Goal: Information Seeking & Learning: Compare options

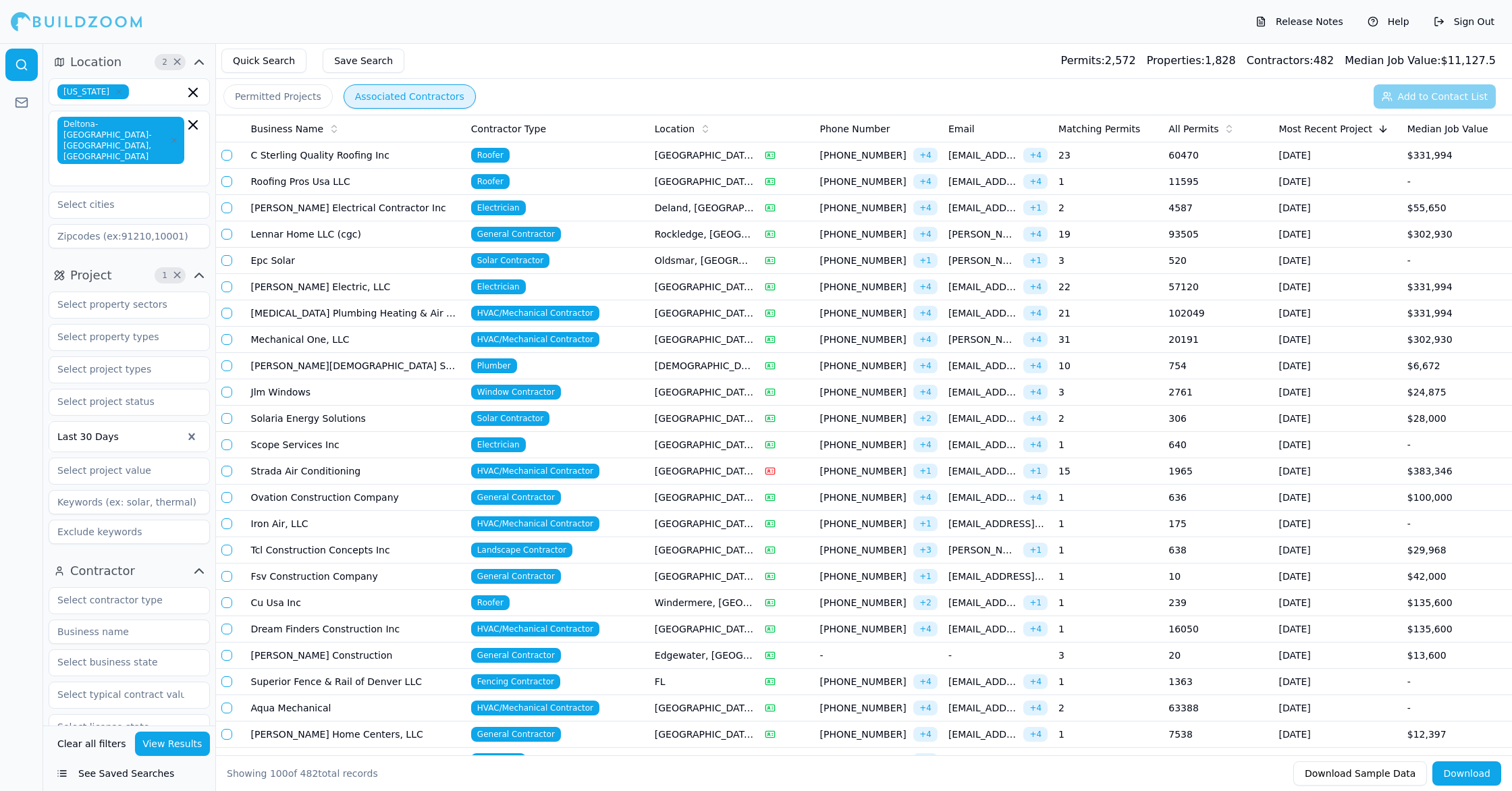
click at [538, 703] on span "HVAC/Mechanical Contractor" at bounding box center [535, 708] width 129 height 15
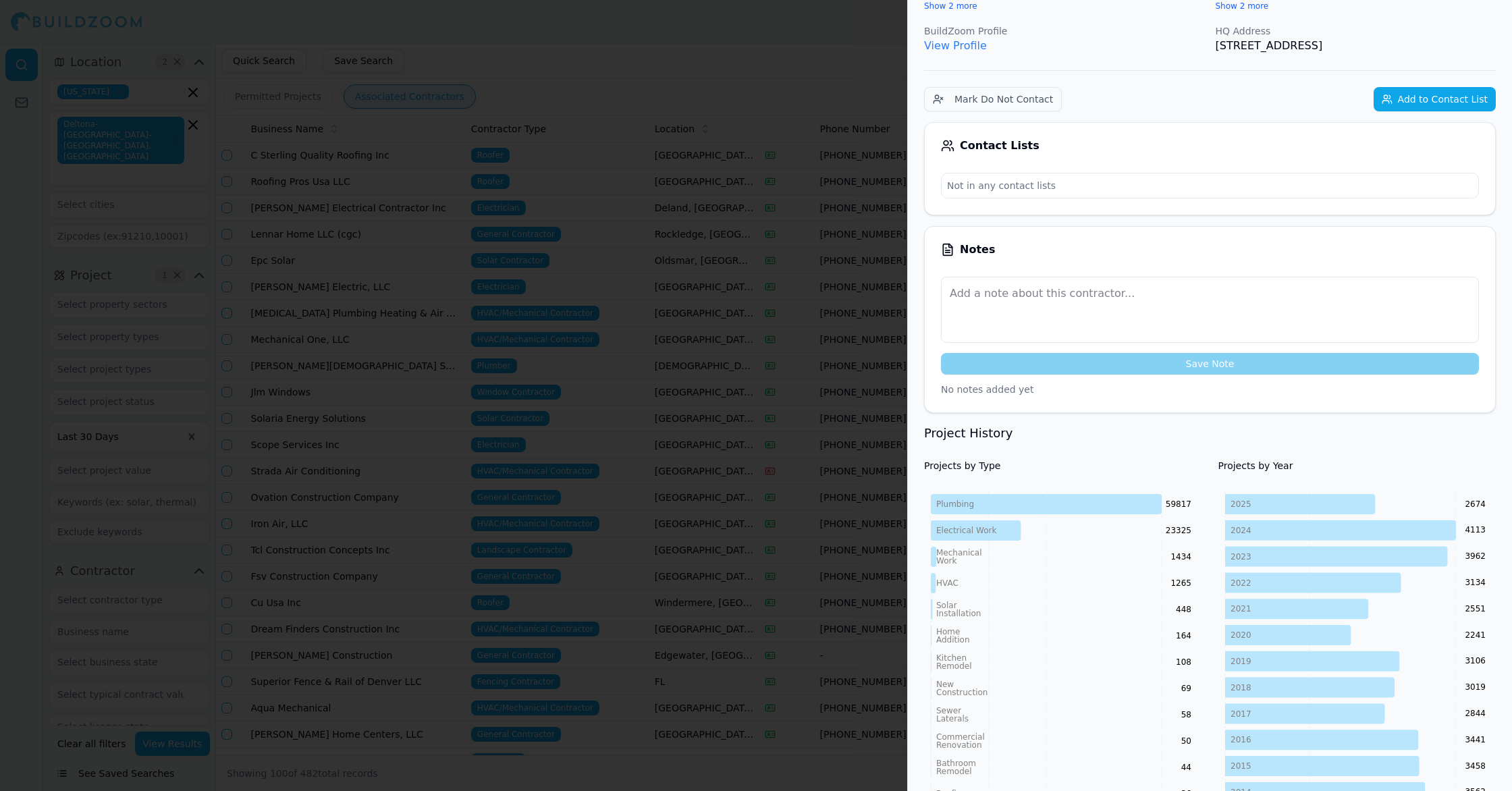
scroll to position [190, 0]
click at [435, 669] on div at bounding box center [756, 396] width 1512 height 791
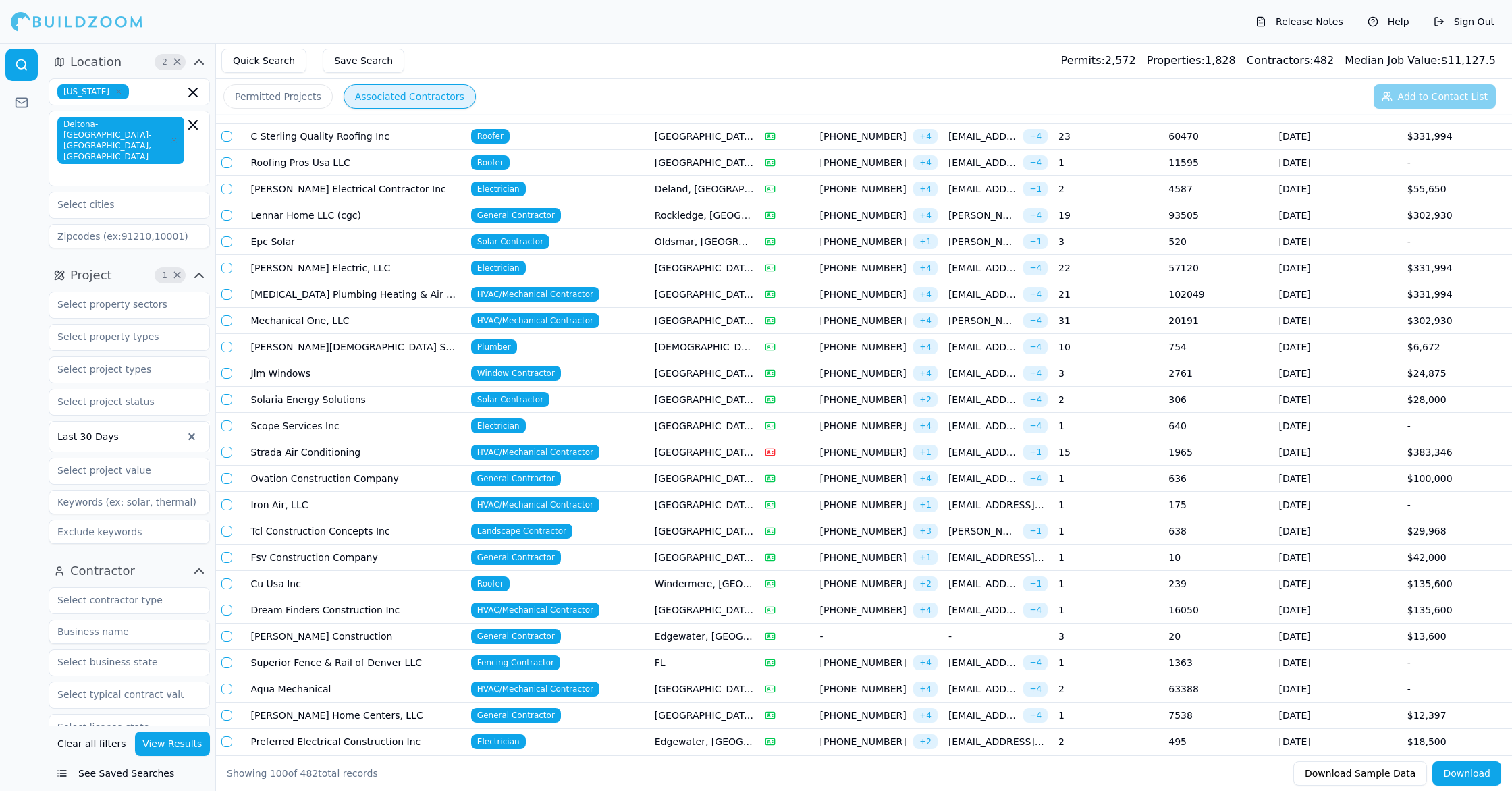
scroll to position [0, 0]
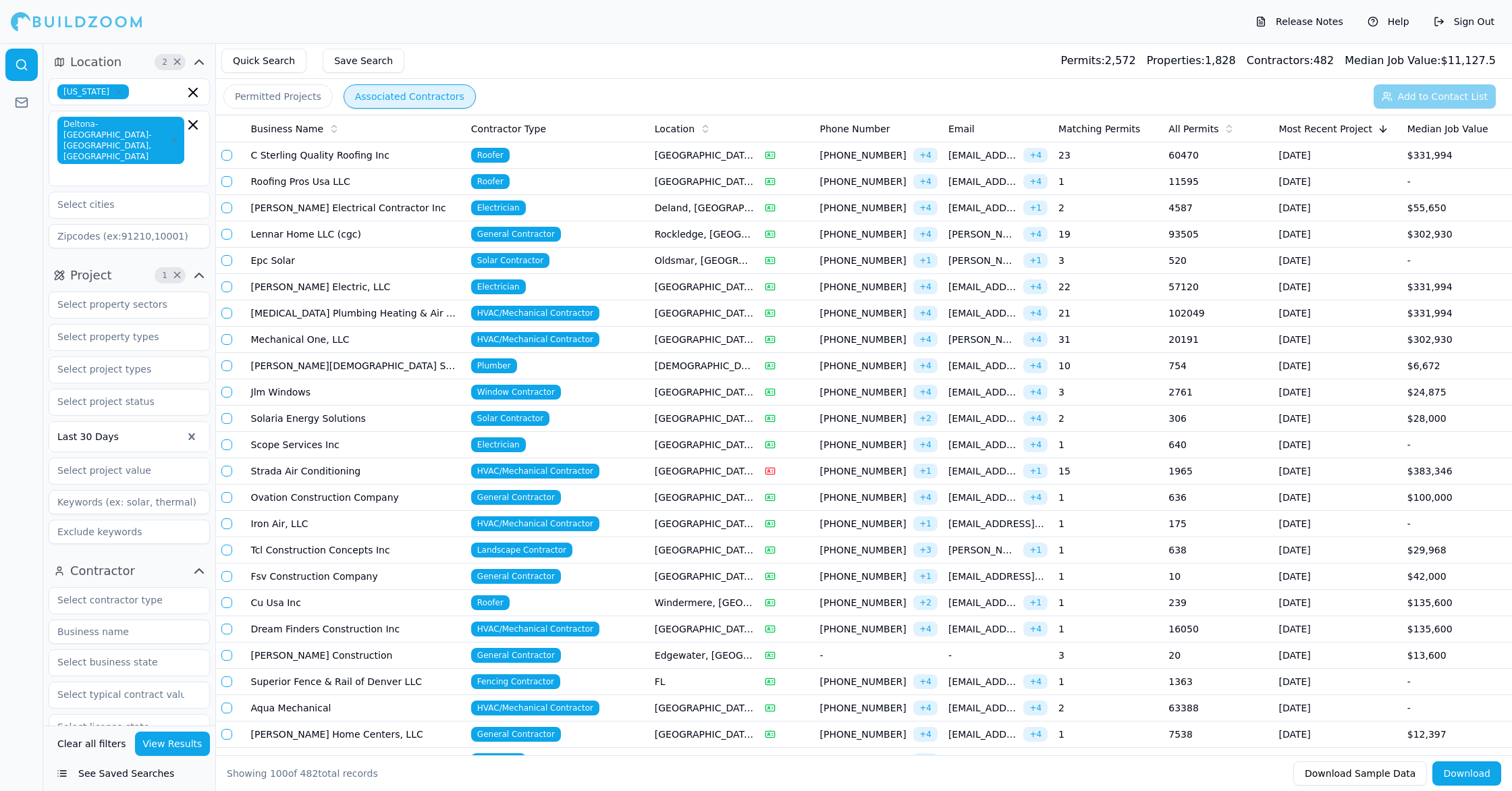
click at [481, 155] on span "Roofer" at bounding box center [490, 155] width 38 height 15
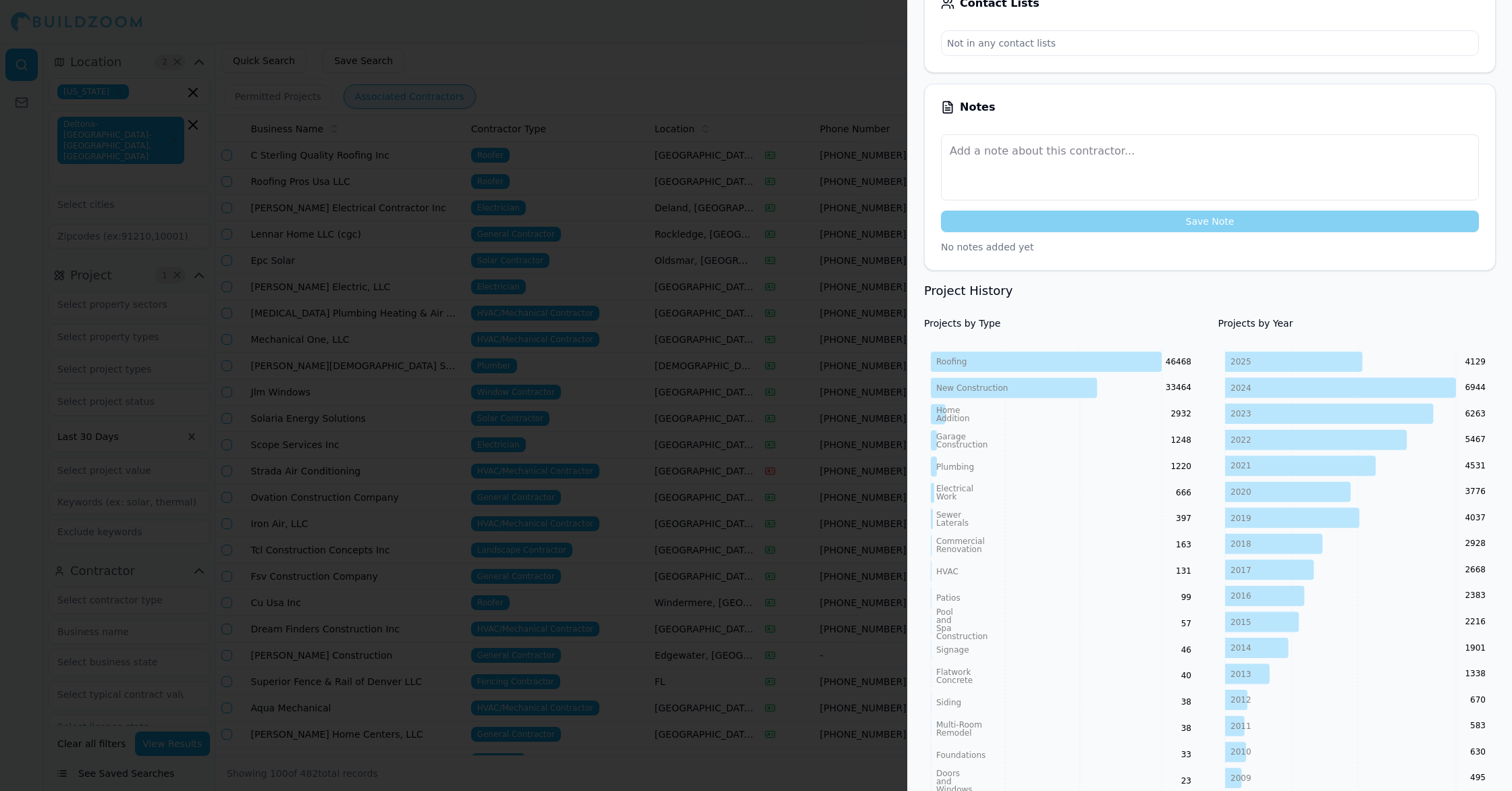
scroll to position [332, 0]
click at [809, 579] on div at bounding box center [756, 396] width 1512 height 791
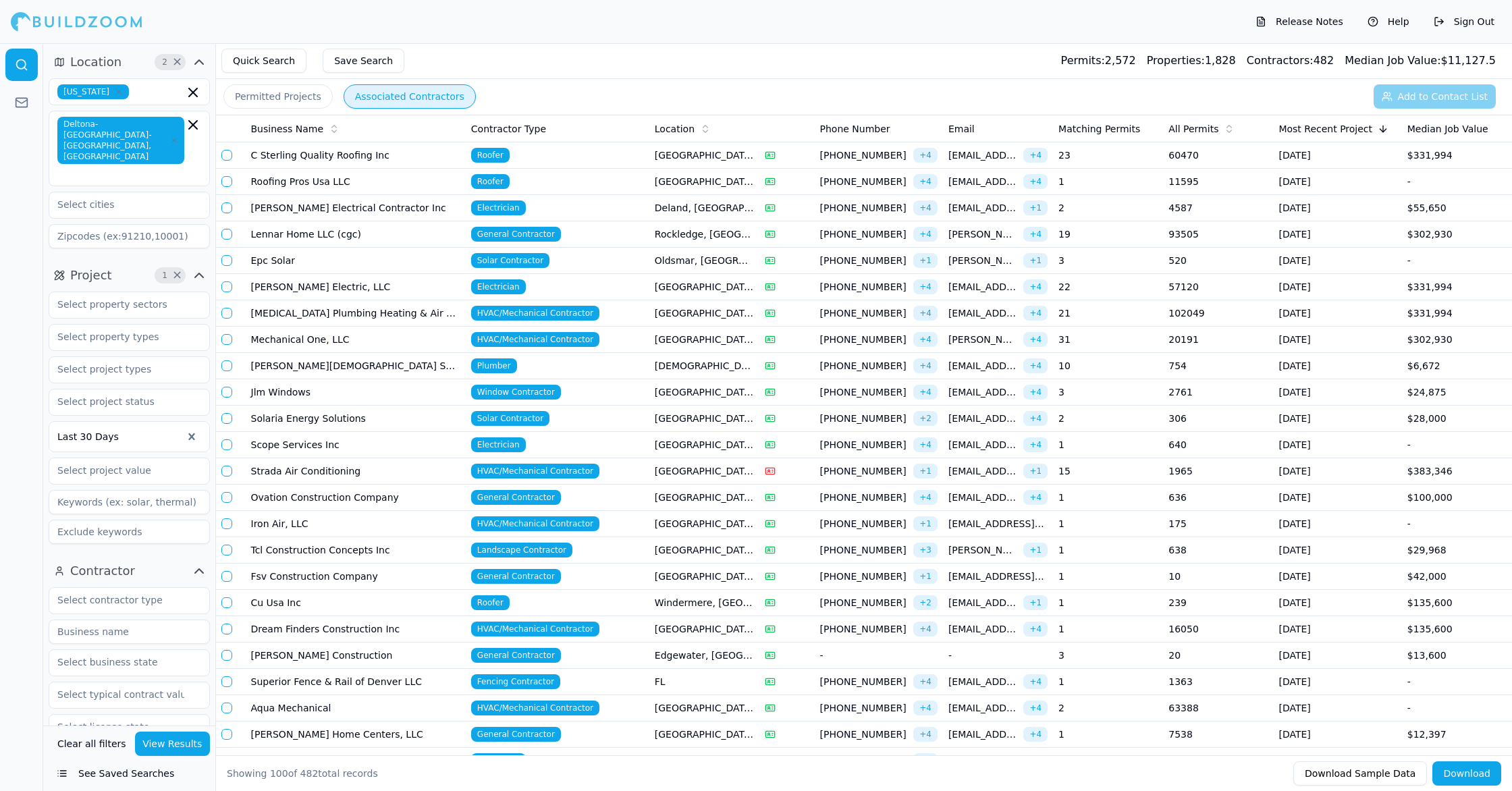
click at [477, 154] on span "Roofer" at bounding box center [490, 155] width 38 height 15
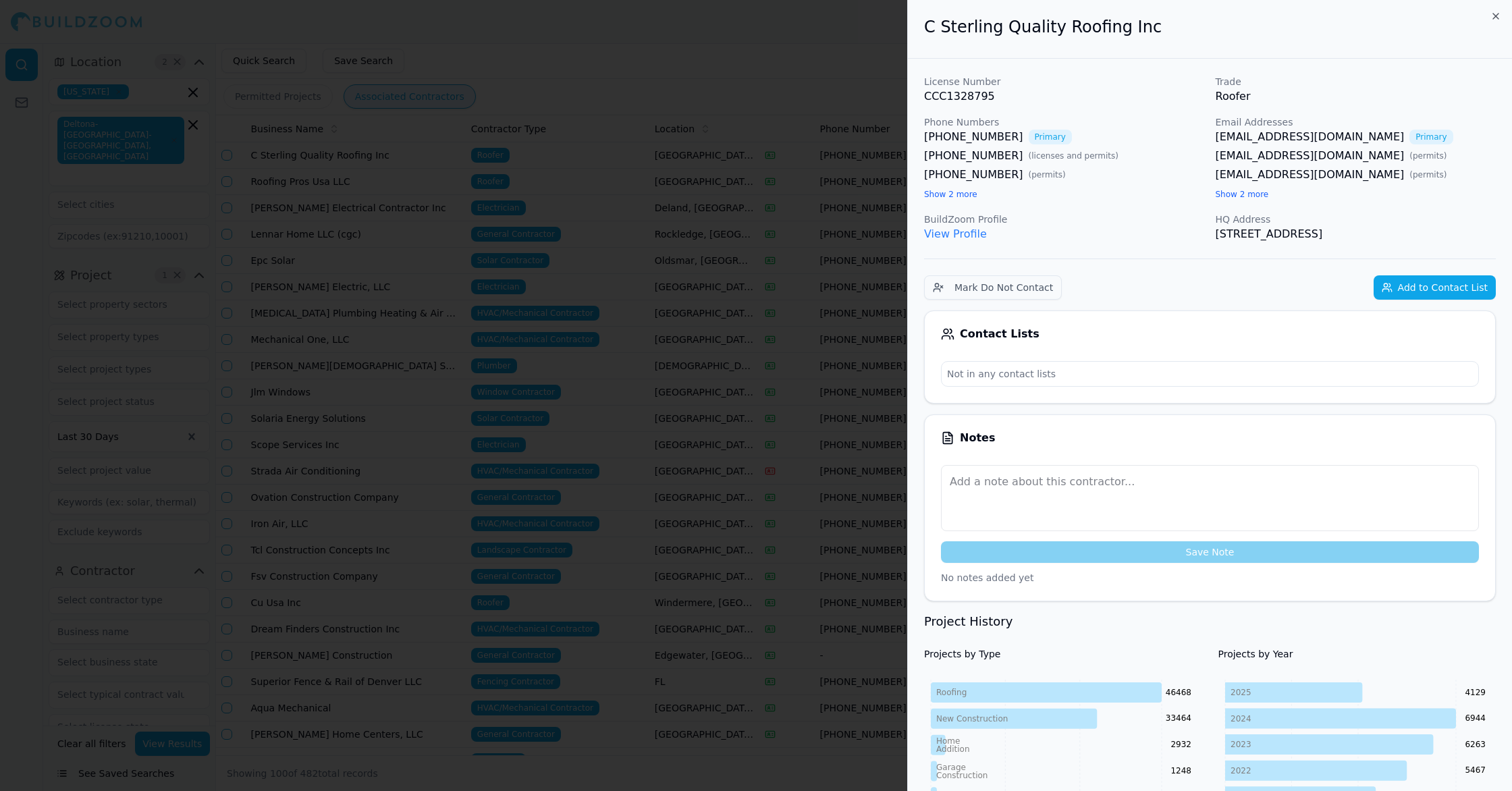
click at [383, 201] on div at bounding box center [756, 396] width 1512 height 791
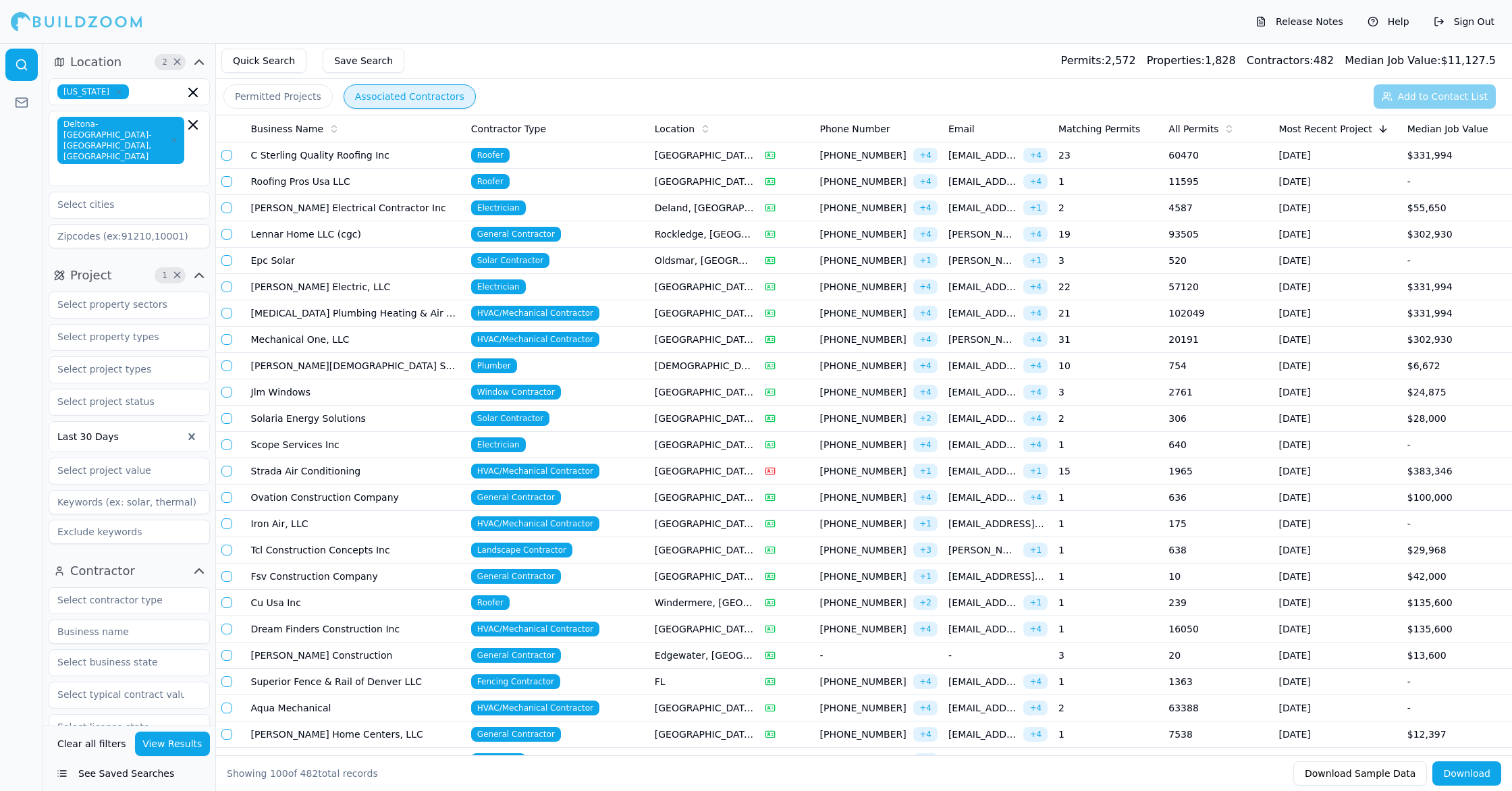
click at [365, 182] on td "Roofing Pros Usa LLC" at bounding box center [355, 182] width 220 height 27
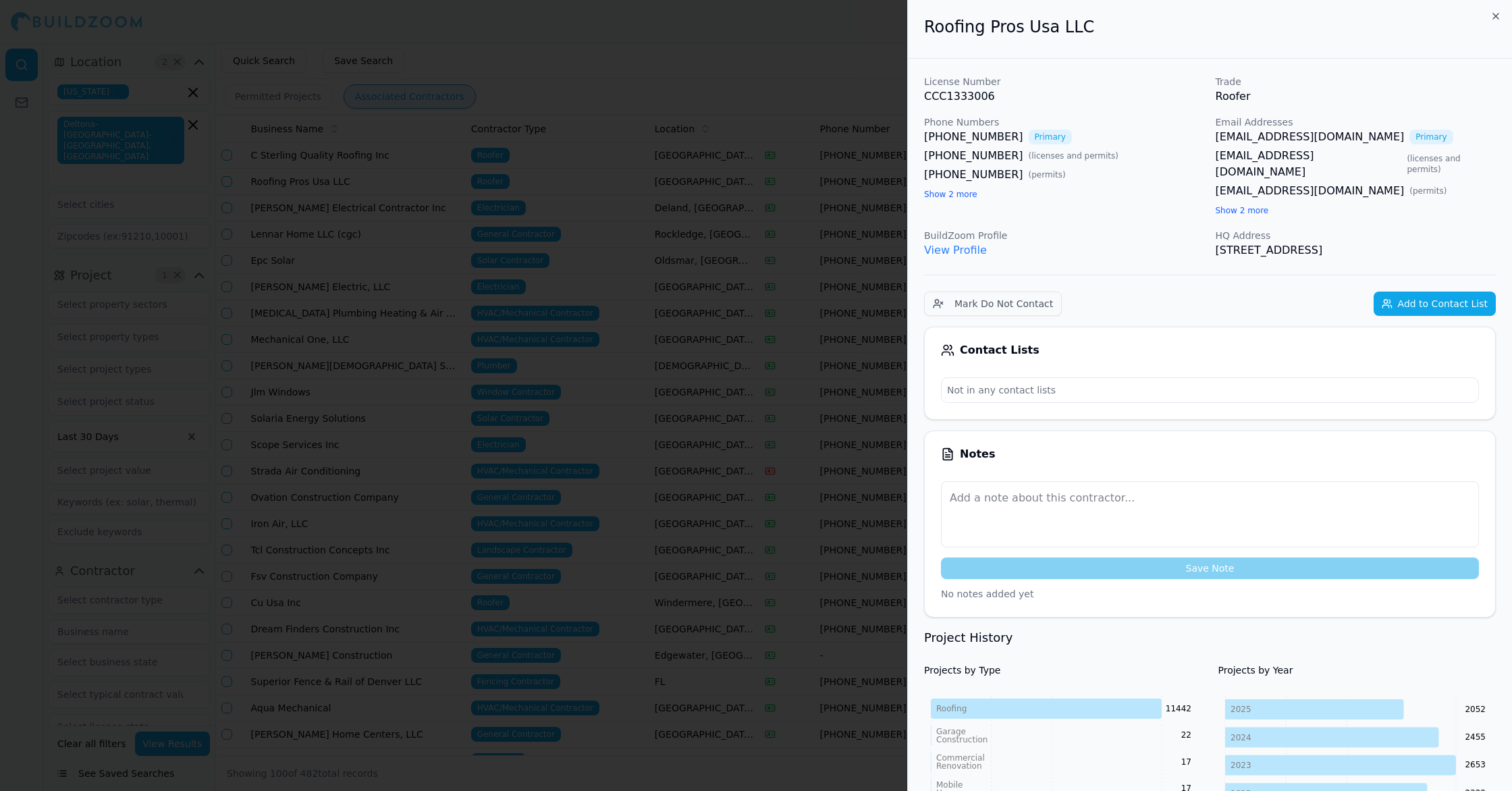
click at [486, 302] on div at bounding box center [756, 396] width 1512 height 791
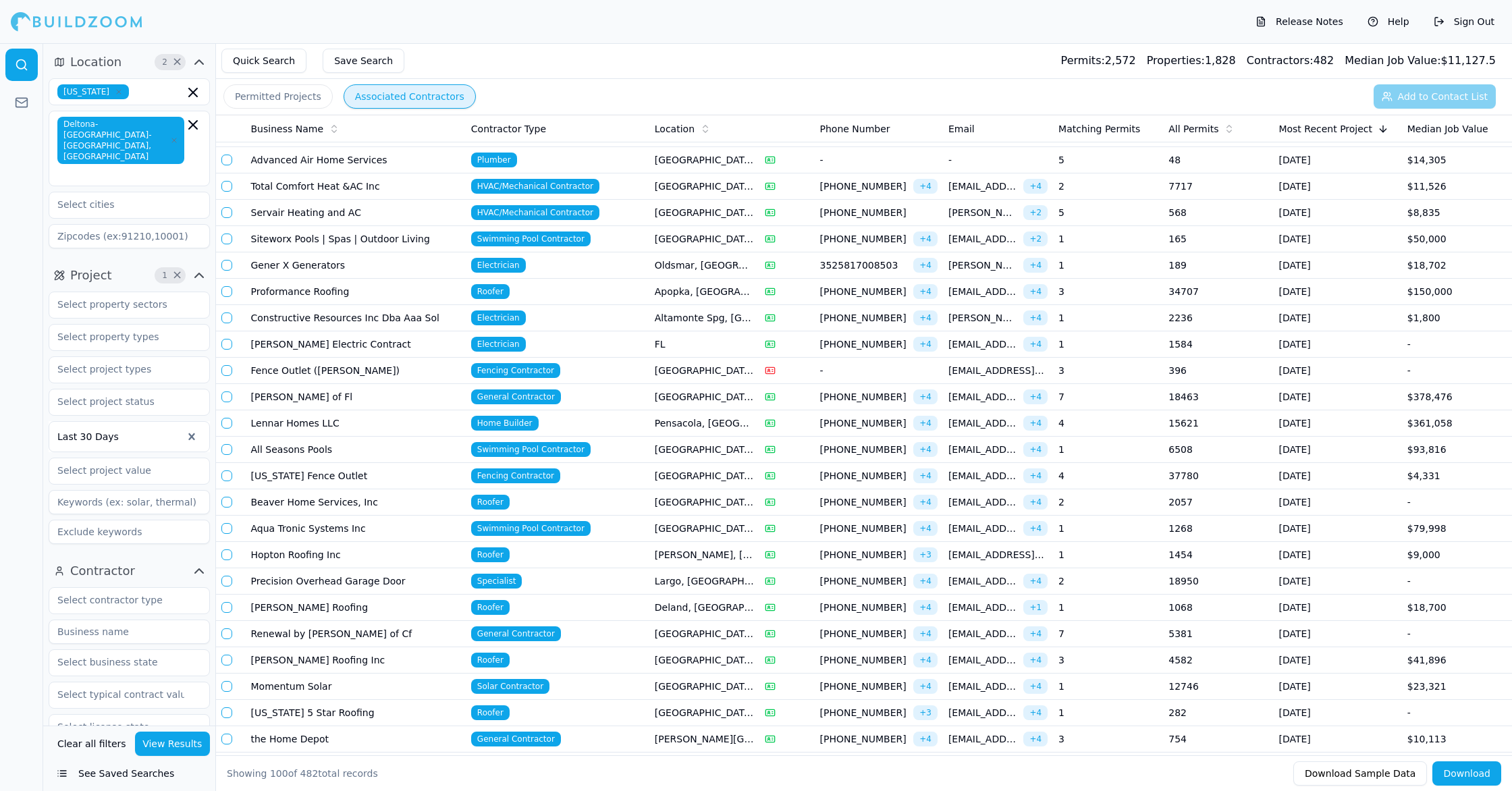
scroll to position [666, 0]
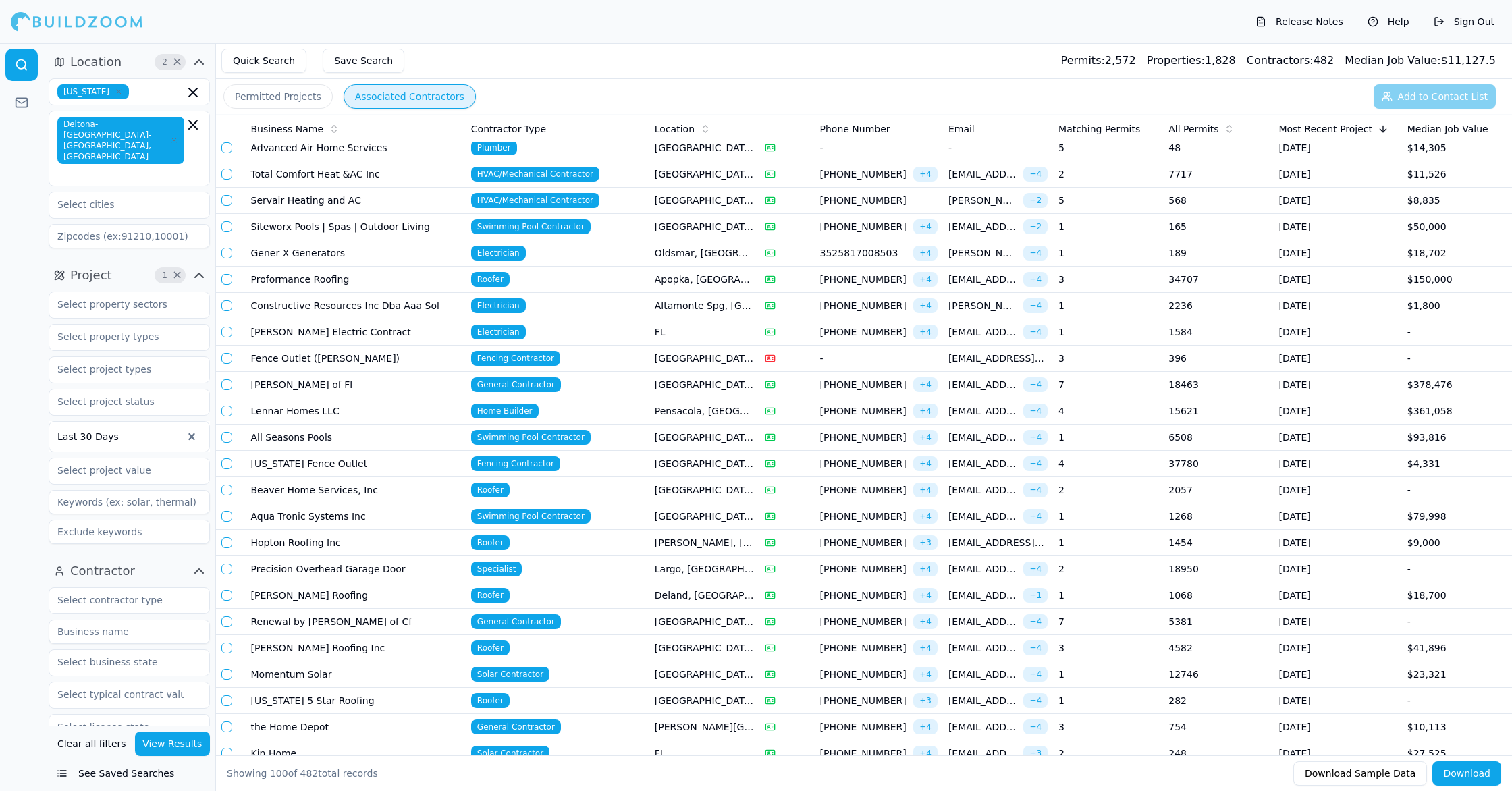
click at [337, 488] on td "Beaver Home Services, Inc" at bounding box center [355, 490] width 220 height 27
click at [396, 658] on td "[PERSON_NAME] Roofing Inc" at bounding box center [355, 648] width 220 height 27
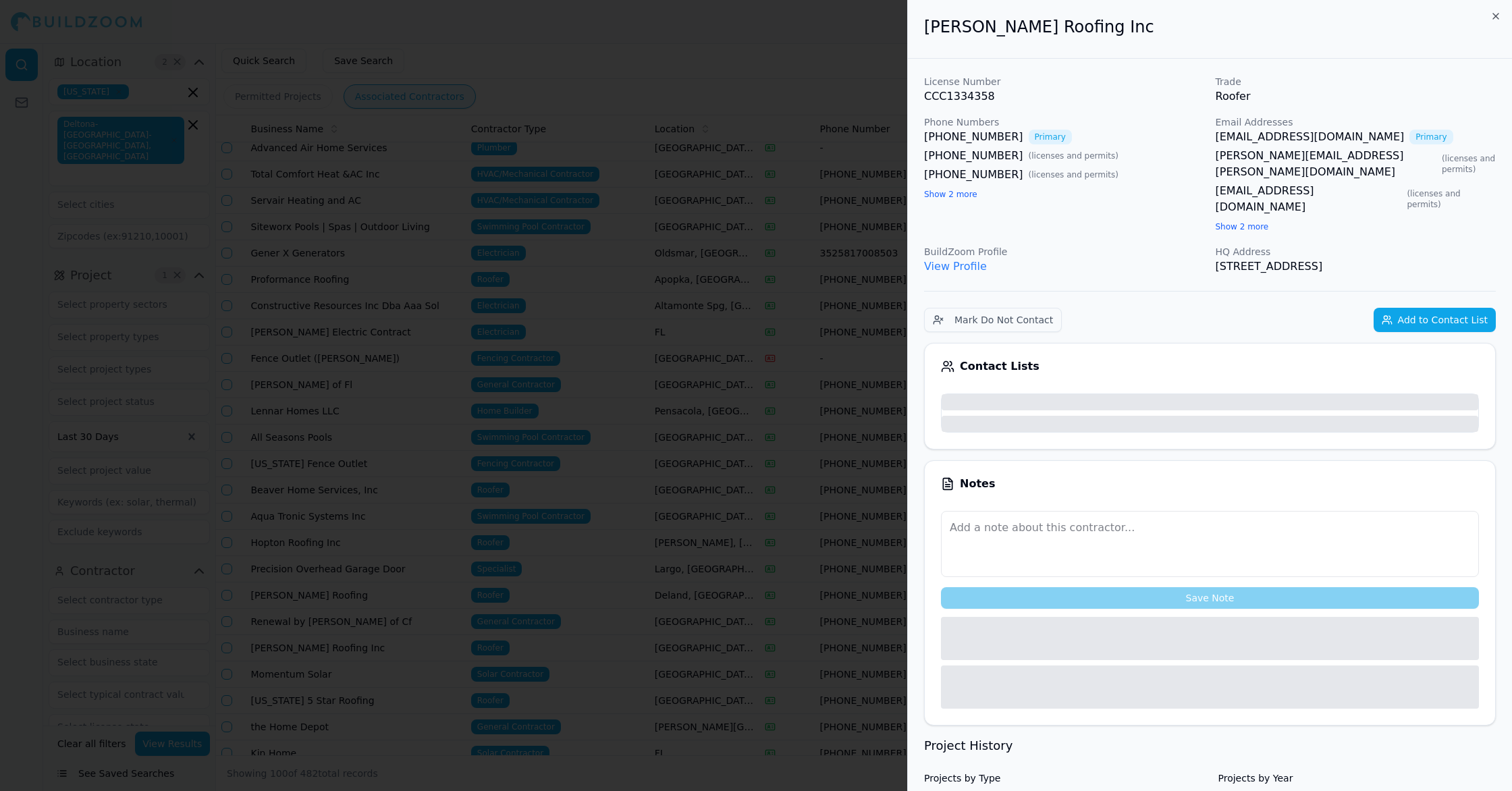
click at [396, 658] on div at bounding box center [756, 396] width 1512 height 791
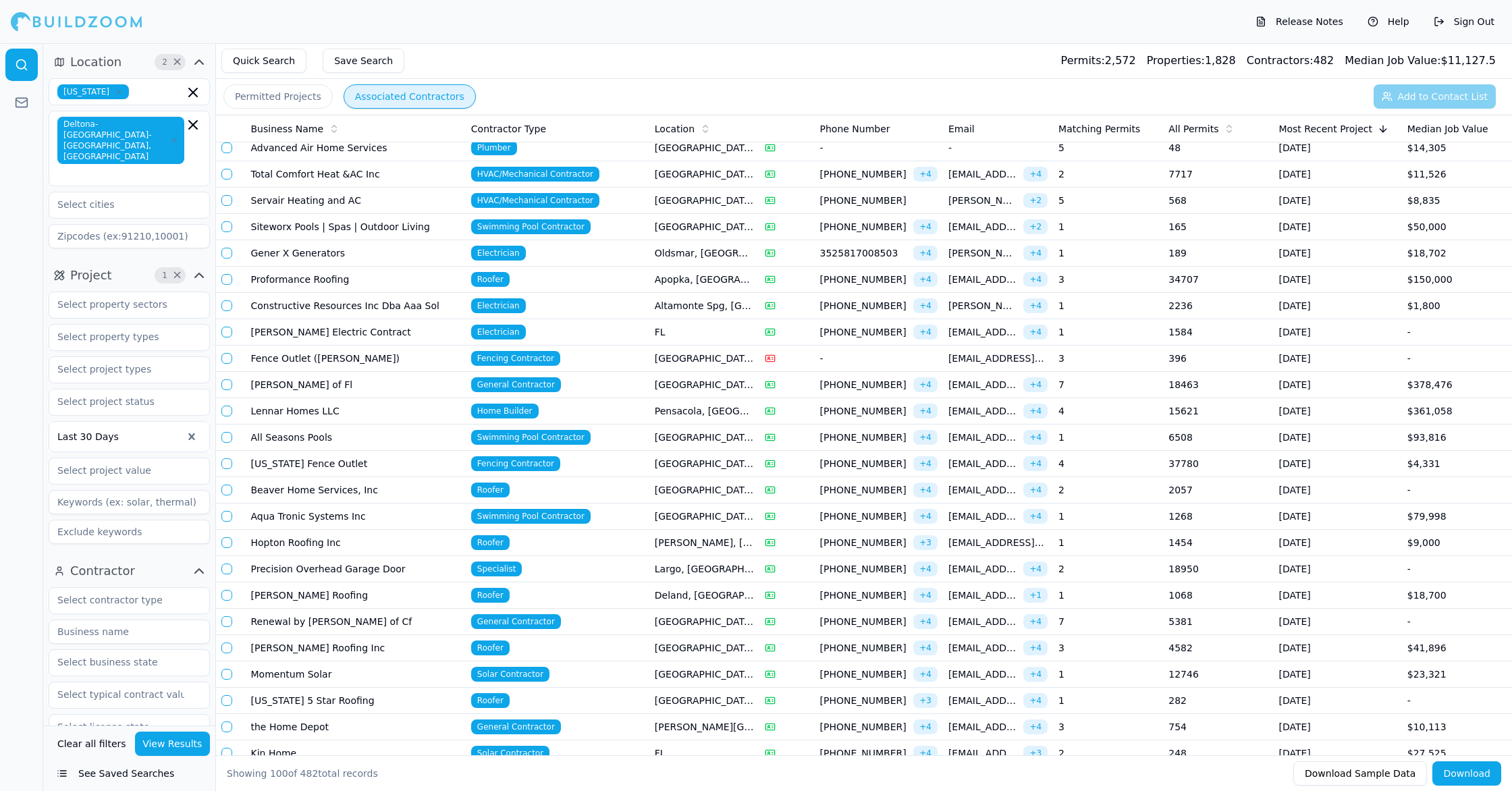
click at [396, 658] on td "[PERSON_NAME] Roofing Inc" at bounding box center [355, 648] width 220 height 27
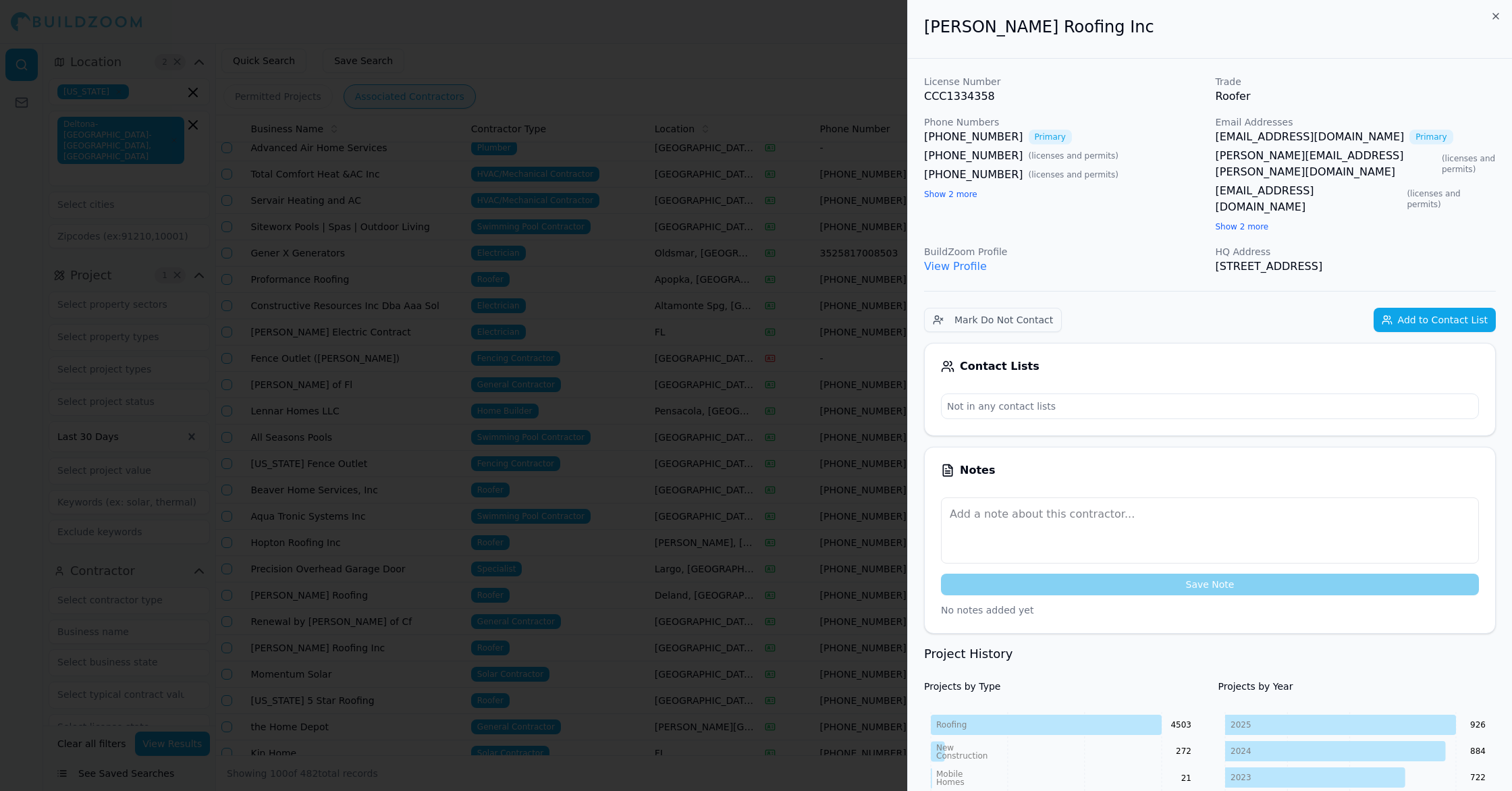
click at [368, 668] on div at bounding box center [756, 396] width 1512 height 791
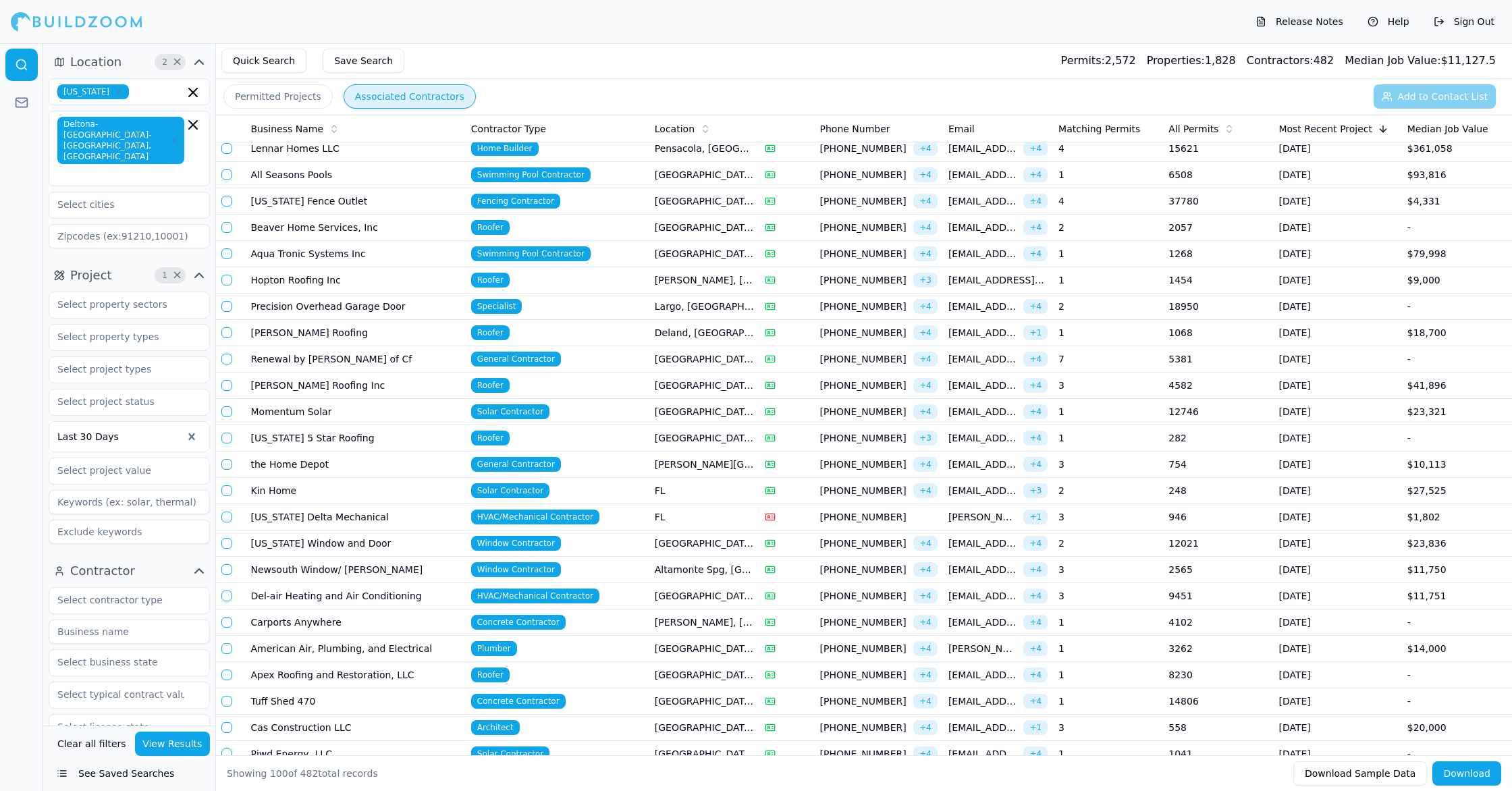
scroll to position [935, 0]
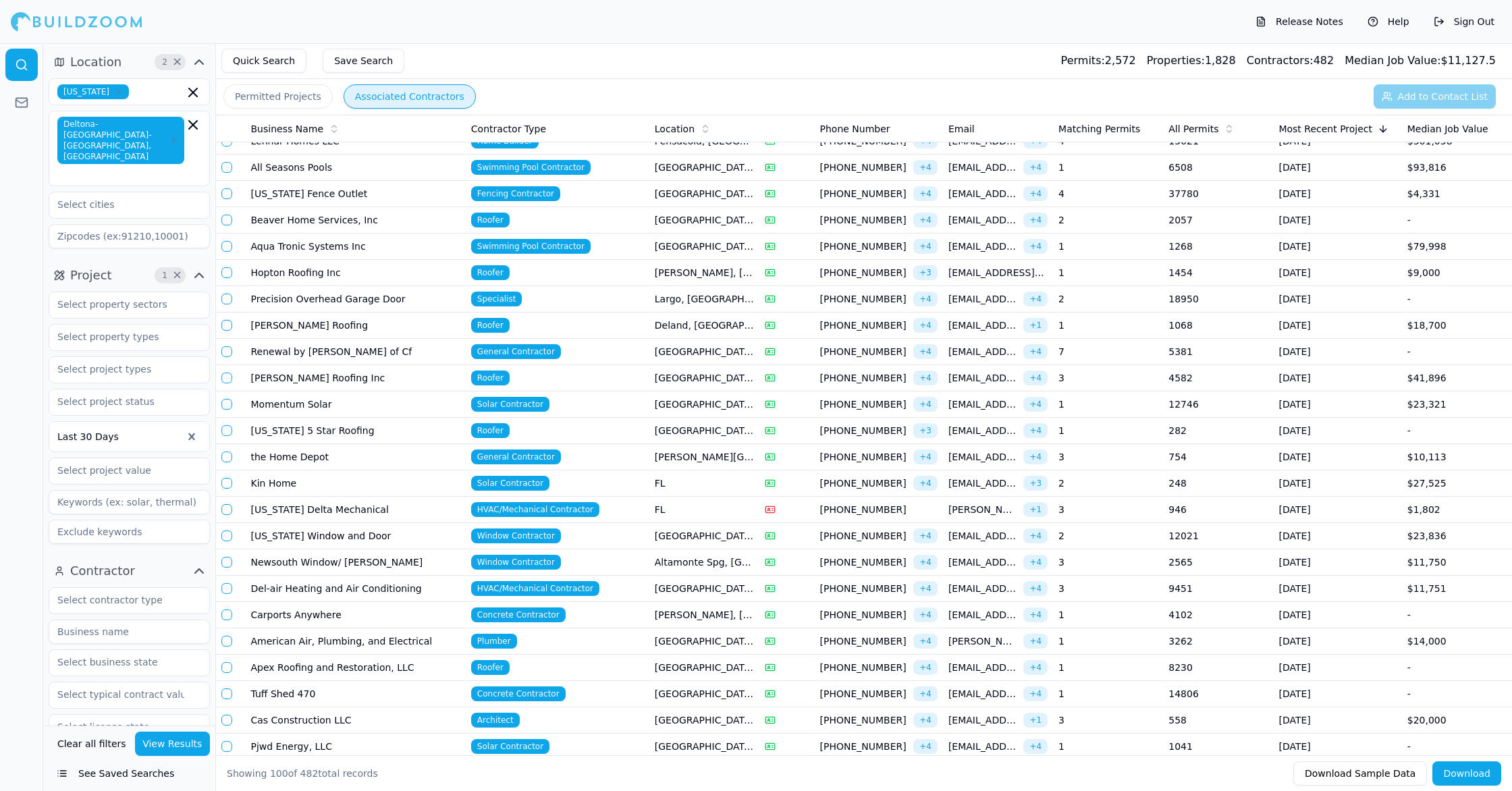
click at [332, 458] on td "the Home Depot" at bounding box center [355, 458] width 220 height 27
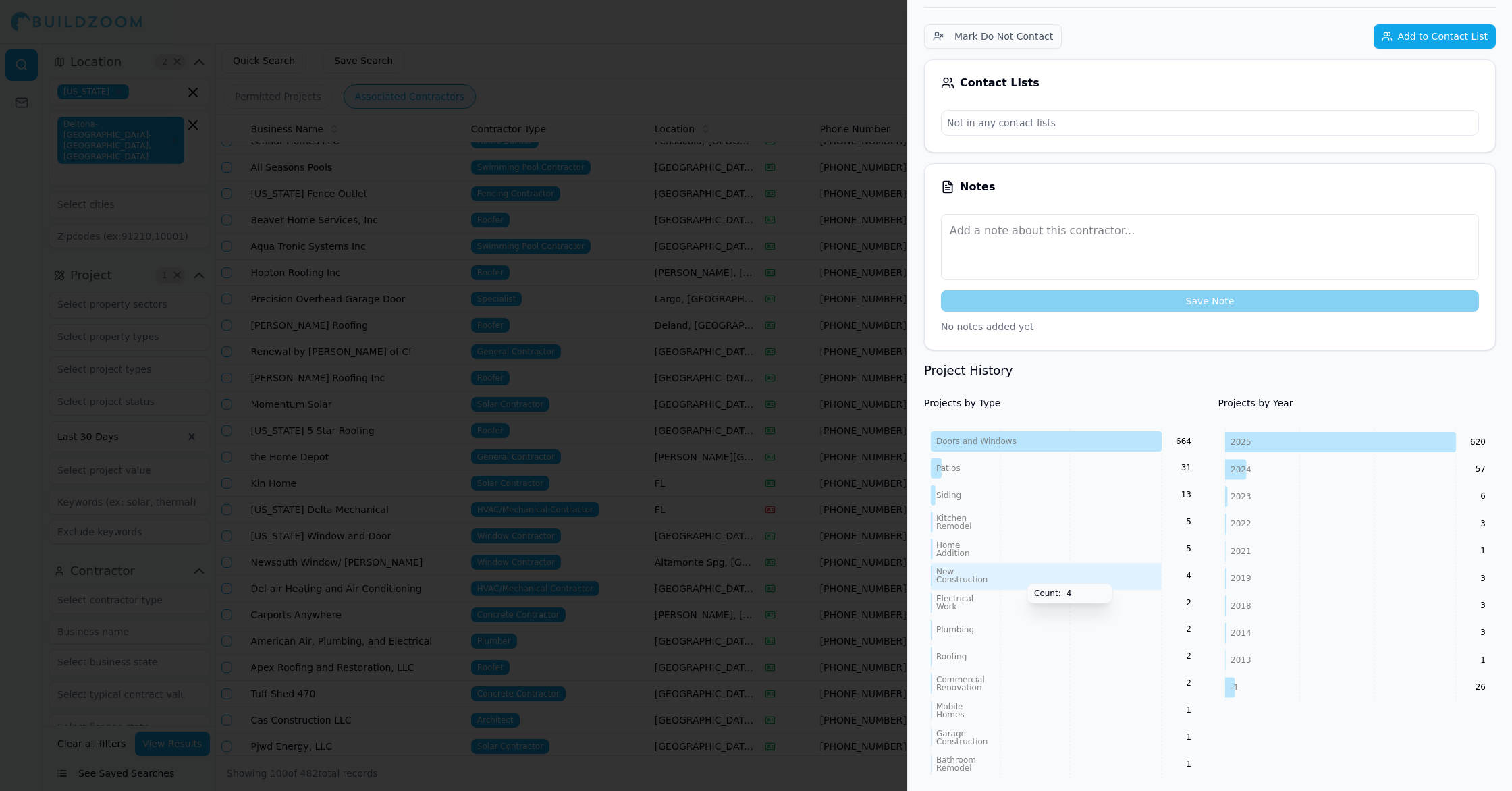
scroll to position [282, 0]
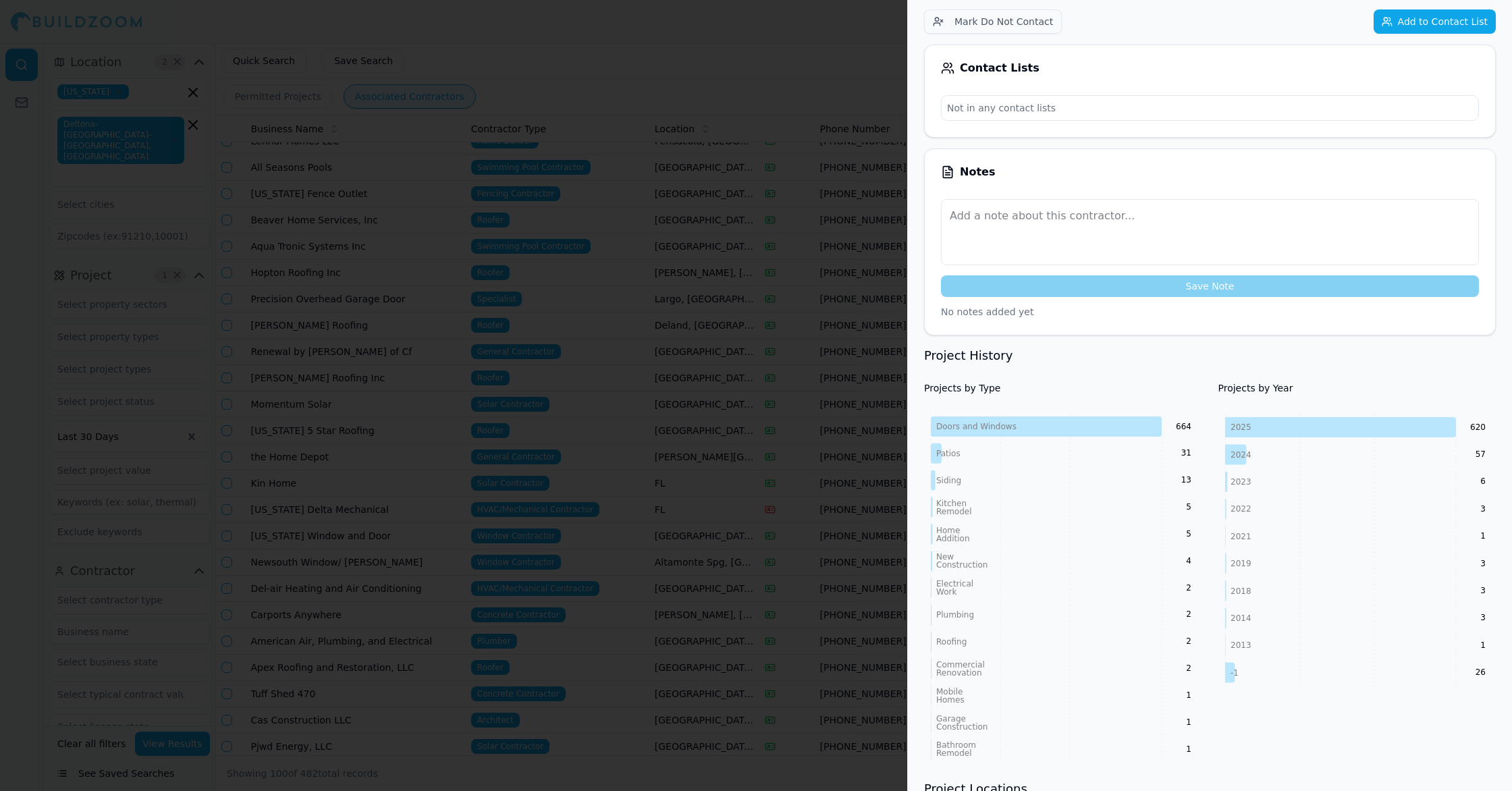
click at [644, 676] on div at bounding box center [756, 396] width 1512 height 791
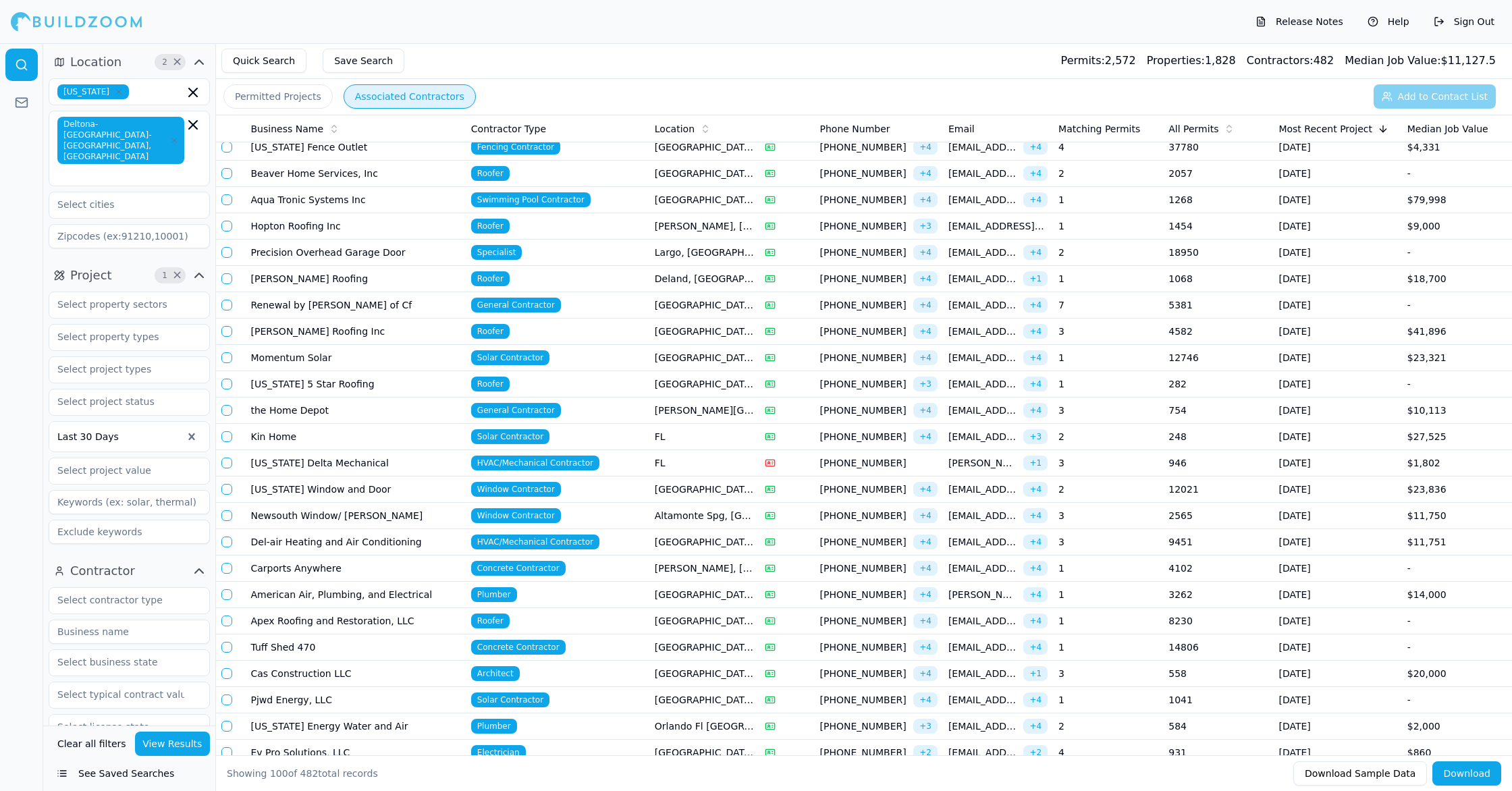
scroll to position [983, 0]
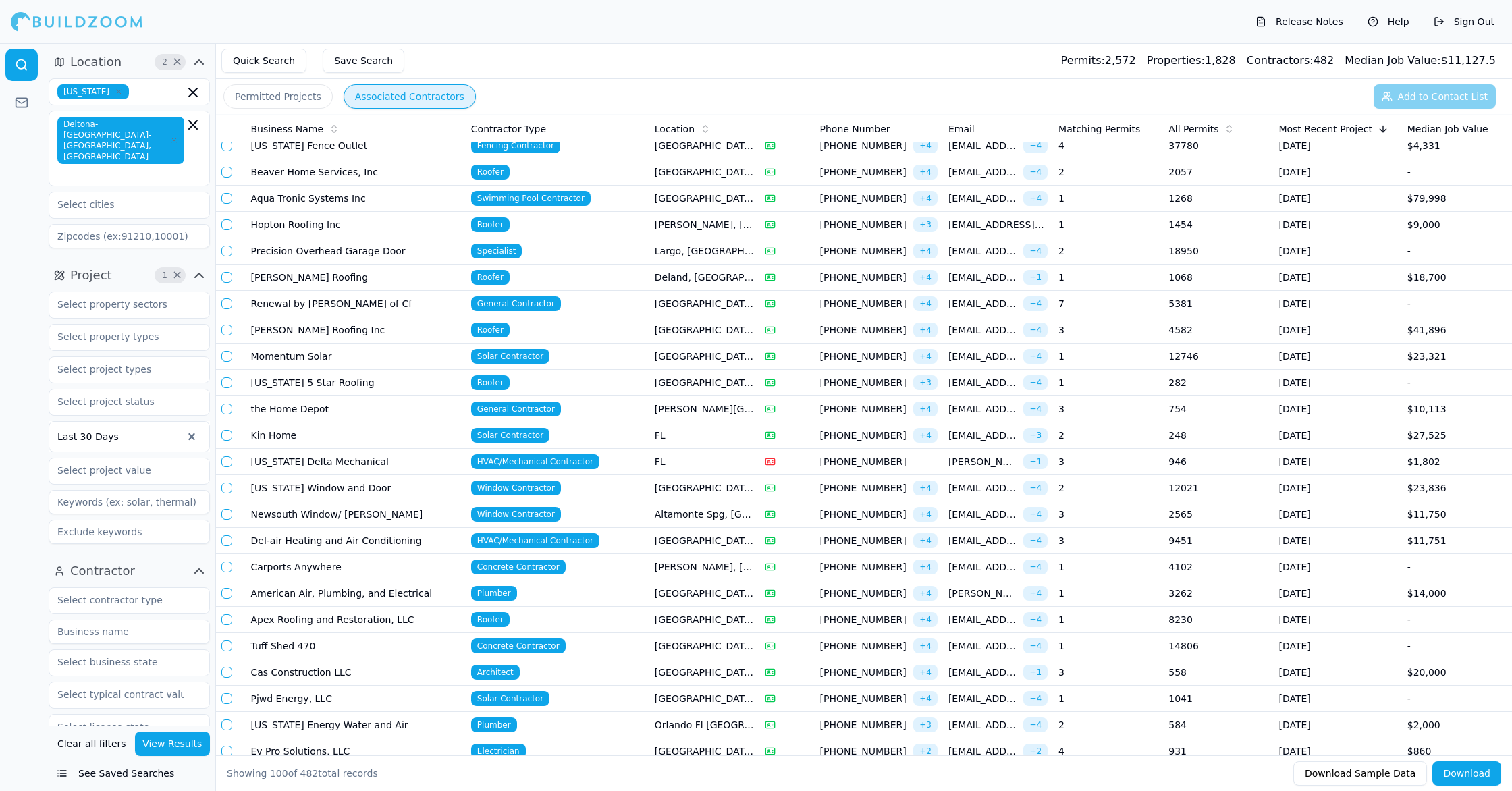
click at [389, 389] on td "[US_STATE] 5 Star Roofing" at bounding box center [355, 383] width 220 height 27
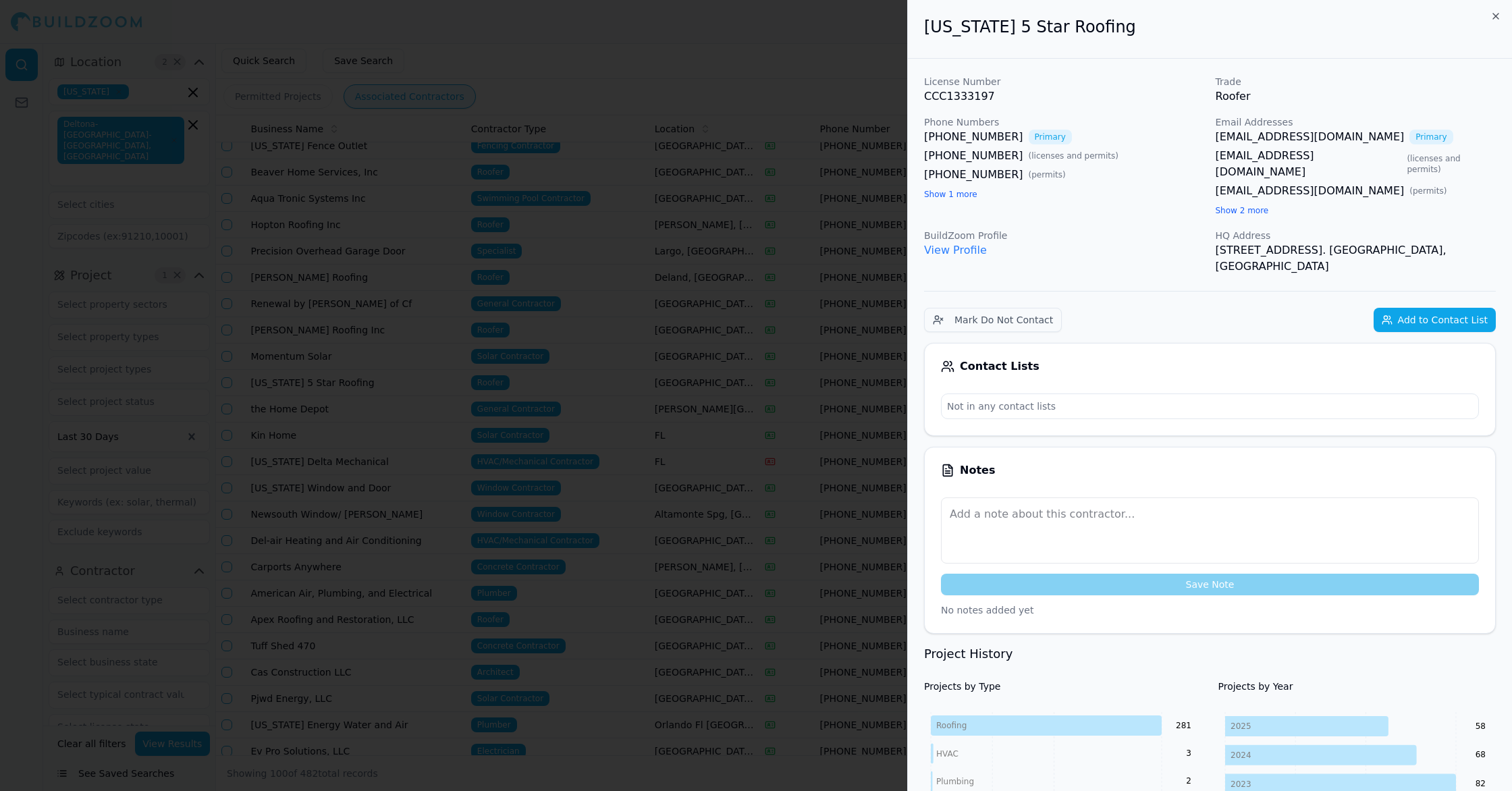
click at [484, 530] on div at bounding box center [756, 396] width 1512 height 791
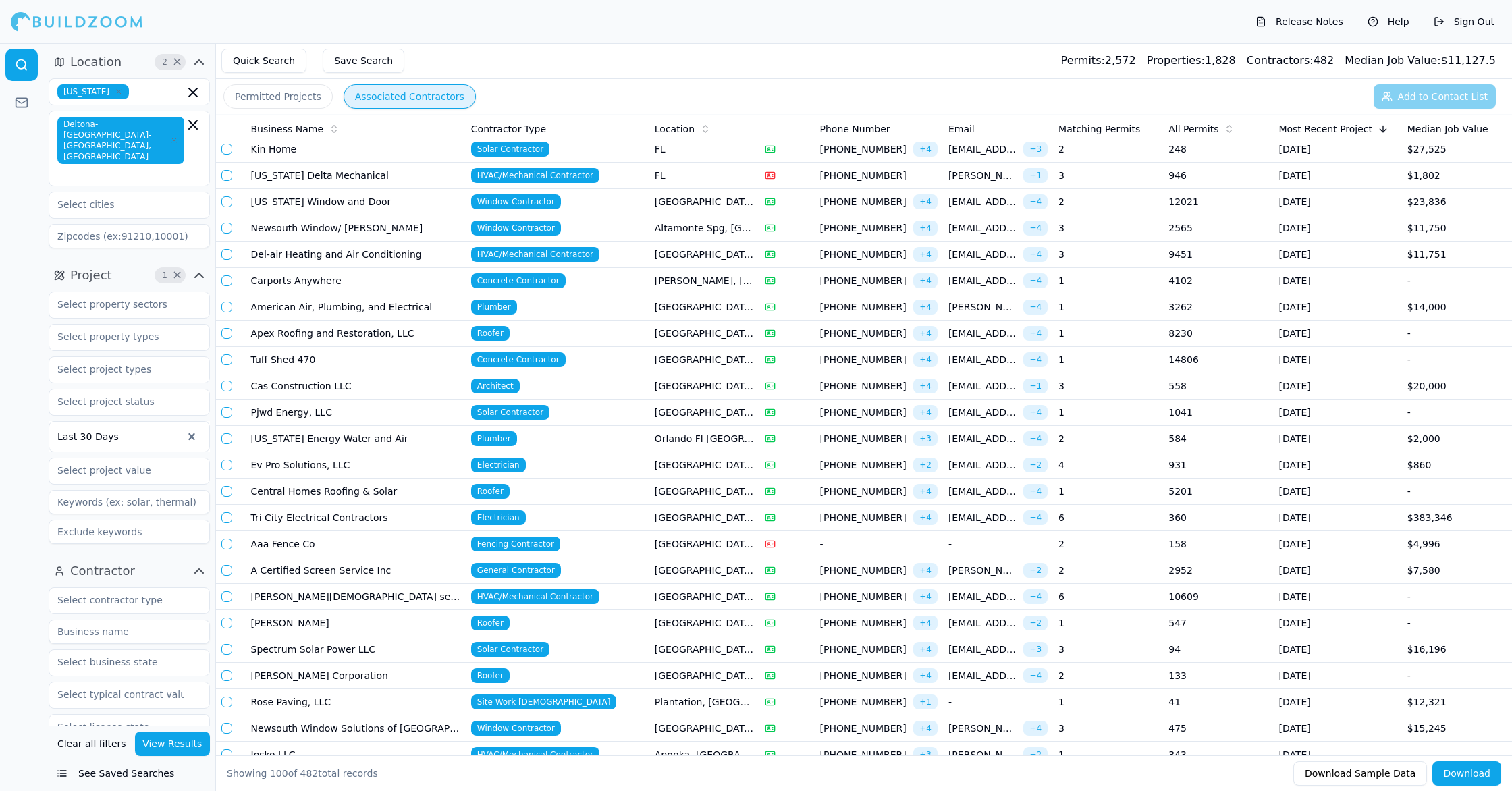
scroll to position [1274, 0]
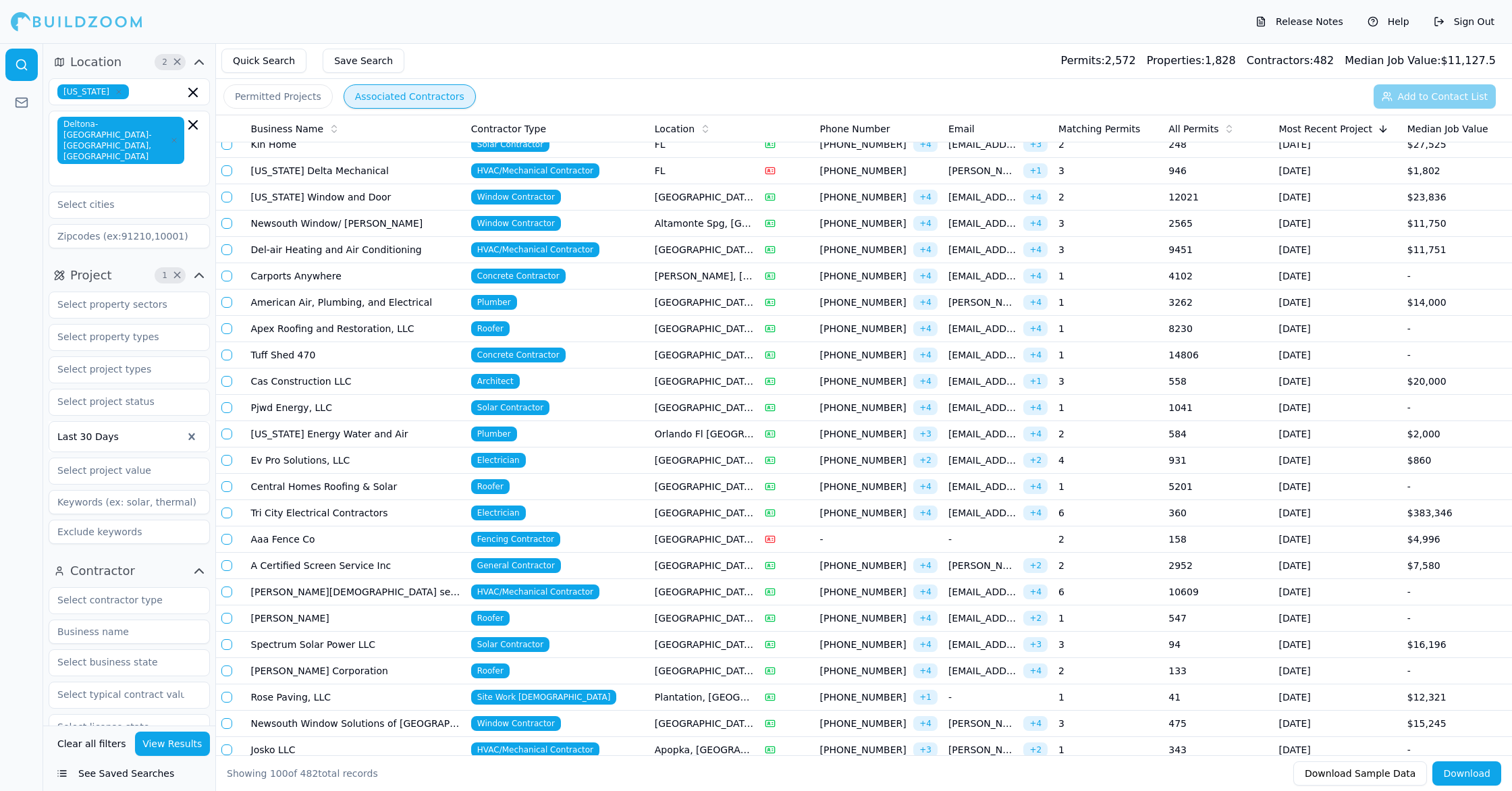
click at [417, 611] on td "[PERSON_NAME]" at bounding box center [355, 619] width 220 height 27
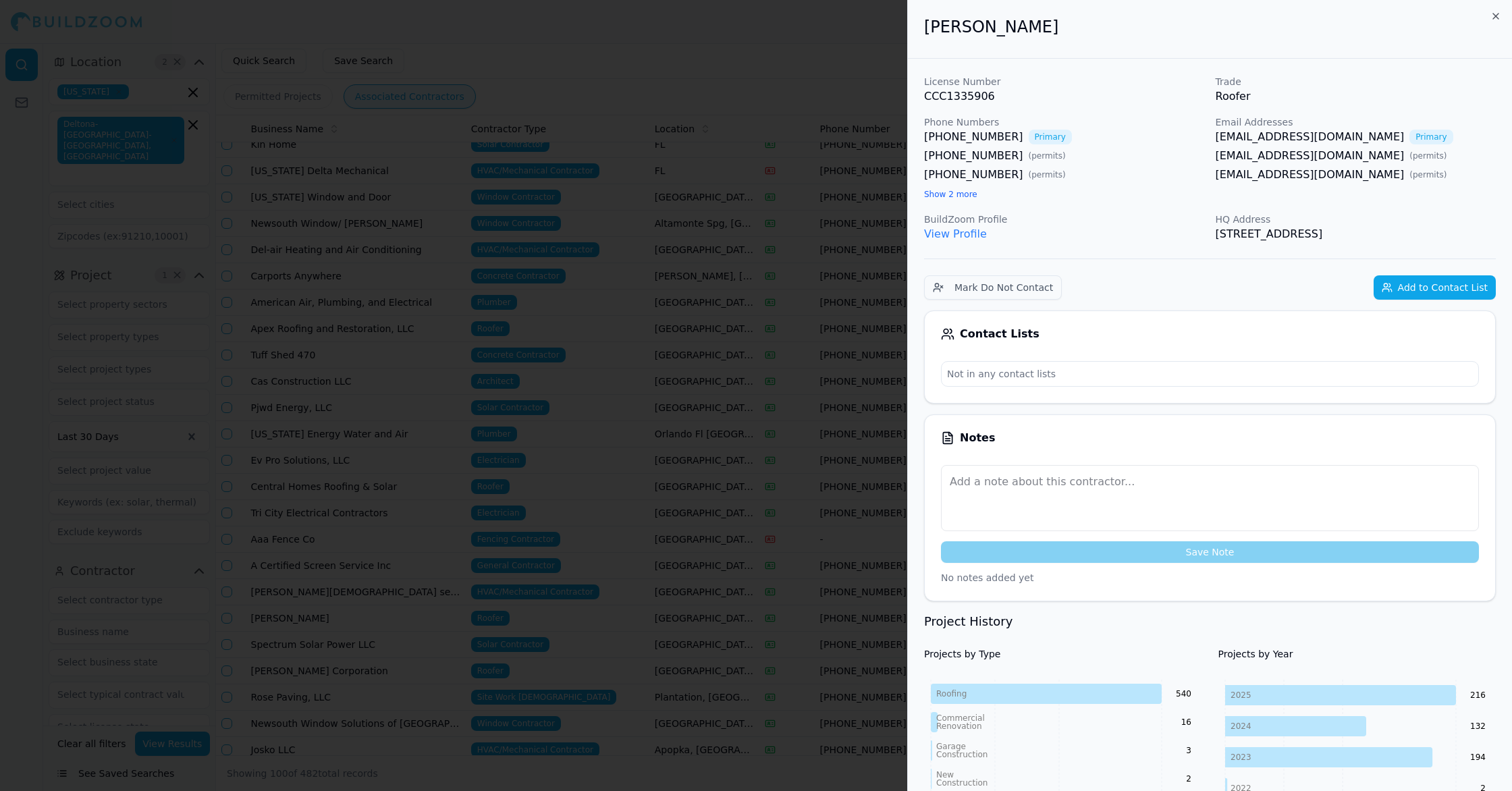
click at [548, 574] on div at bounding box center [756, 396] width 1512 height 791
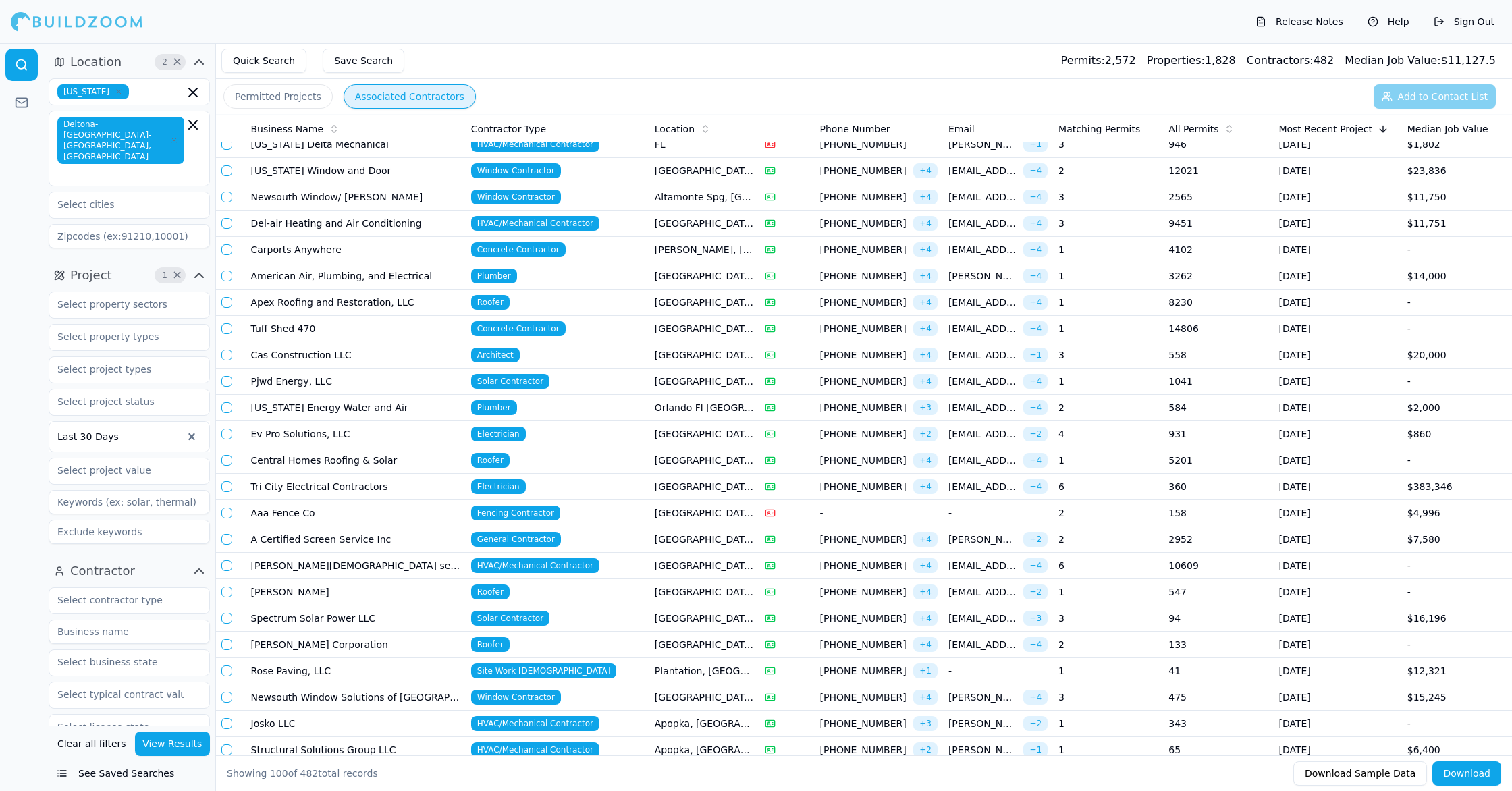
scroll to position [1304, 0]
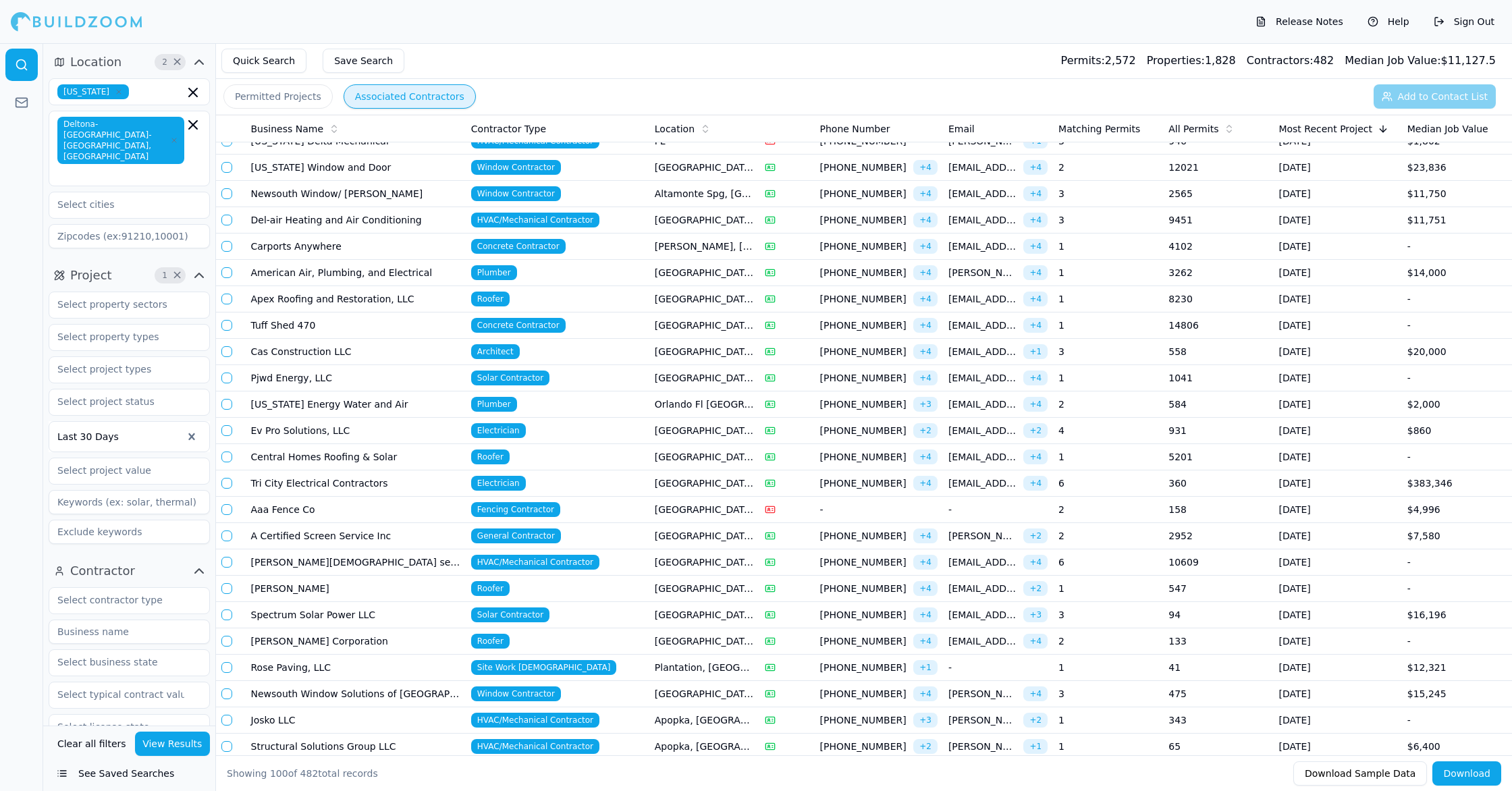
click at [506, 640] on span "Roofer" at bounding box center [490, 641] width 38 height 15
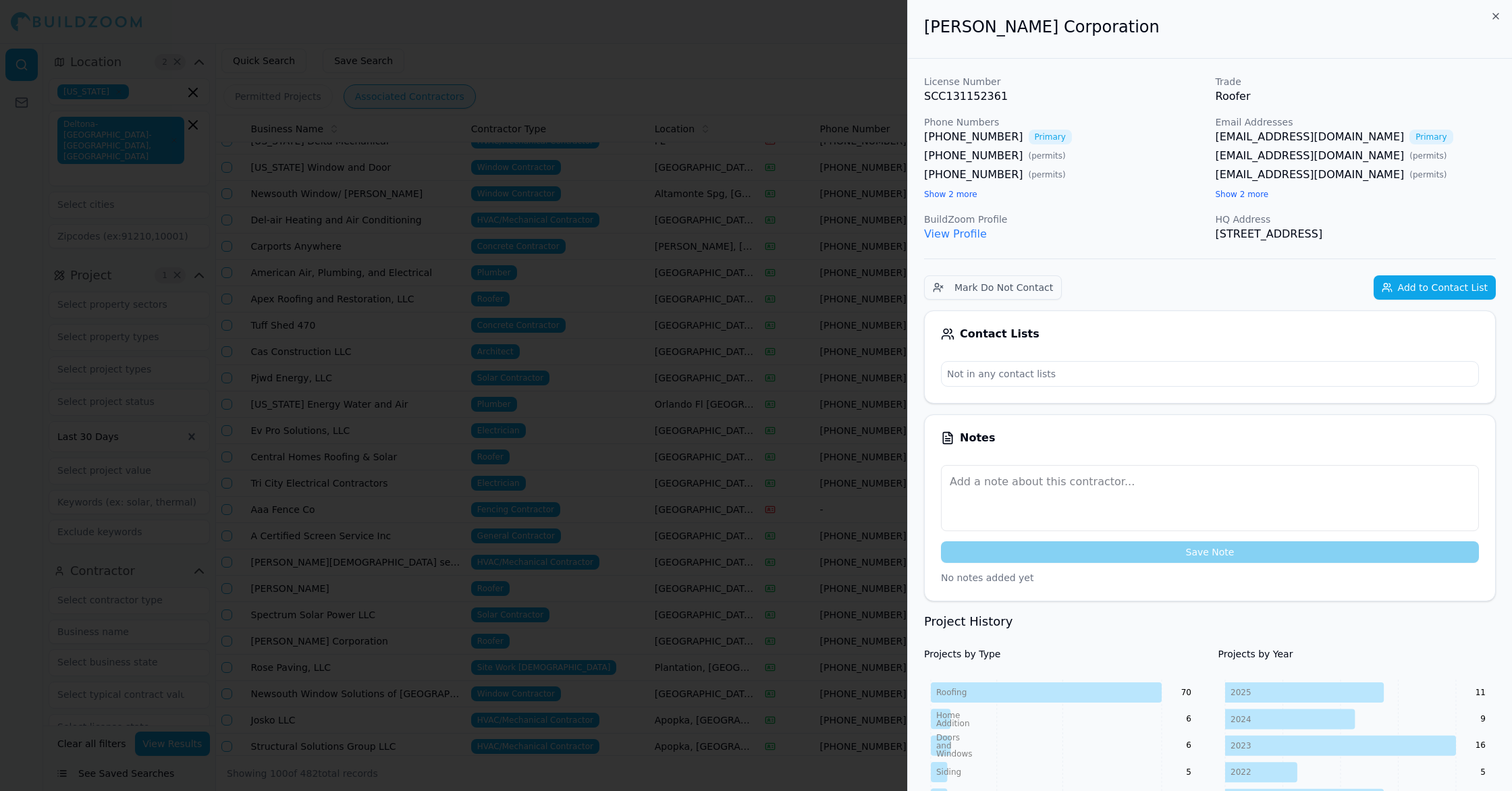
click at [384, 717] on div at bounding box center [756, 396] width 1512 height 791
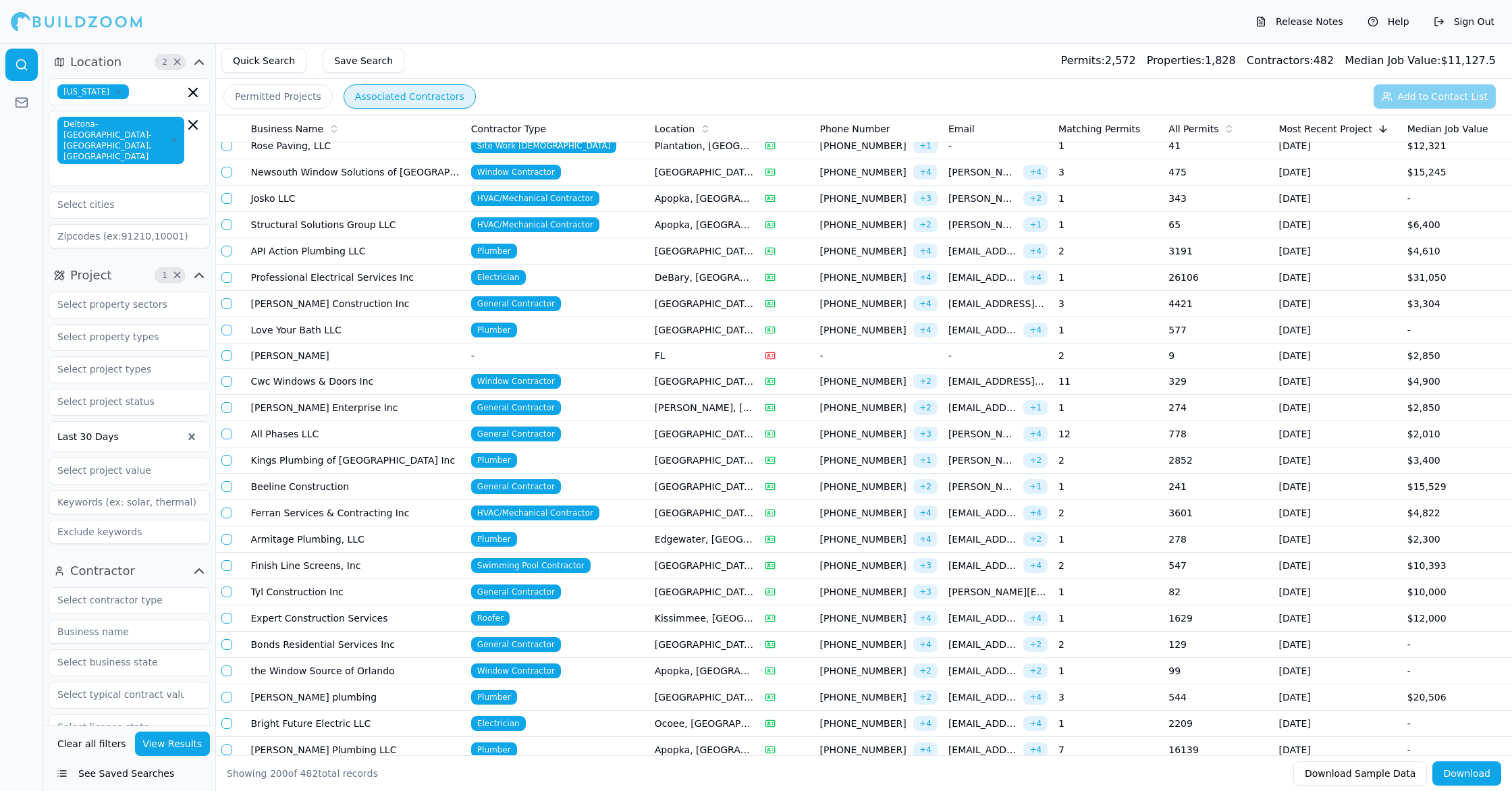
scroll to position [1830, 0]
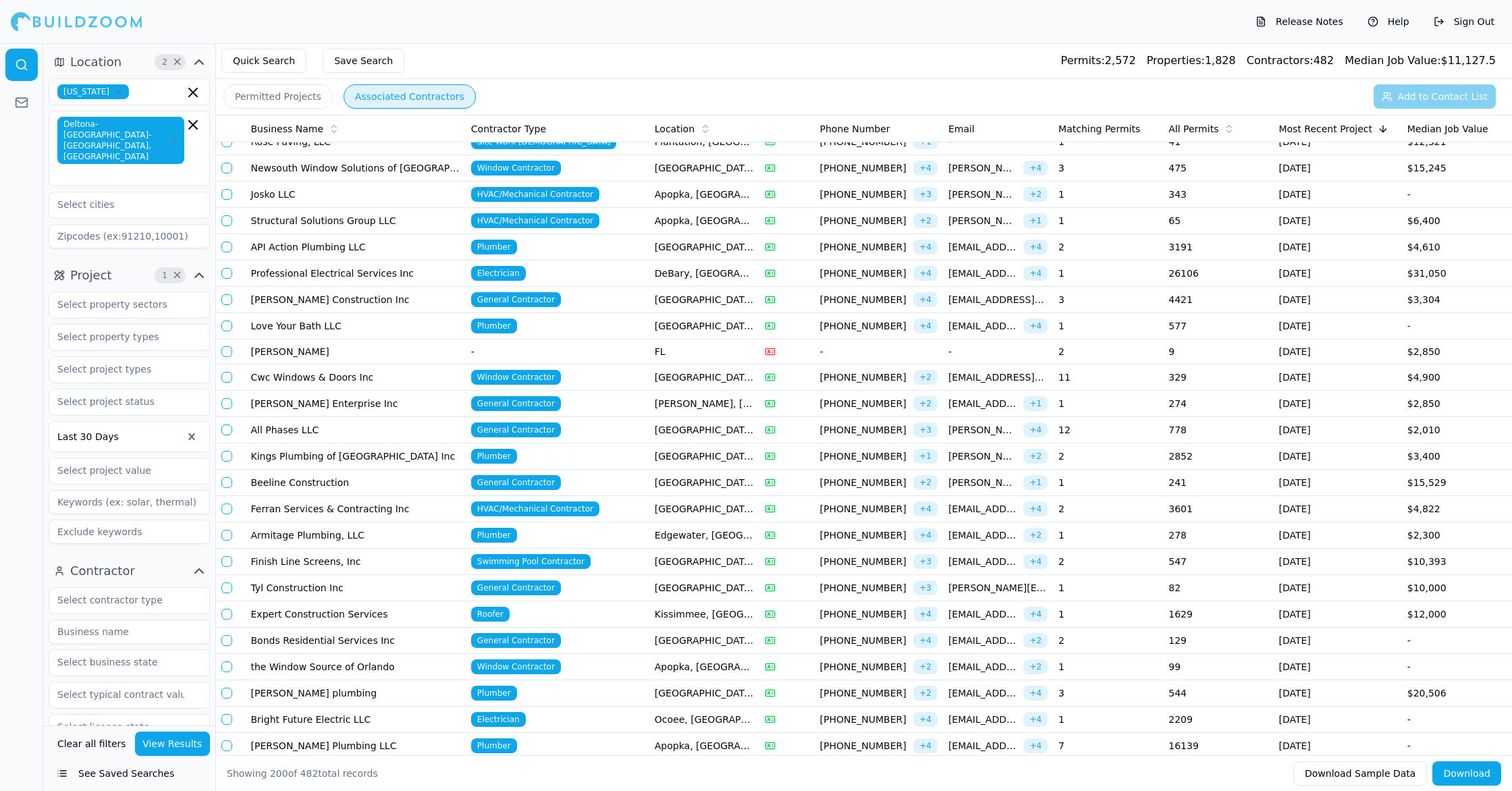
click at [447, 620] on td "Expert Construction Services" at bounding box center [355, 614] width 220 height 27
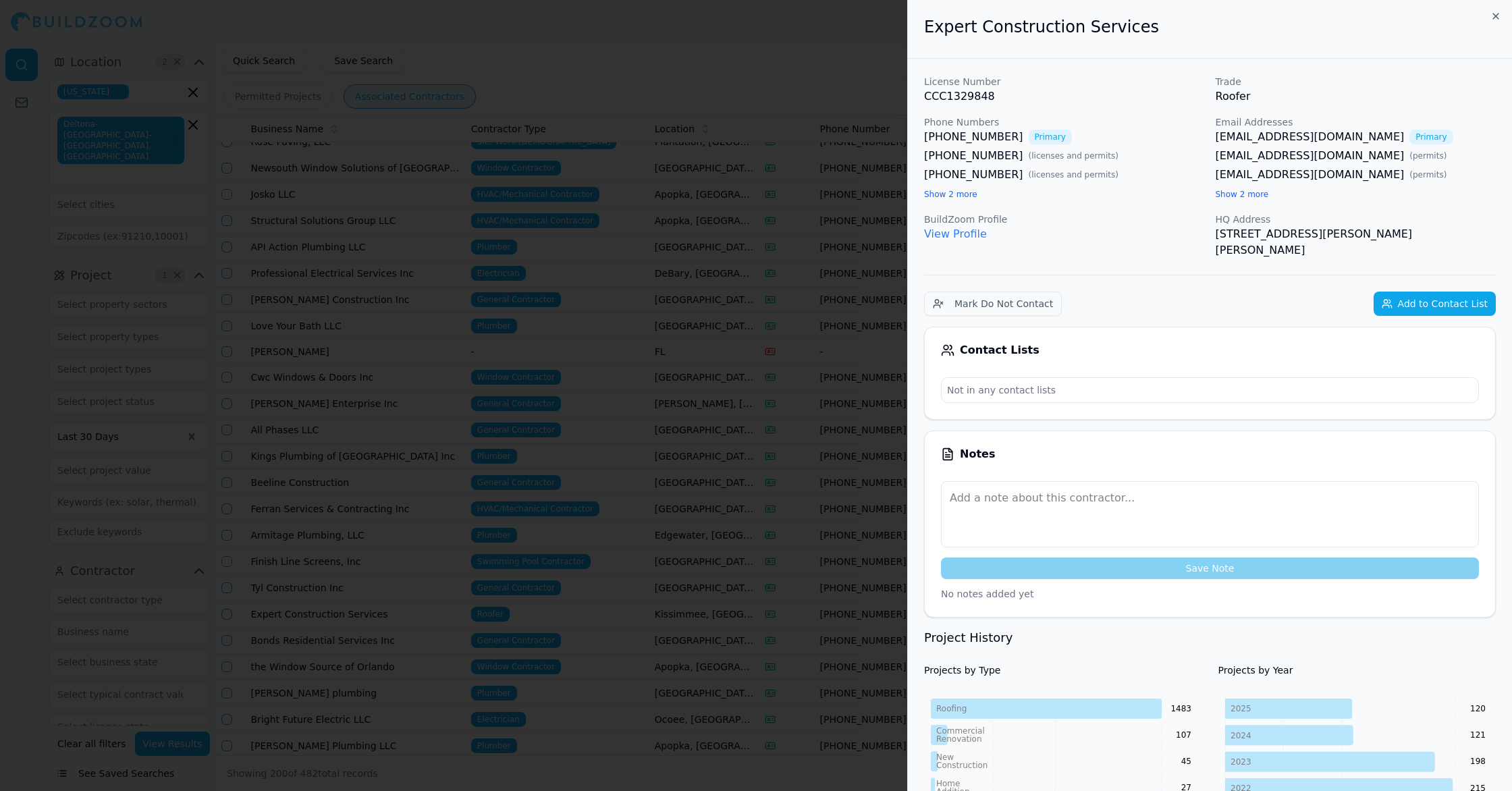
click at [354, 686] on div at bounding box center [756, 396] width 1512 height 791
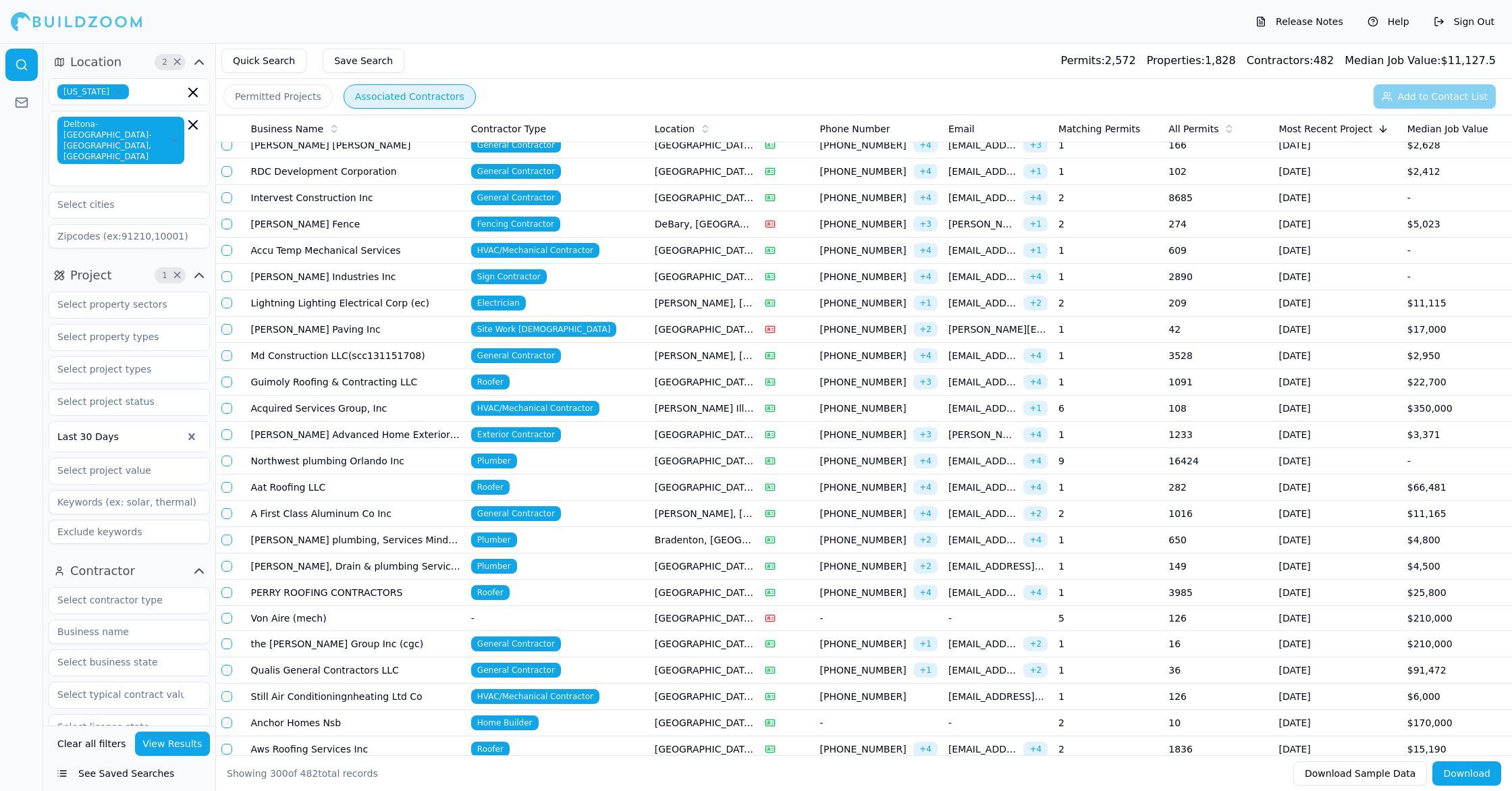
scroll to position [6199, 0]
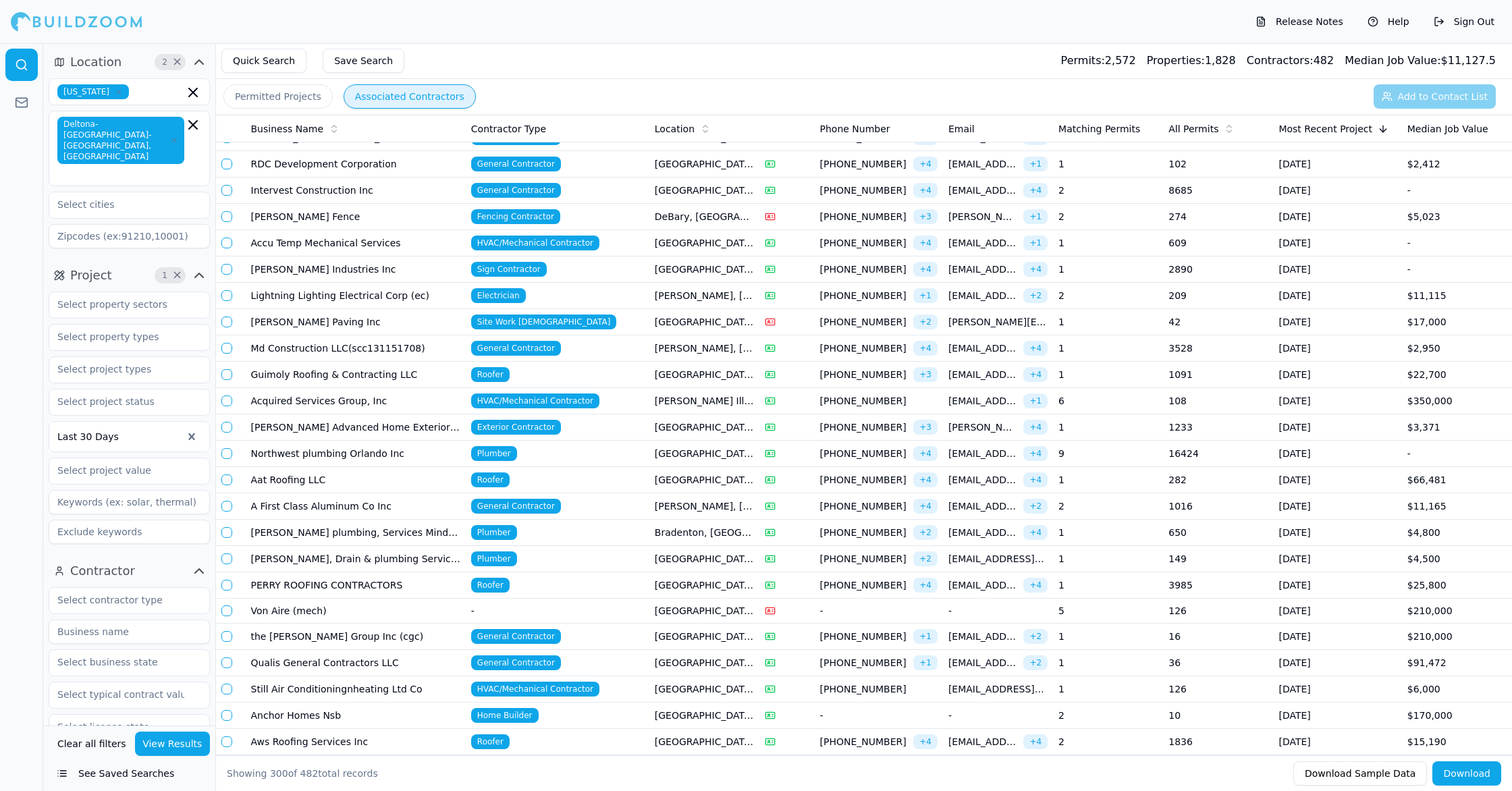
click at [374, 482] on td "Aat Roofing LLC" at bounding box center [355, 480] width 220 height 27
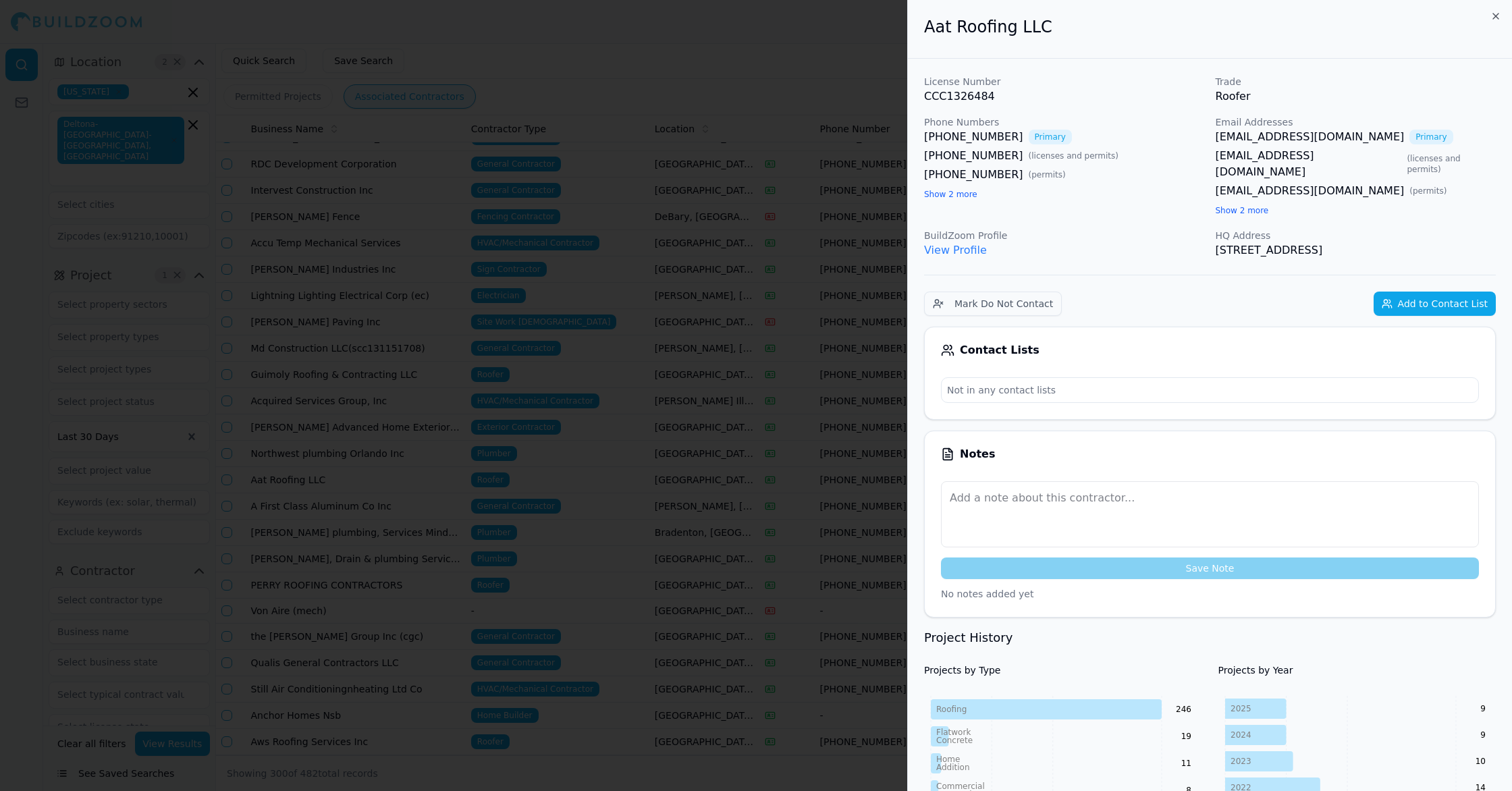
click at [431, 646] on div at bounding box center [756, 396] width 1512 height 791
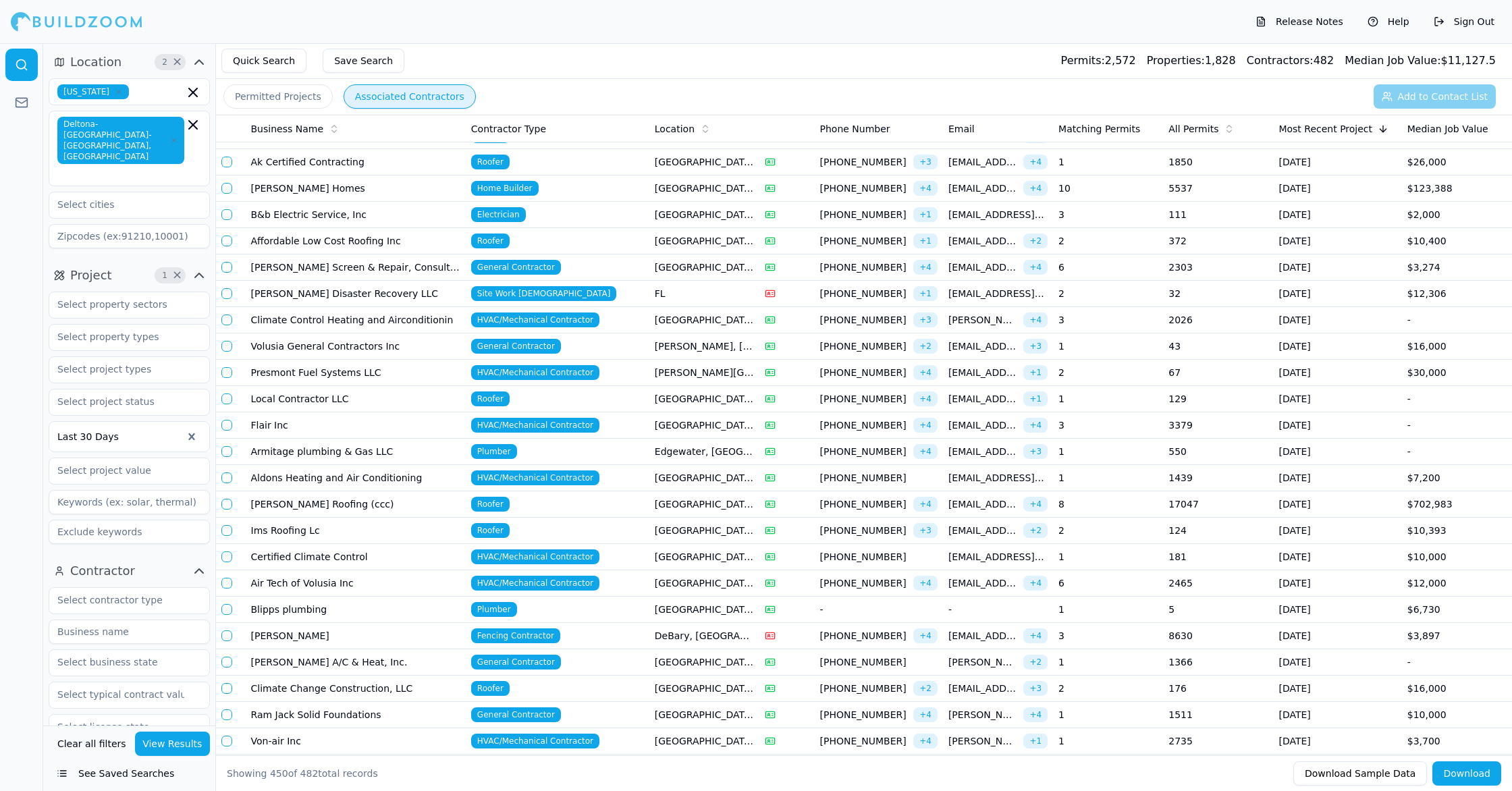
scroll to position [4308, 0]
click at [438, 417] on td "Flair Inc" at bounding box center [355, 426] width 220 height 27
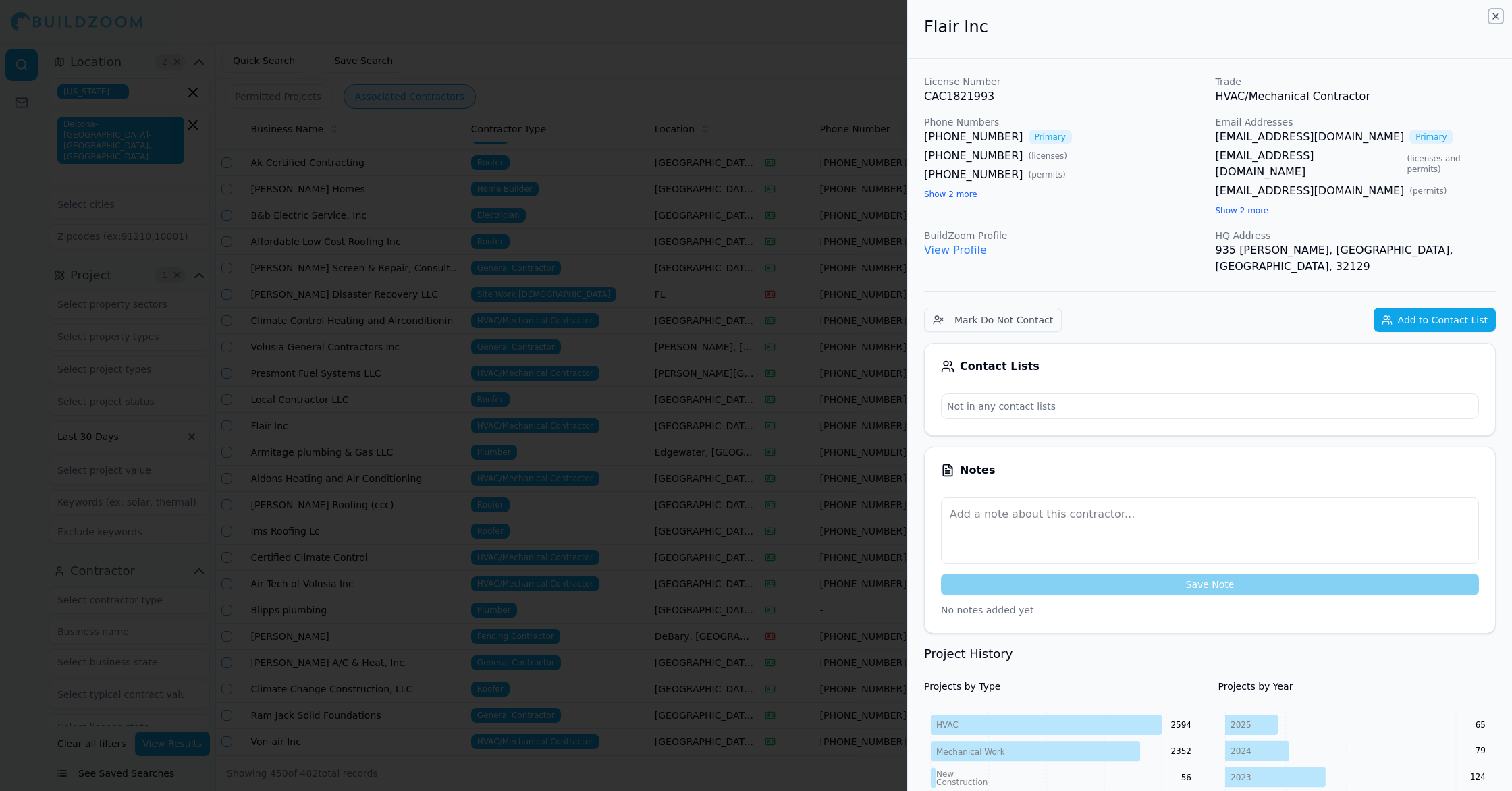
click at [1500, 12] on icon "button" at bounding box center [1495, 16] width 11 height 11
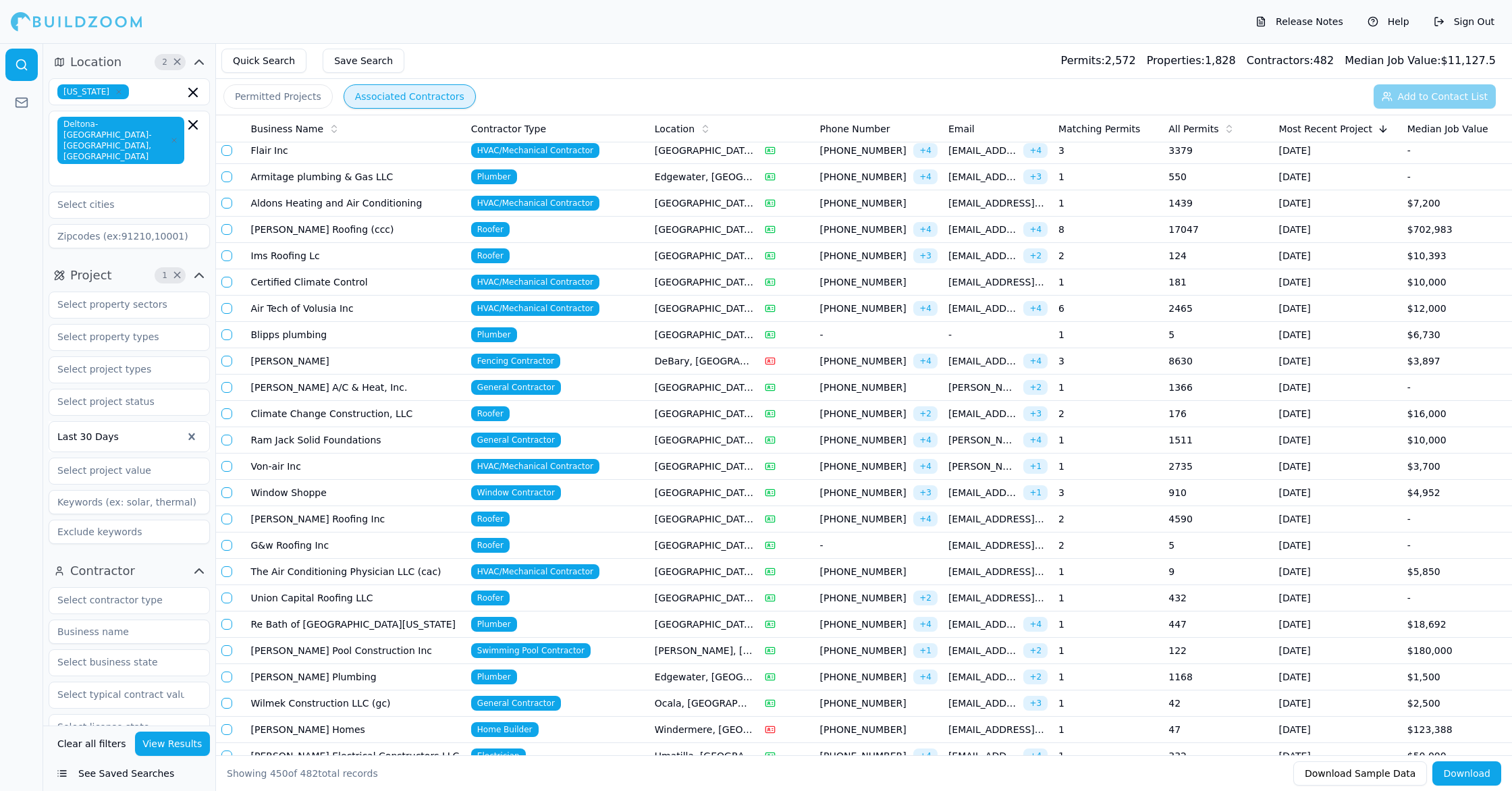
scroll to position [4577, 0]
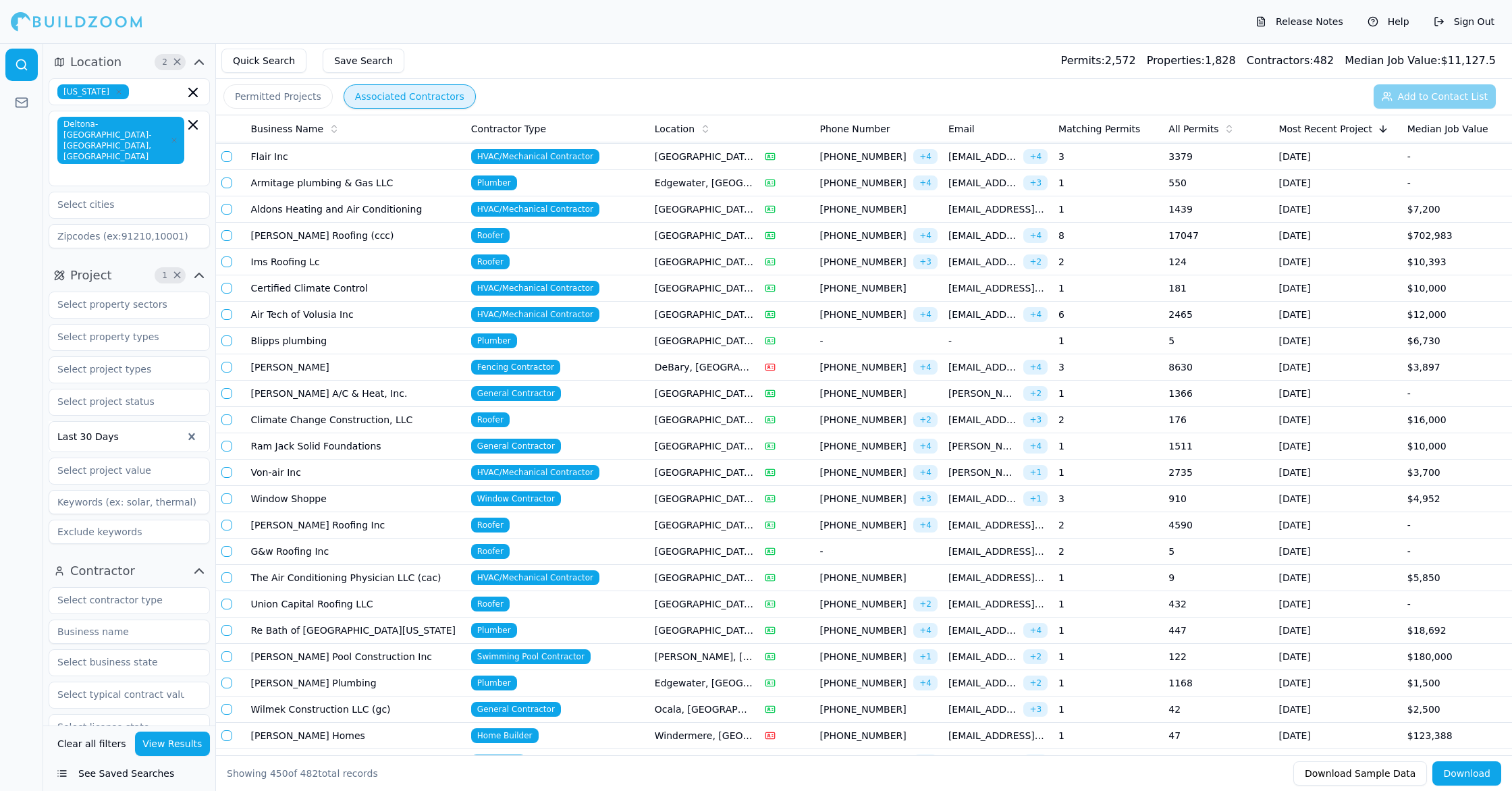
click at [622, 611] on td "Roofer" at bounding box center [557, 604] width 183 height 27
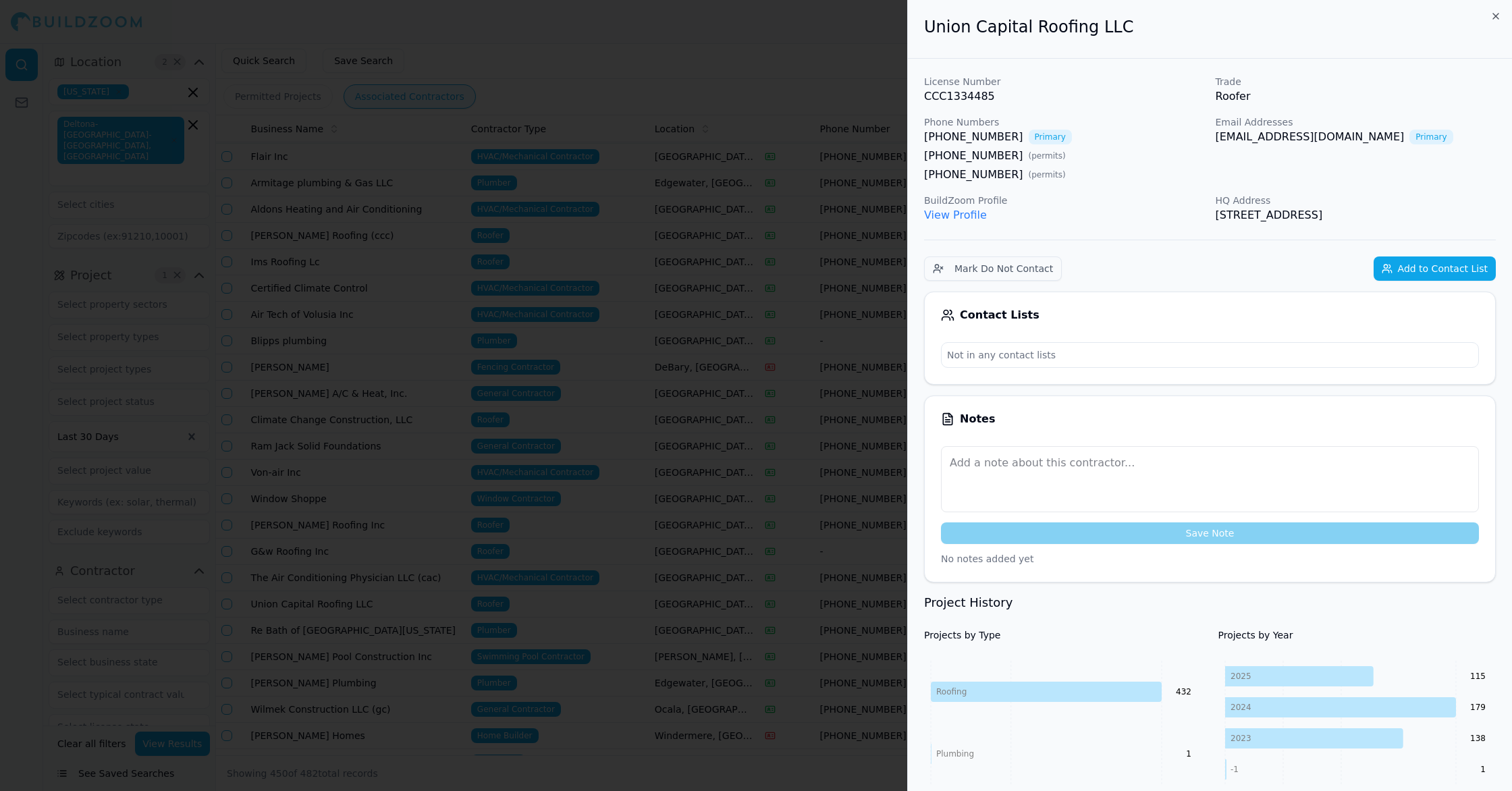
click at [461, 433] on div at bounding box center [756, 396] width 1512 height 791
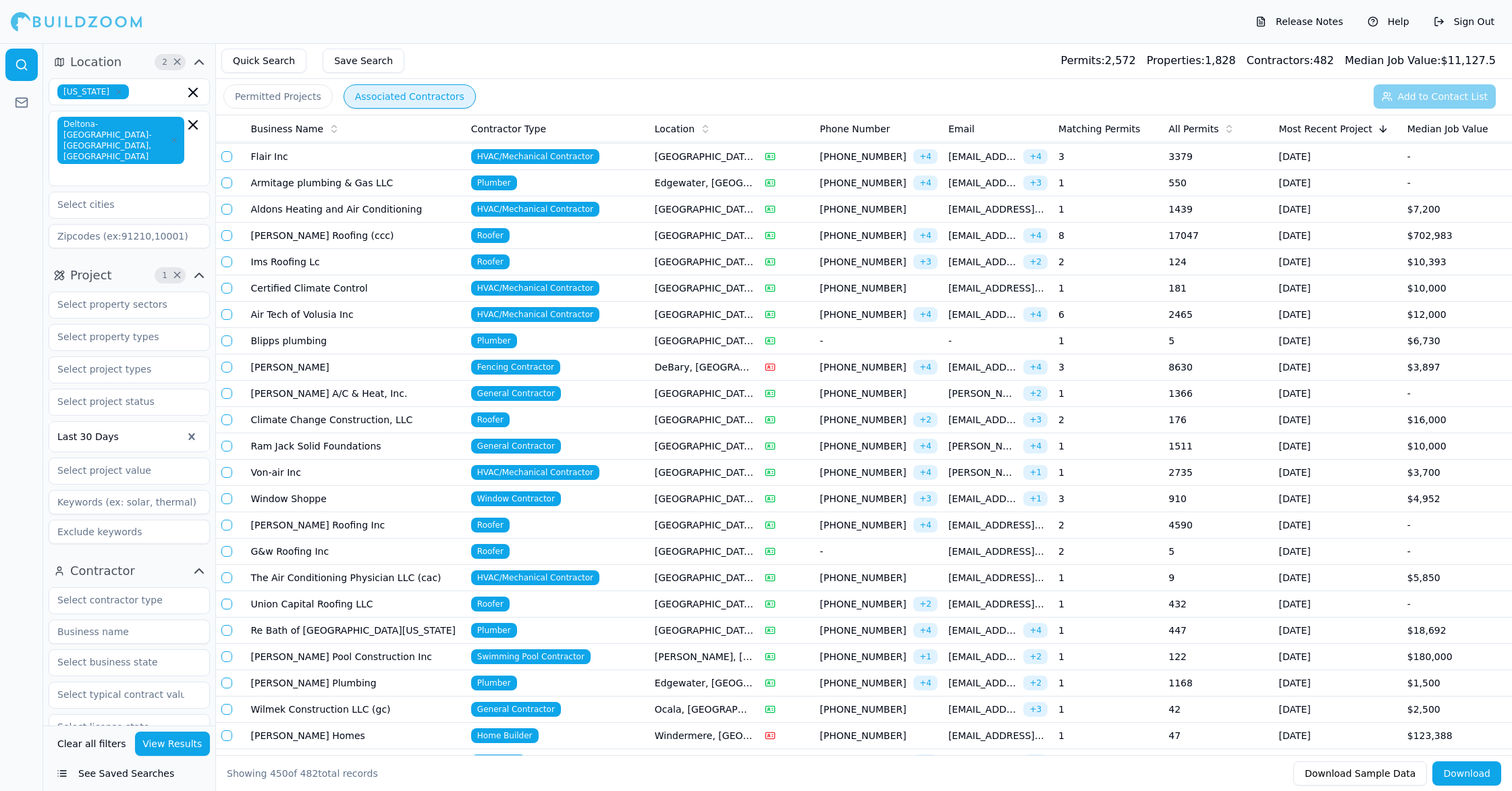
click at [466, 736] on td "Home Builder" at bounding box center [557, 736] width 183 height 27
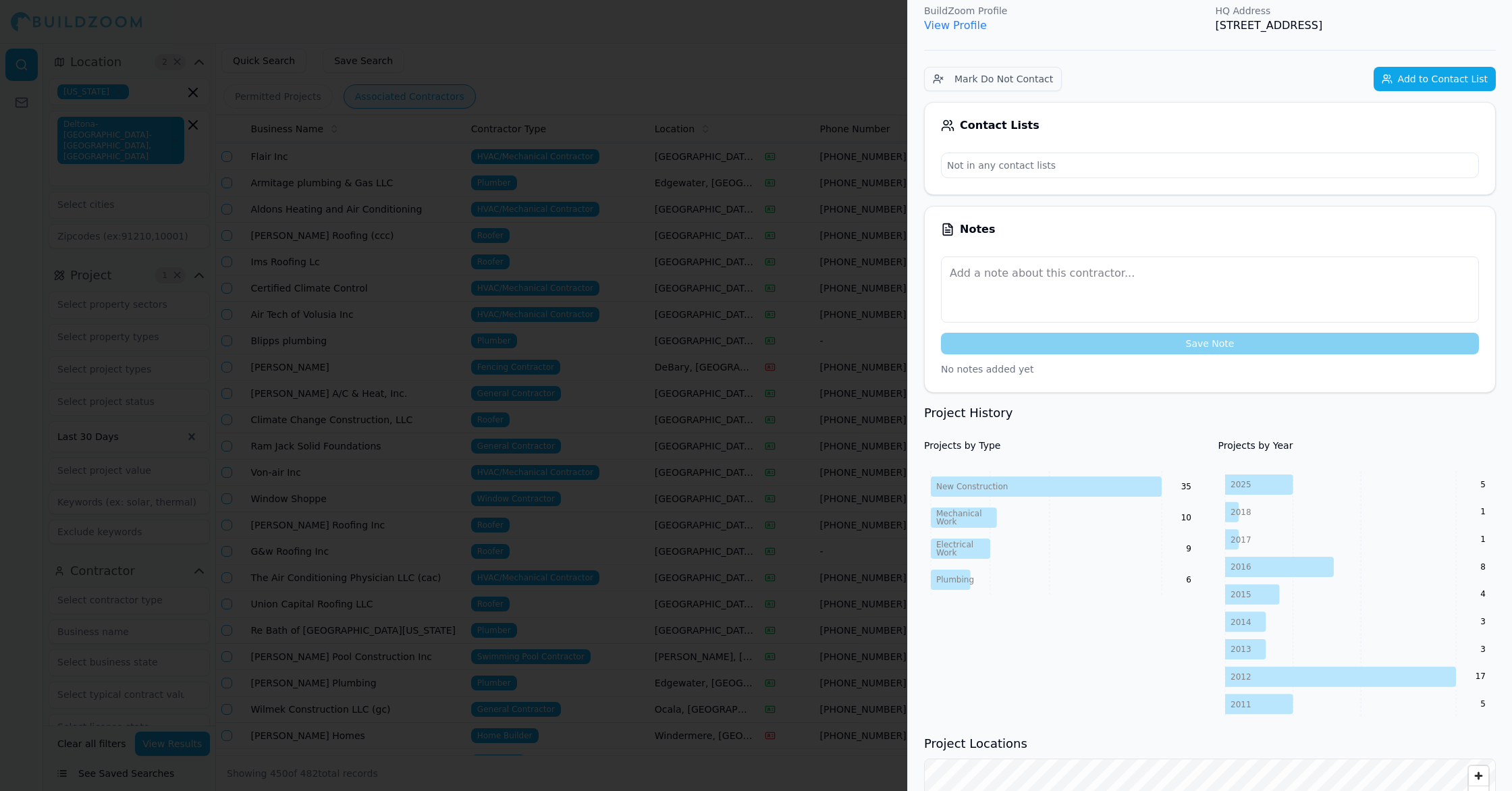
scroll to position [0, 0]
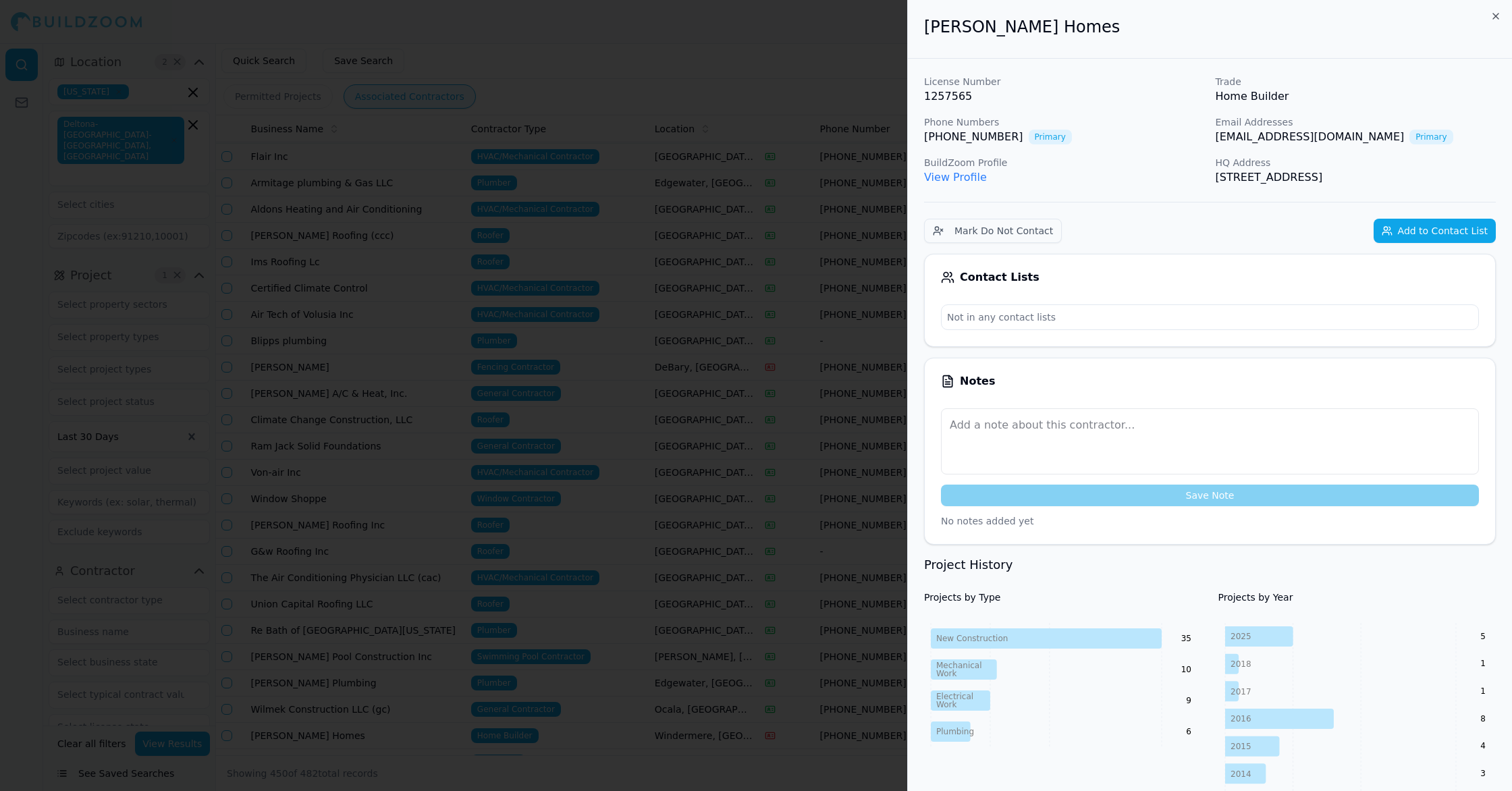
click at [622, 473] on div at bounding box center [756, 396] width 1512 height 791
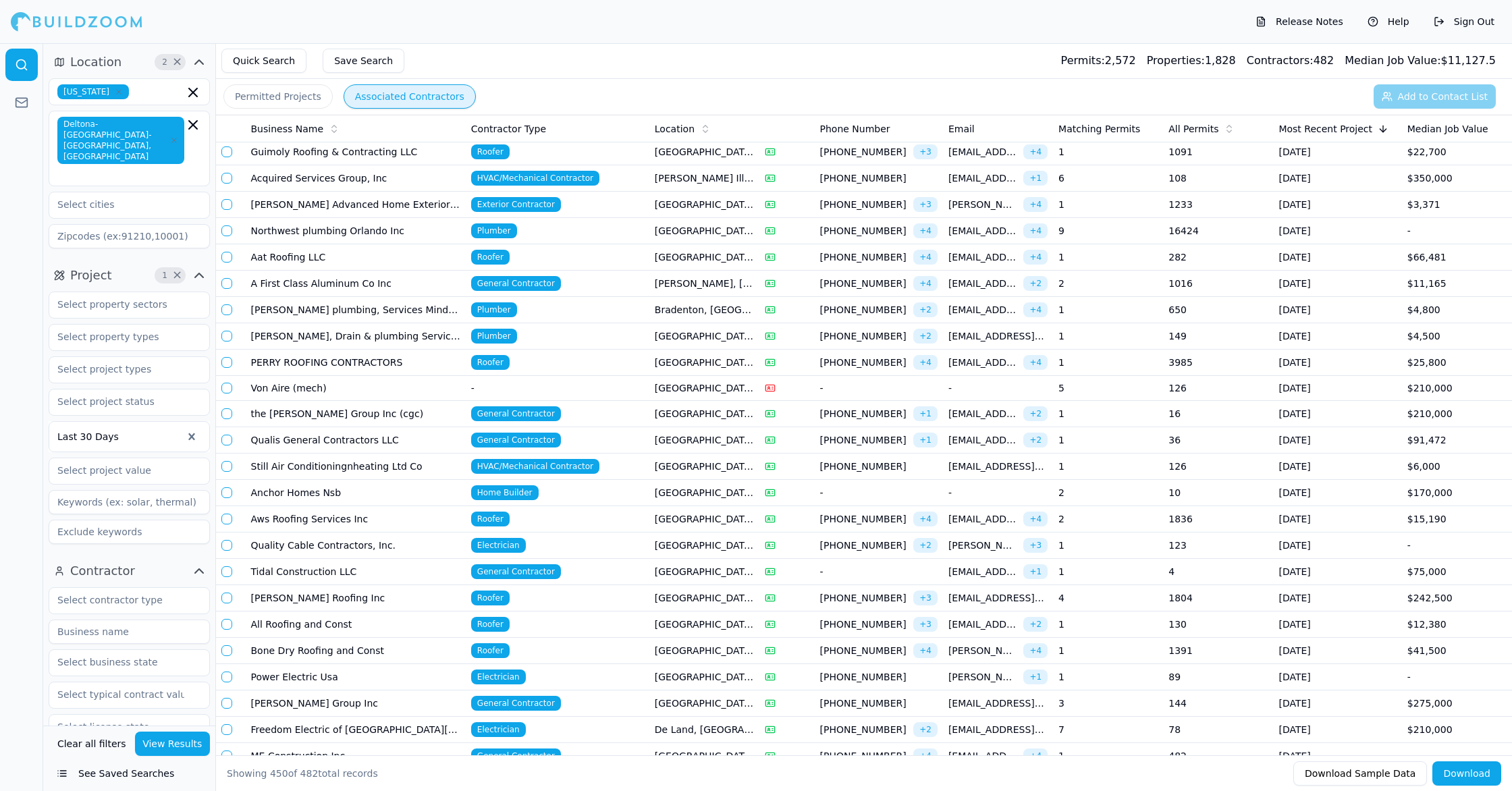
scroll to position [6423, 0]
click at [495, 488] on span "Home Builder" at bounding box center [504, 492] width 67 height 15
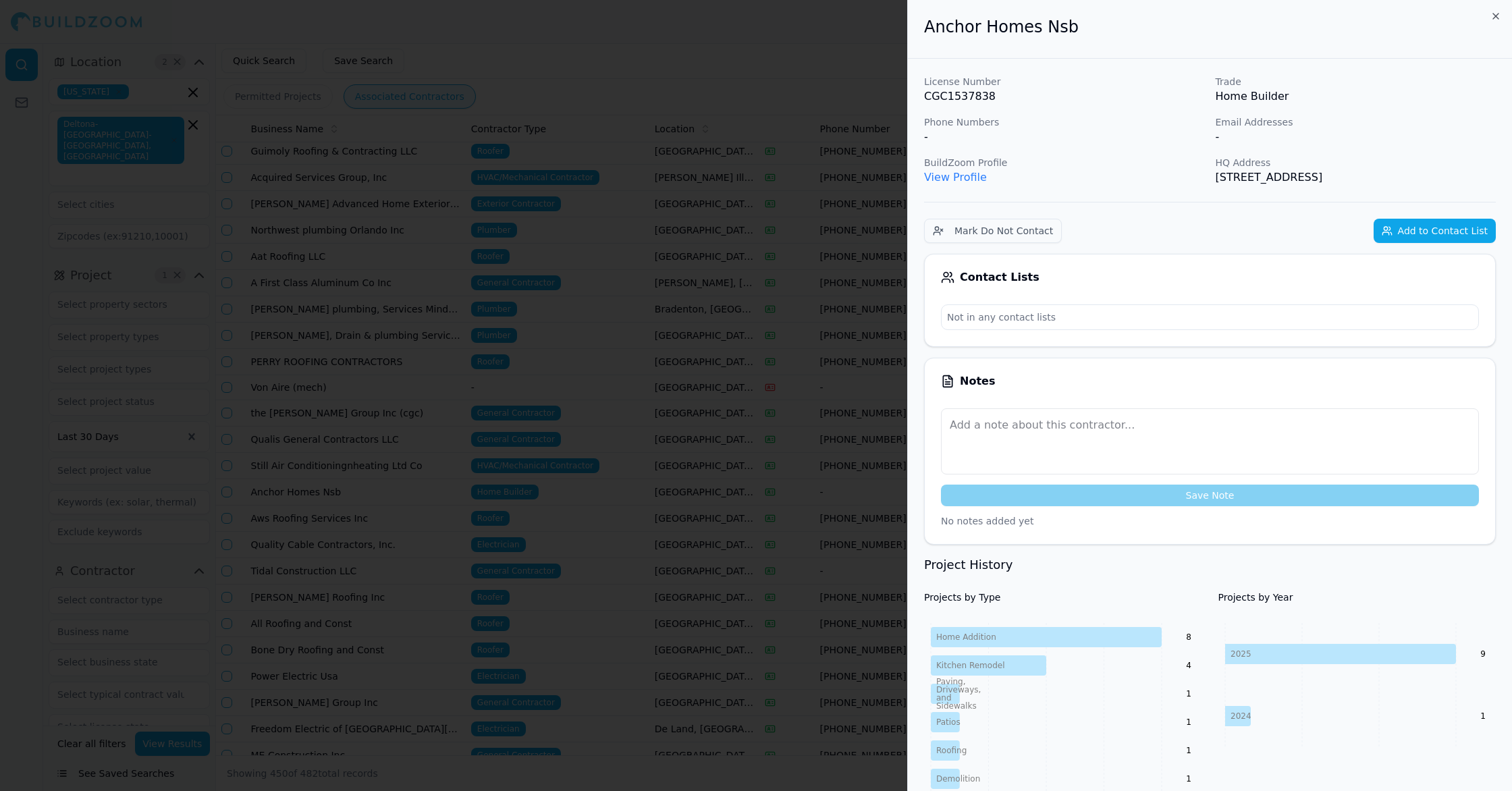
click at [538, 516] on div at bounding box center [756, 396] width 1512 height 791
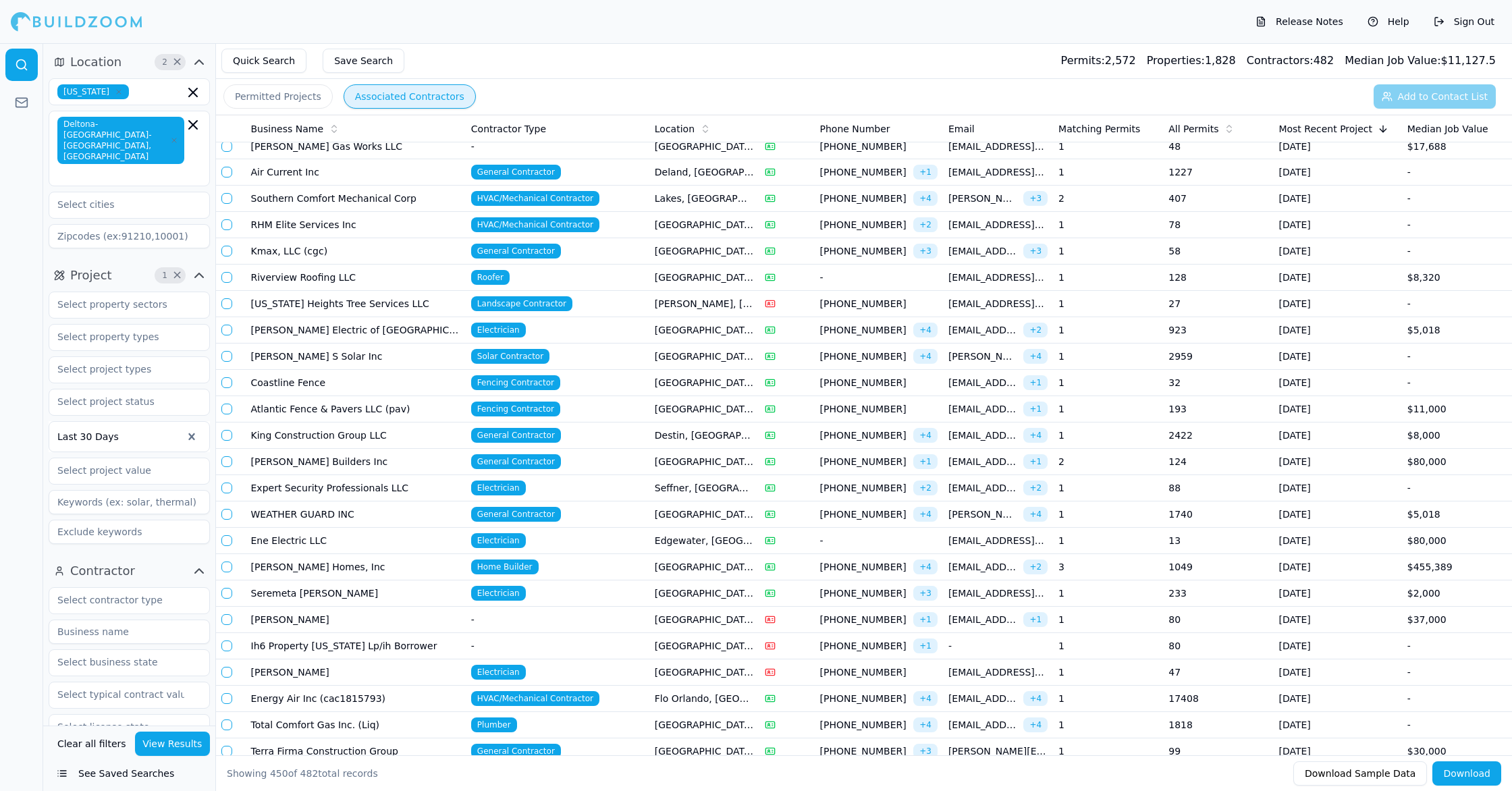
scroll to position [8034, 0]
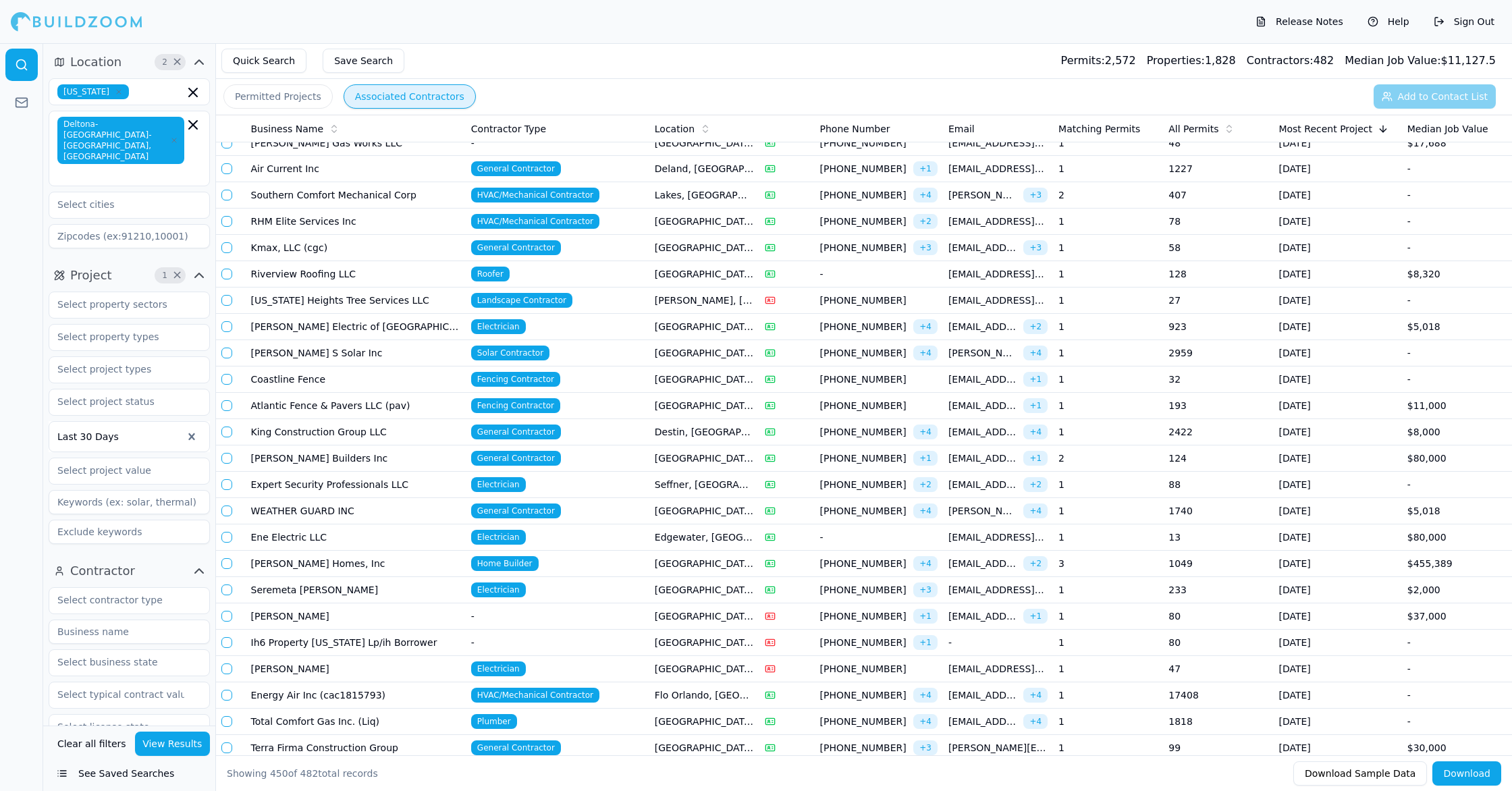
click at [484, 560] on span "Home Builder" at bounding box center [504, 564] width 67 height 15
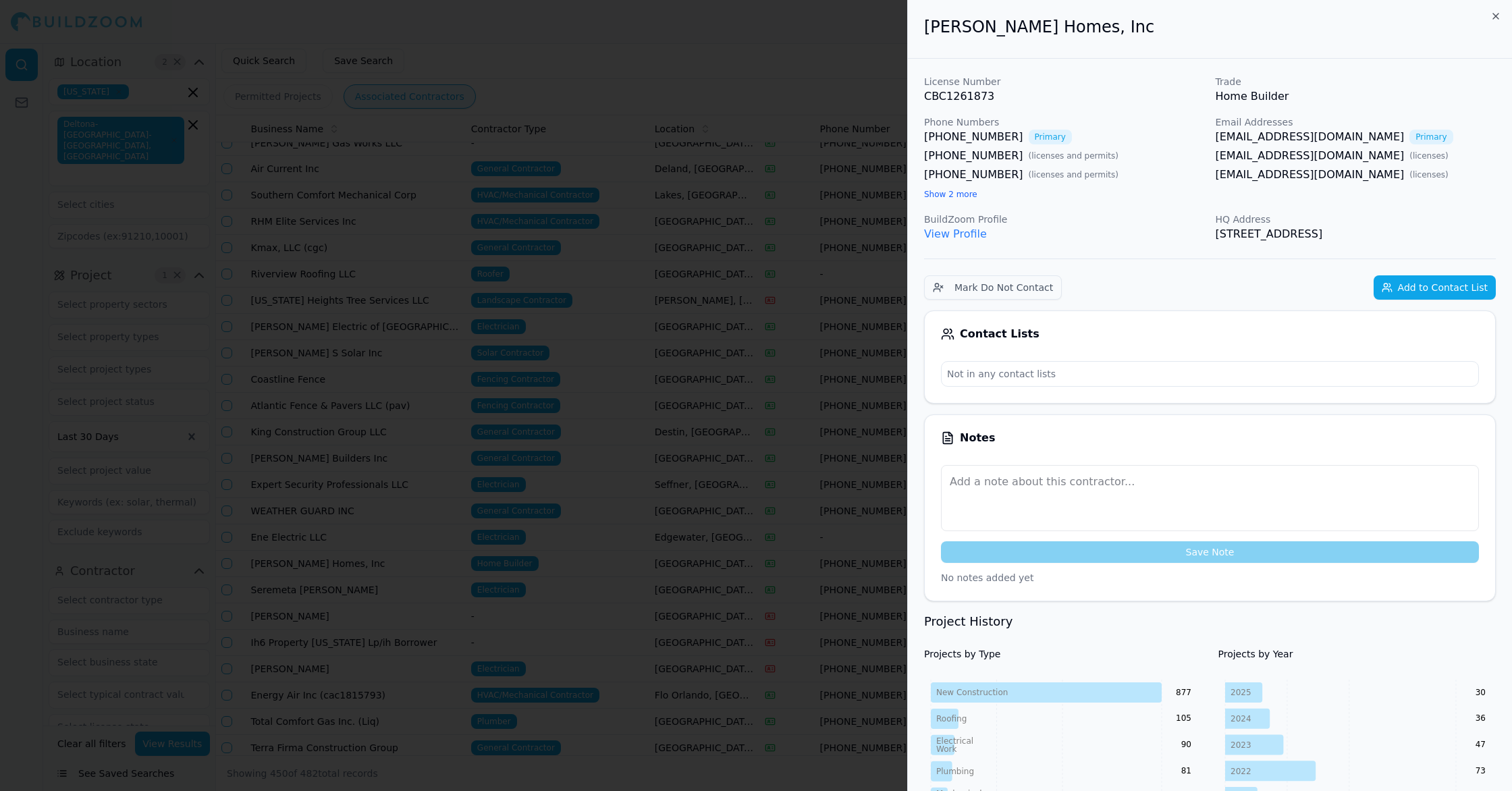
click at [424, 599] on div at bounding box center [756, 396] width 1512 height 791
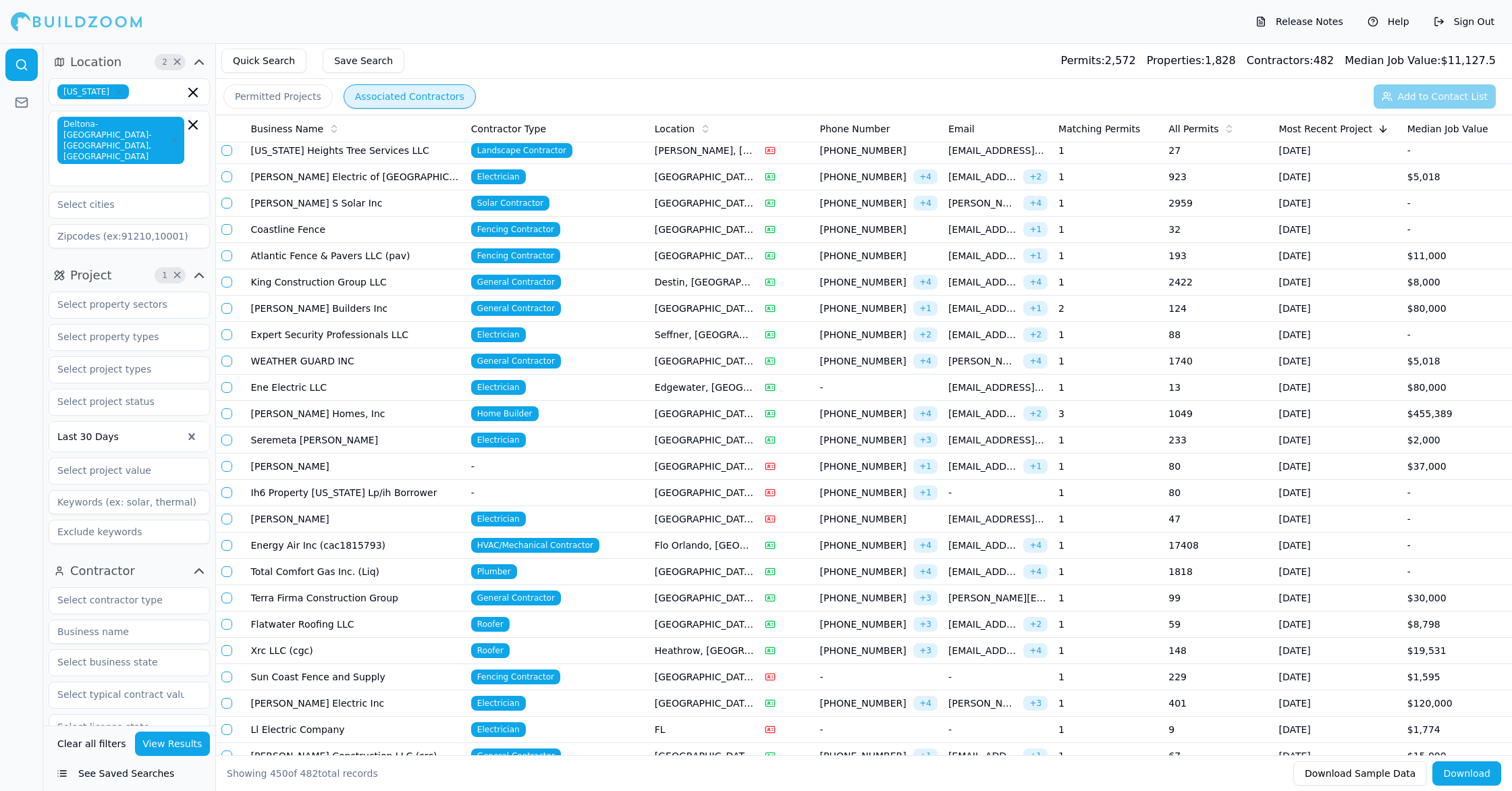
scroll to position [8187, 0]
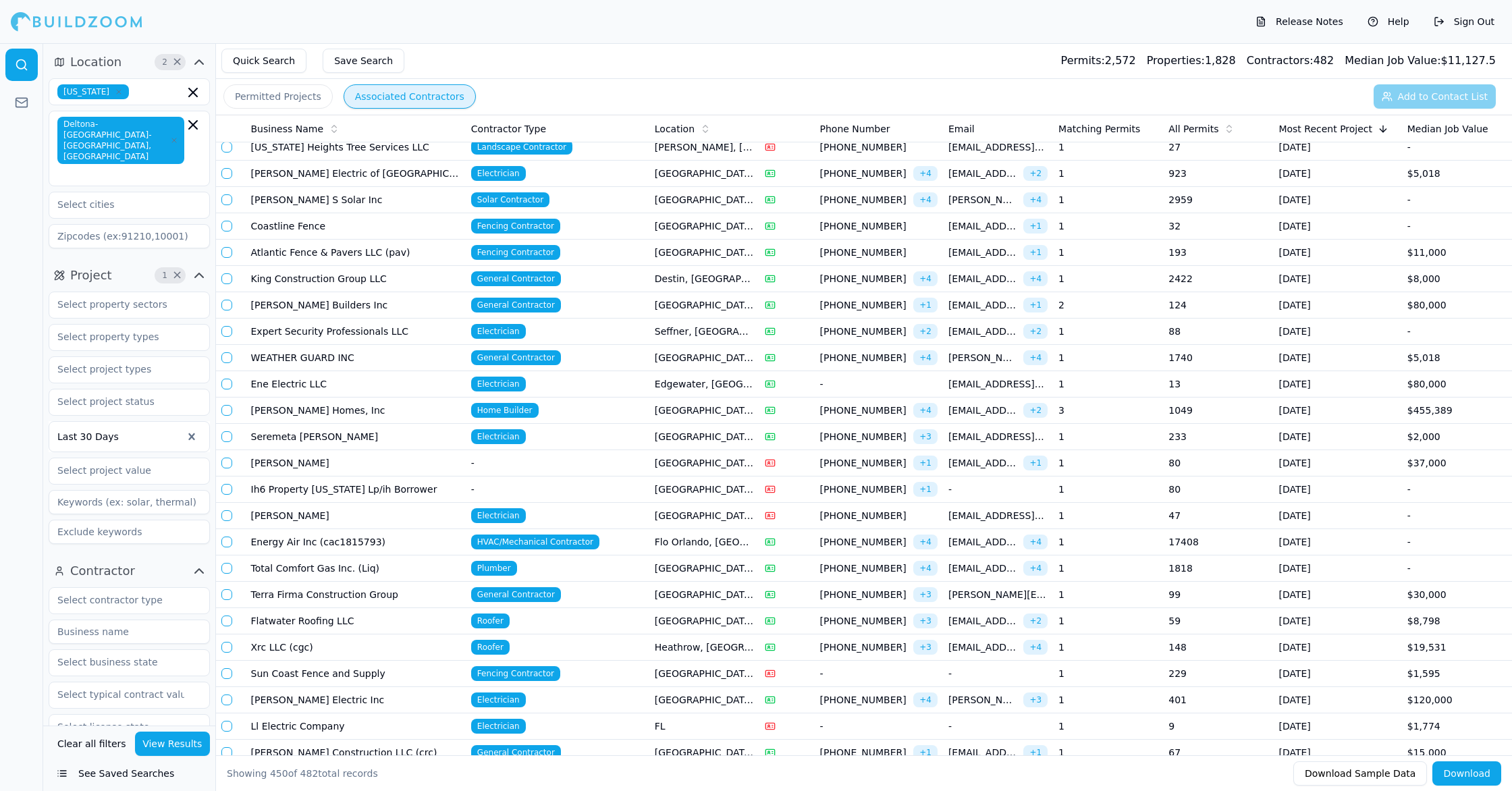
click at [432, 623] on td "Flatwater Roofing LLC" at bounding box center [355, 621] width 220 height 27
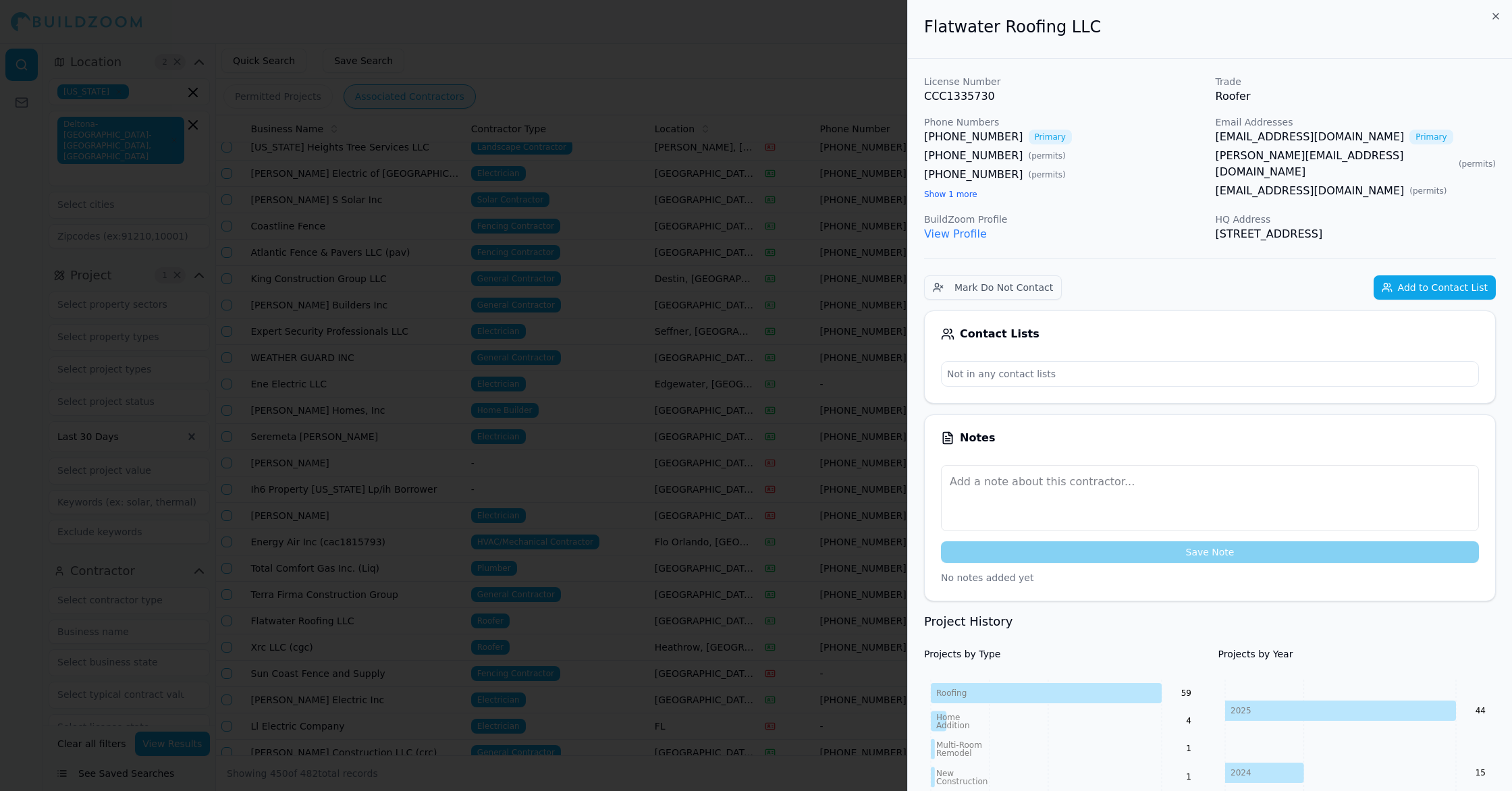
click at [0, 790] on div at bounding box center [756, 396] width 1512 height 791
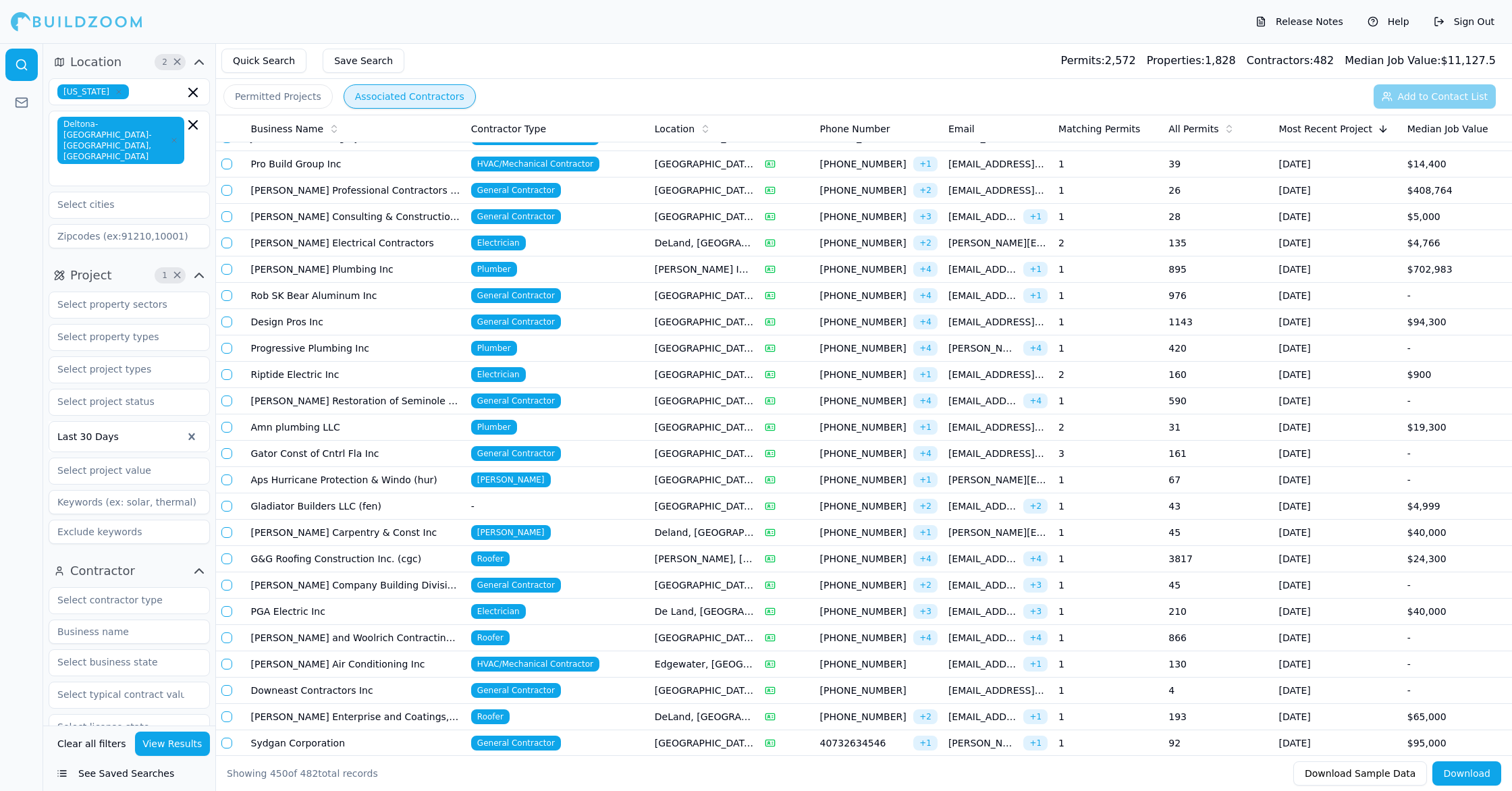
scroll to position [9067, 0]
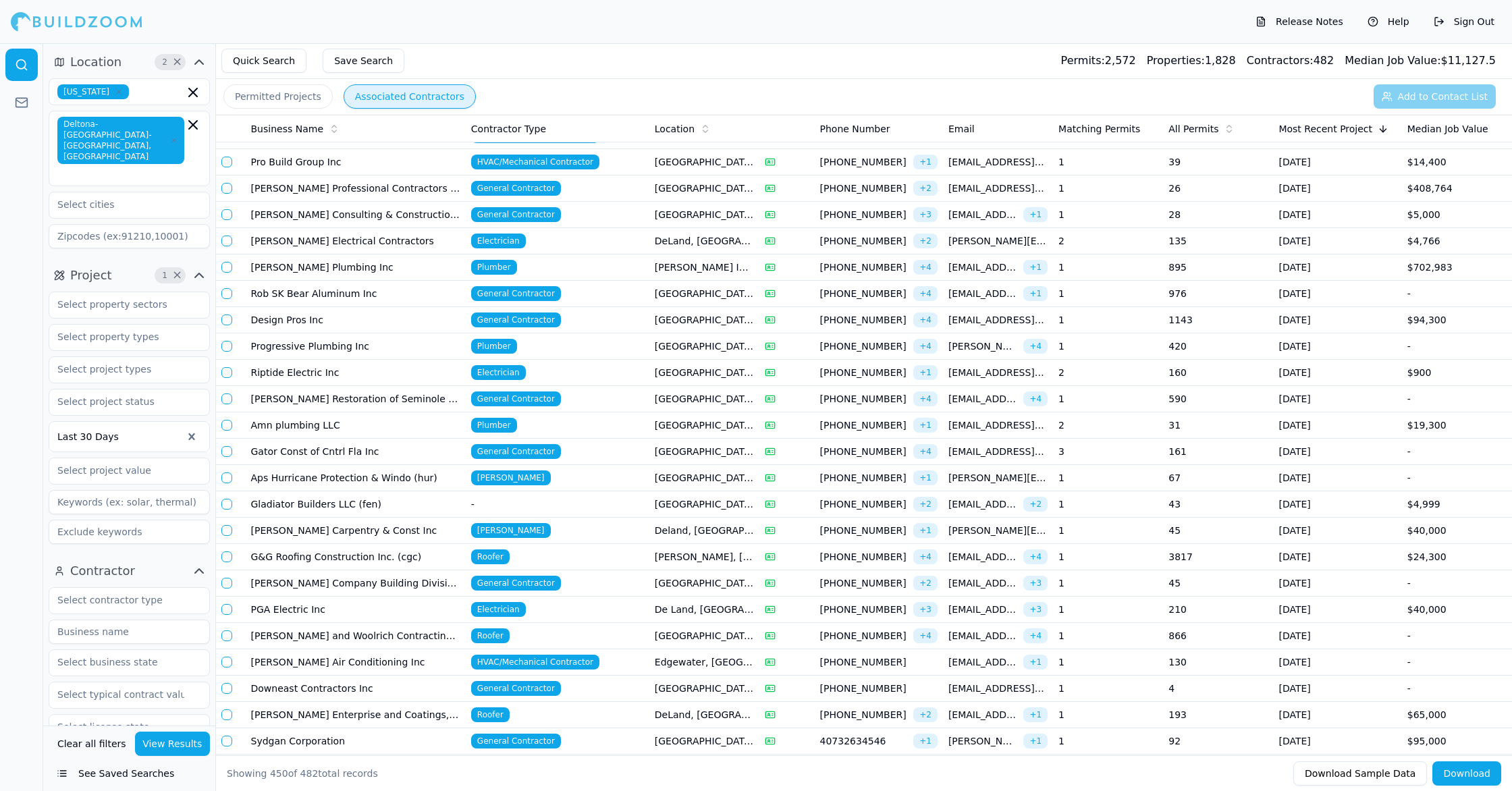
click at [422, 633] on td "[PERSON_NAME] and Woolrich Contracting Co Inc" at bounding box center [355, 636] width 220 height 27
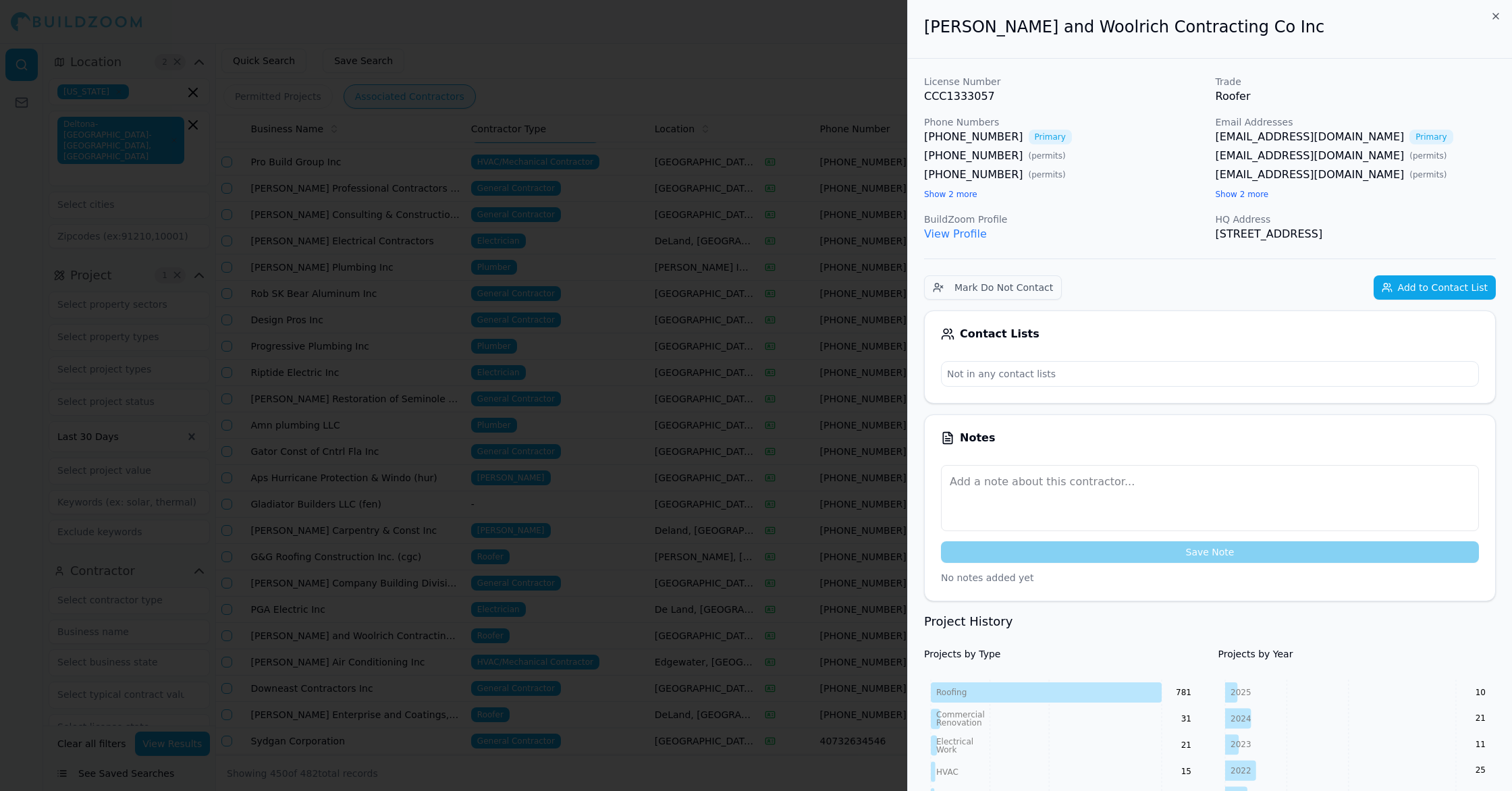
click at [654, 670] on div at bounding box center [756, 396] width 1512 height 791
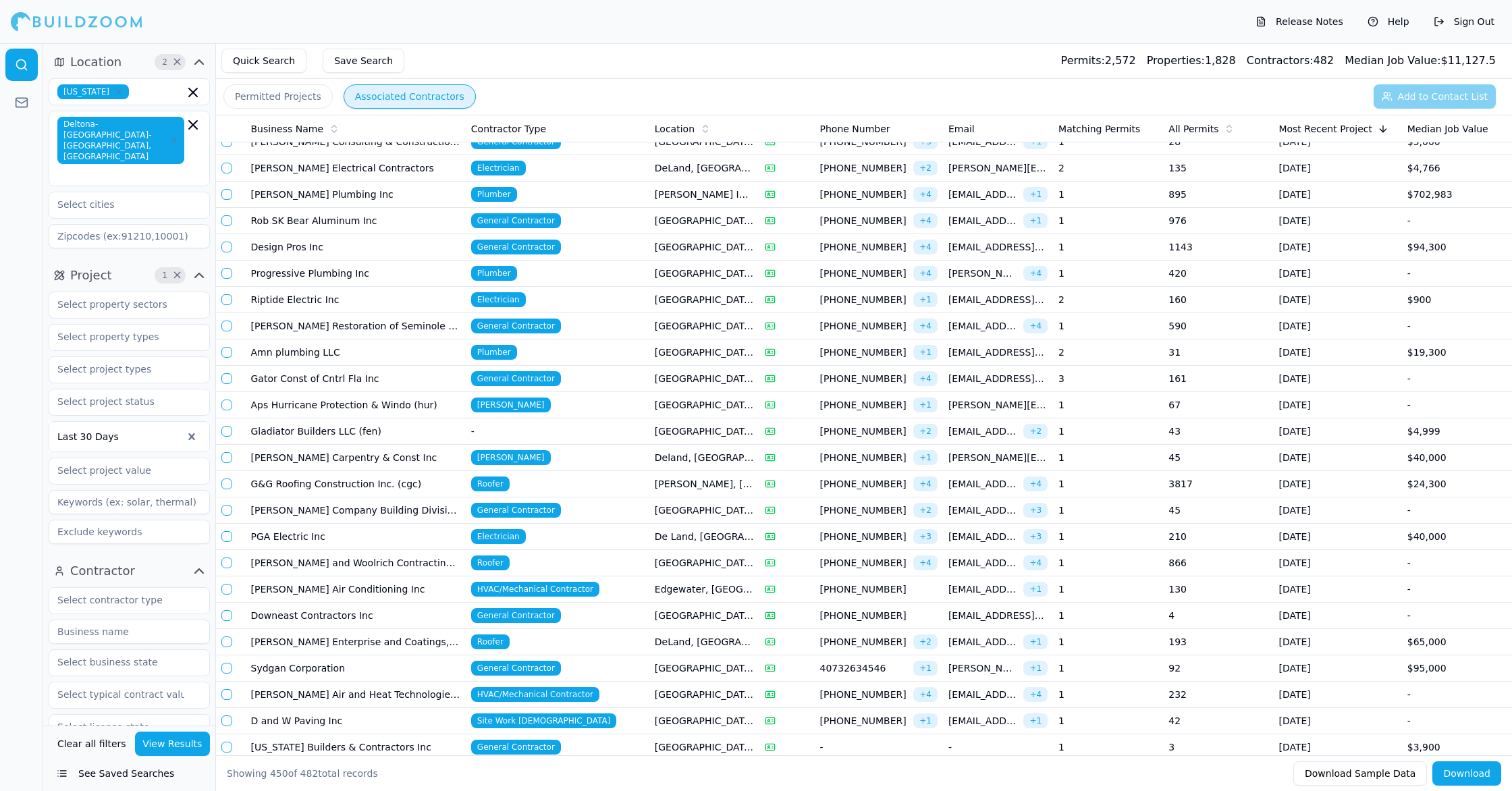
scroll to position [9141, 0]
click at [412, 636] on td "[PERSON_NAME] Enterprise and Coatings, Inc. Dba Stenhouse Roofing" at bounding box center [355, 642] width 220 height 27
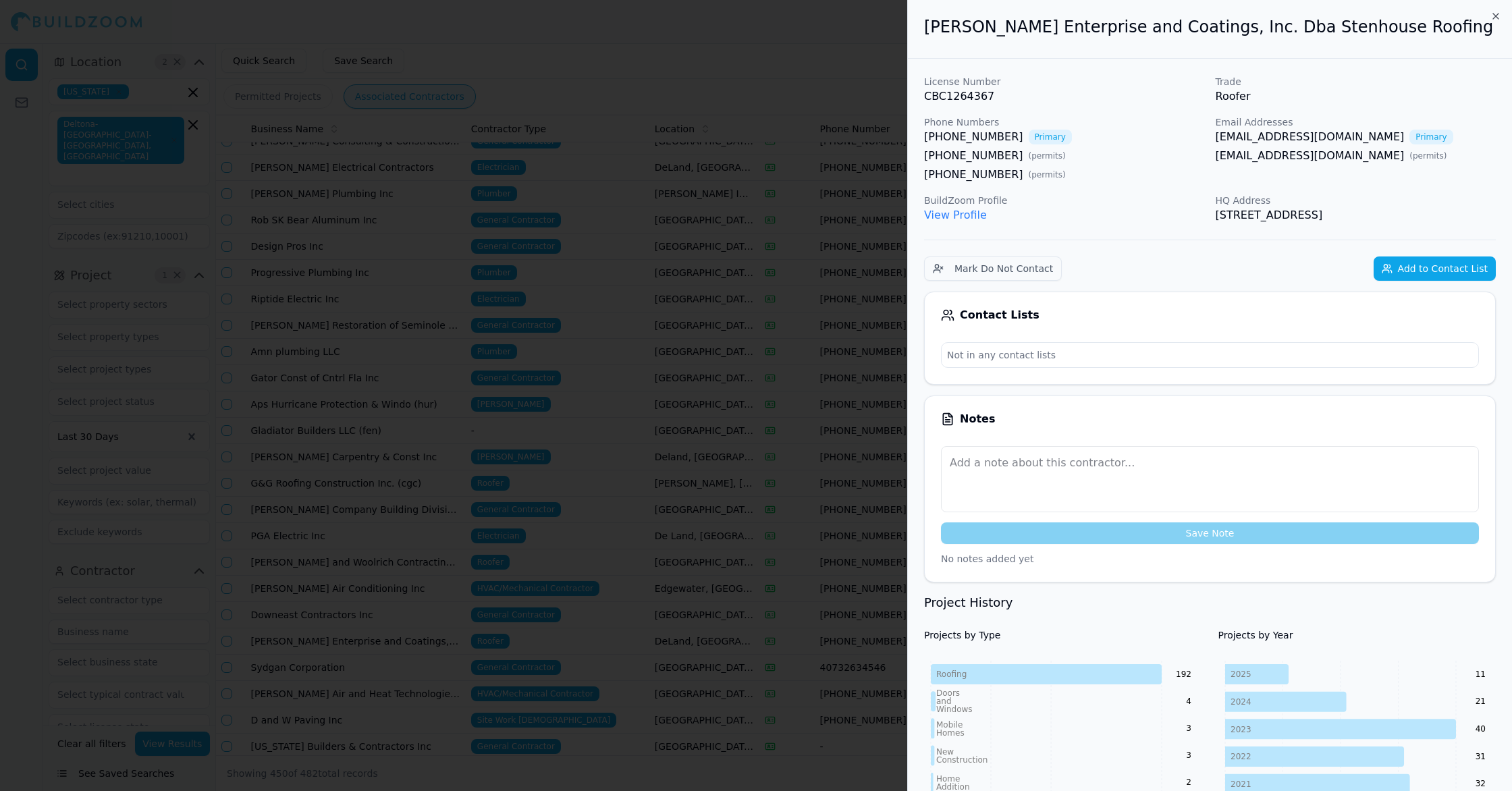
click at [428, 658] on div at bounding box center [756, 396] width 1512 height 791
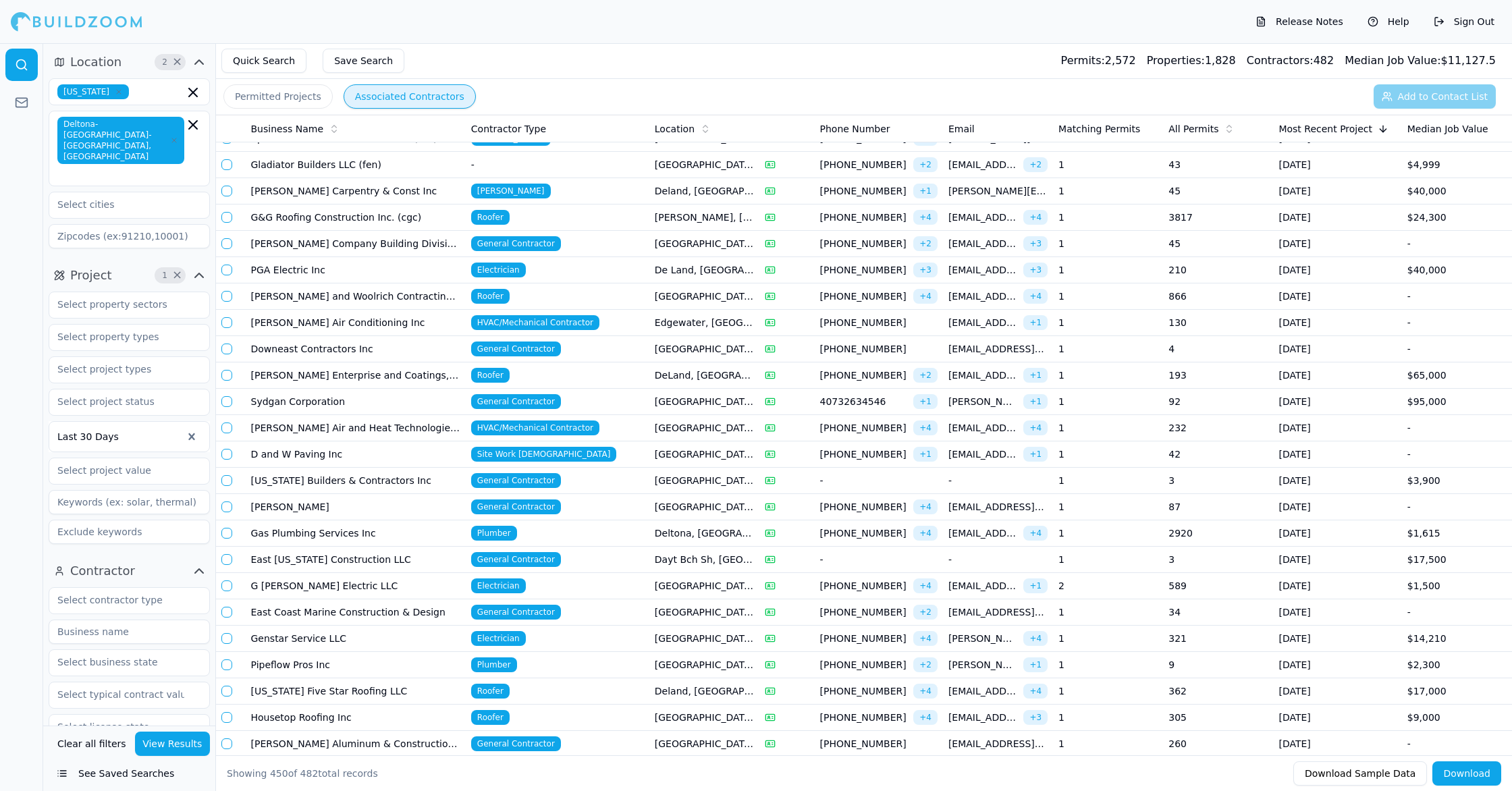
scroll to position [9457, 0]
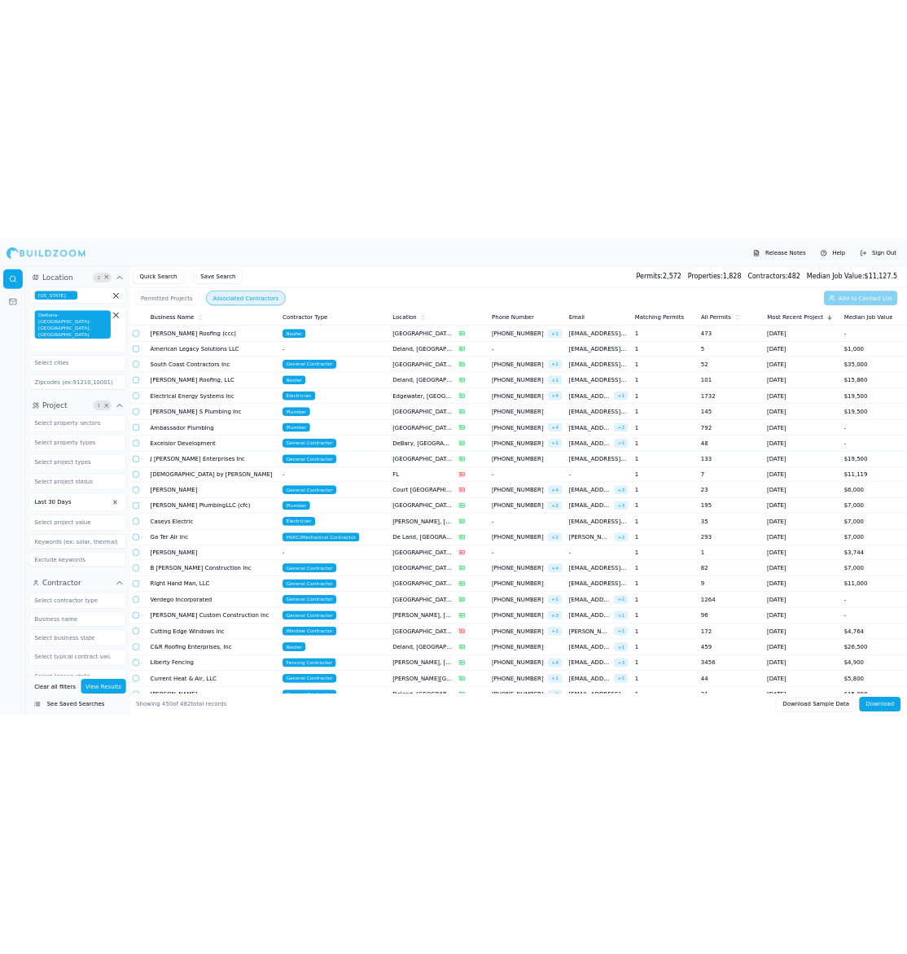
scroll to position [12976, 0]
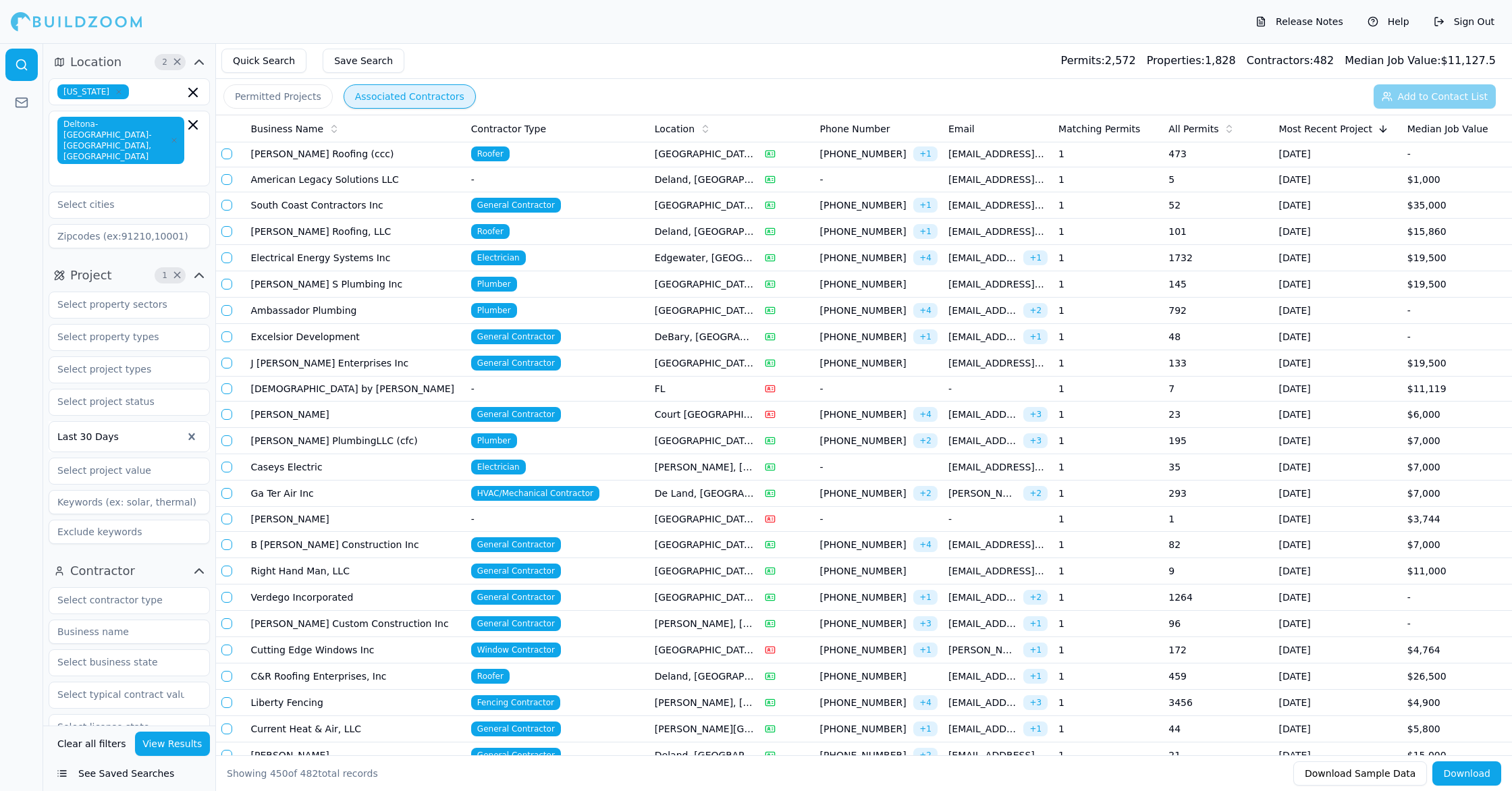
click at [524, 682] on td "Roofer" at bounding box center [557, 677] width 183 height 27
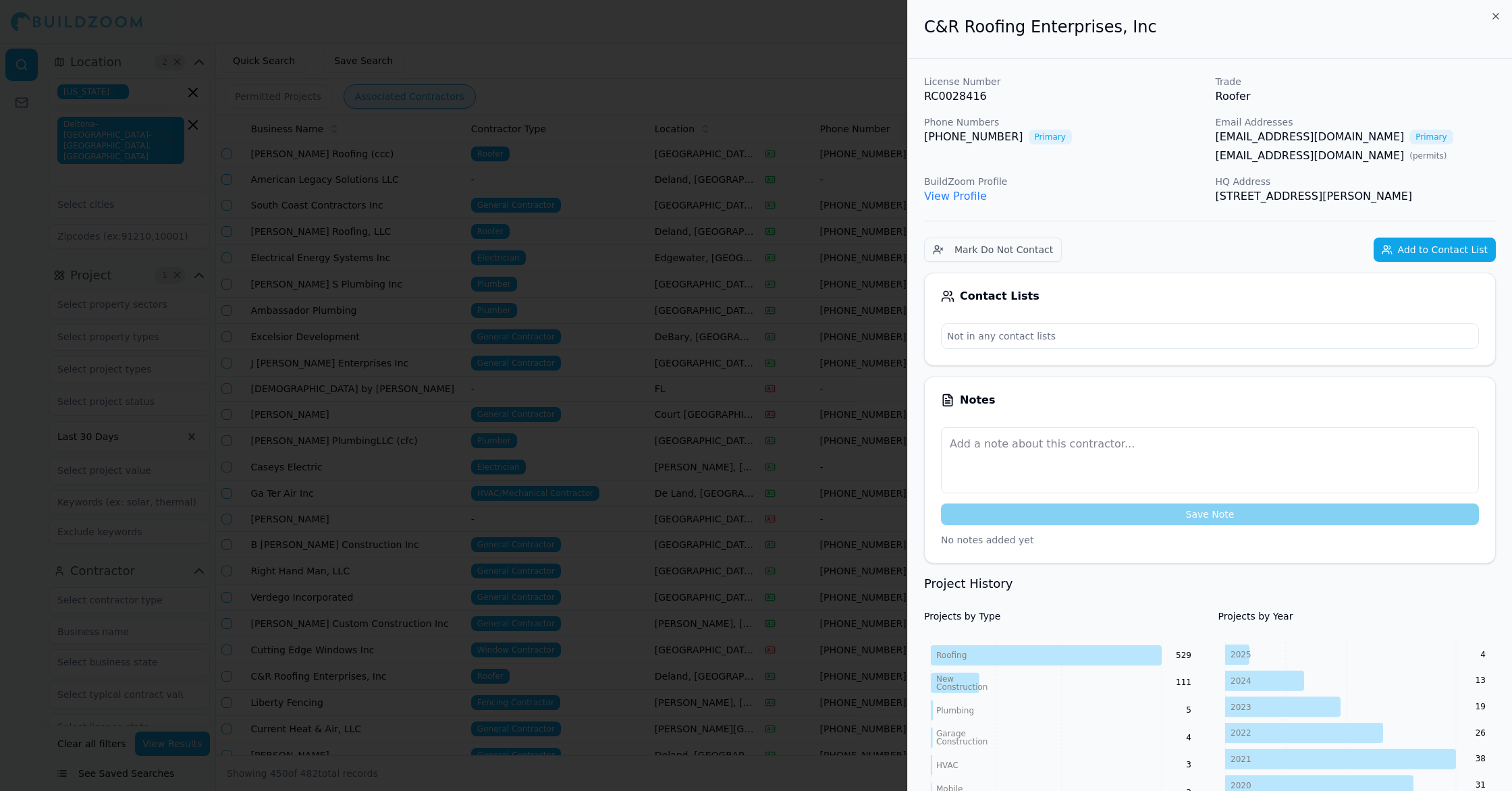
click at [1410, 133] on span "Primary" at bounding box center [1432, 137] width 43 height 15
click at [1286, 135] on link "[EMAIL_ADDRESS][DOMAIN_NAME]" at bounding box center [1310, 137] width 189 height 17
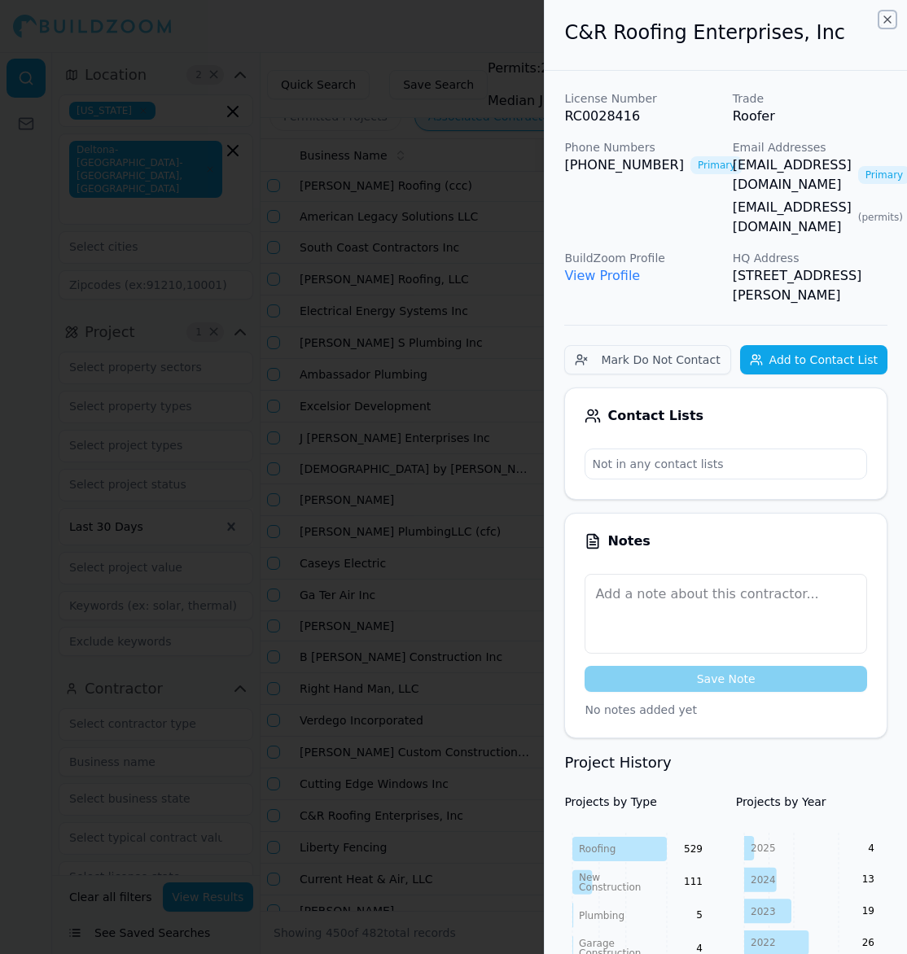
click at [886, 19] on icon "button" at bounding box center [887, 19] width 13 height 13
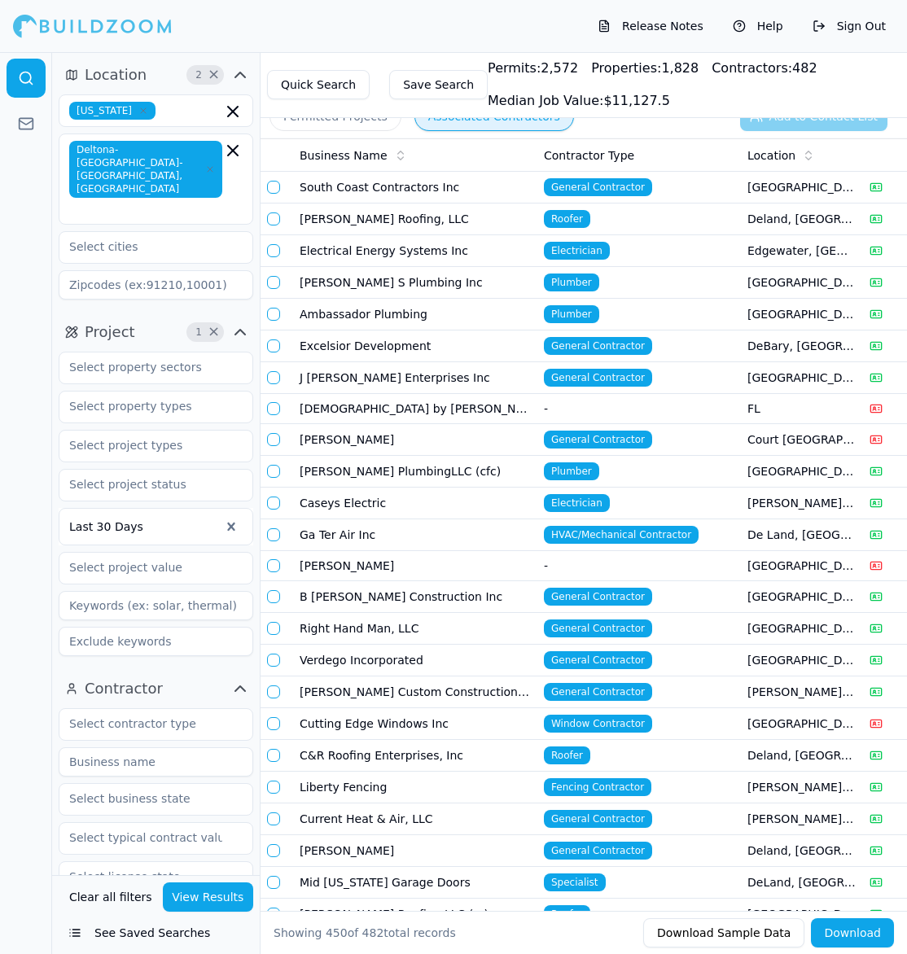
scroll to position [13038, 0]
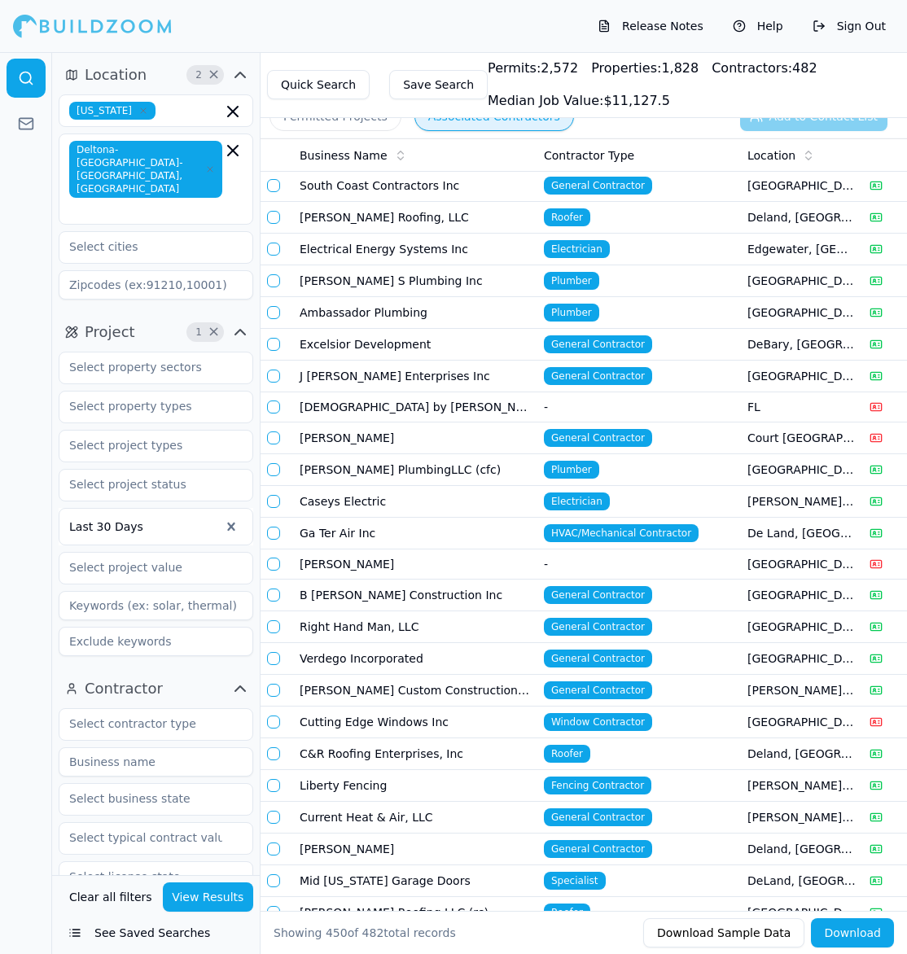
click at [466, 759] on td "C&R Roofing Enterprises, Inc" at bounding box center [415, 754] width 244 height 32
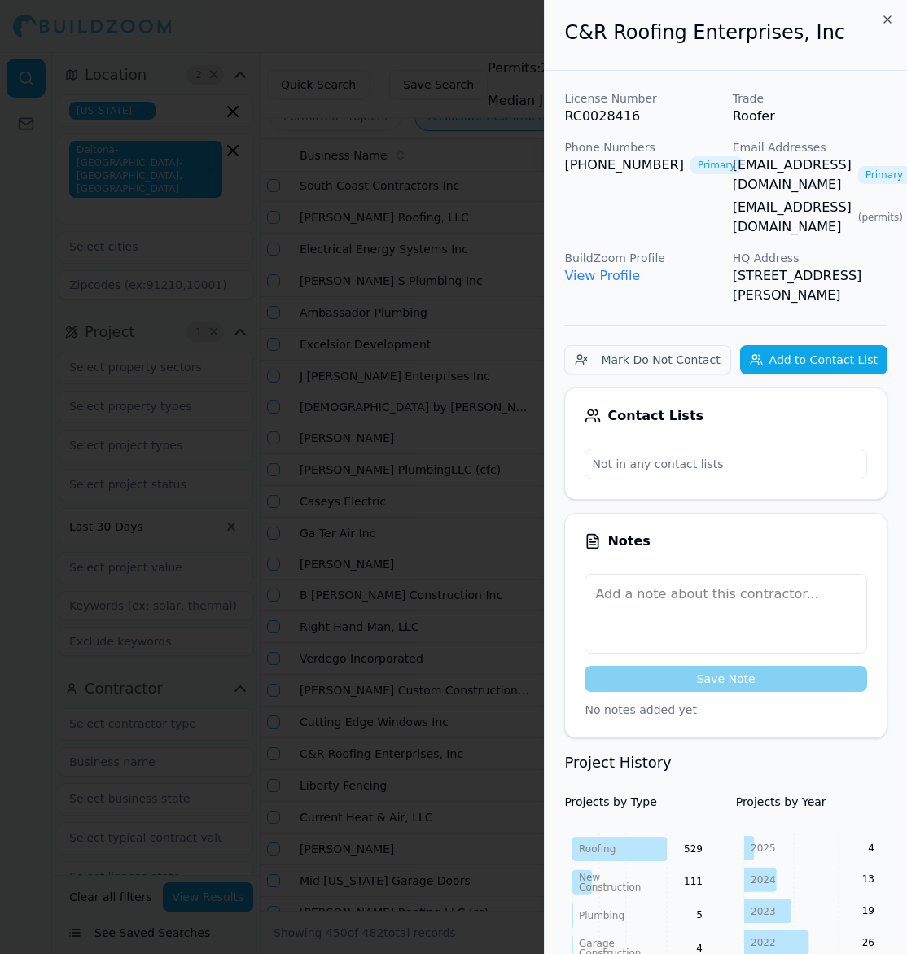
click at [466, 757] on div at bounding box center [453, 477] width 907 height 954
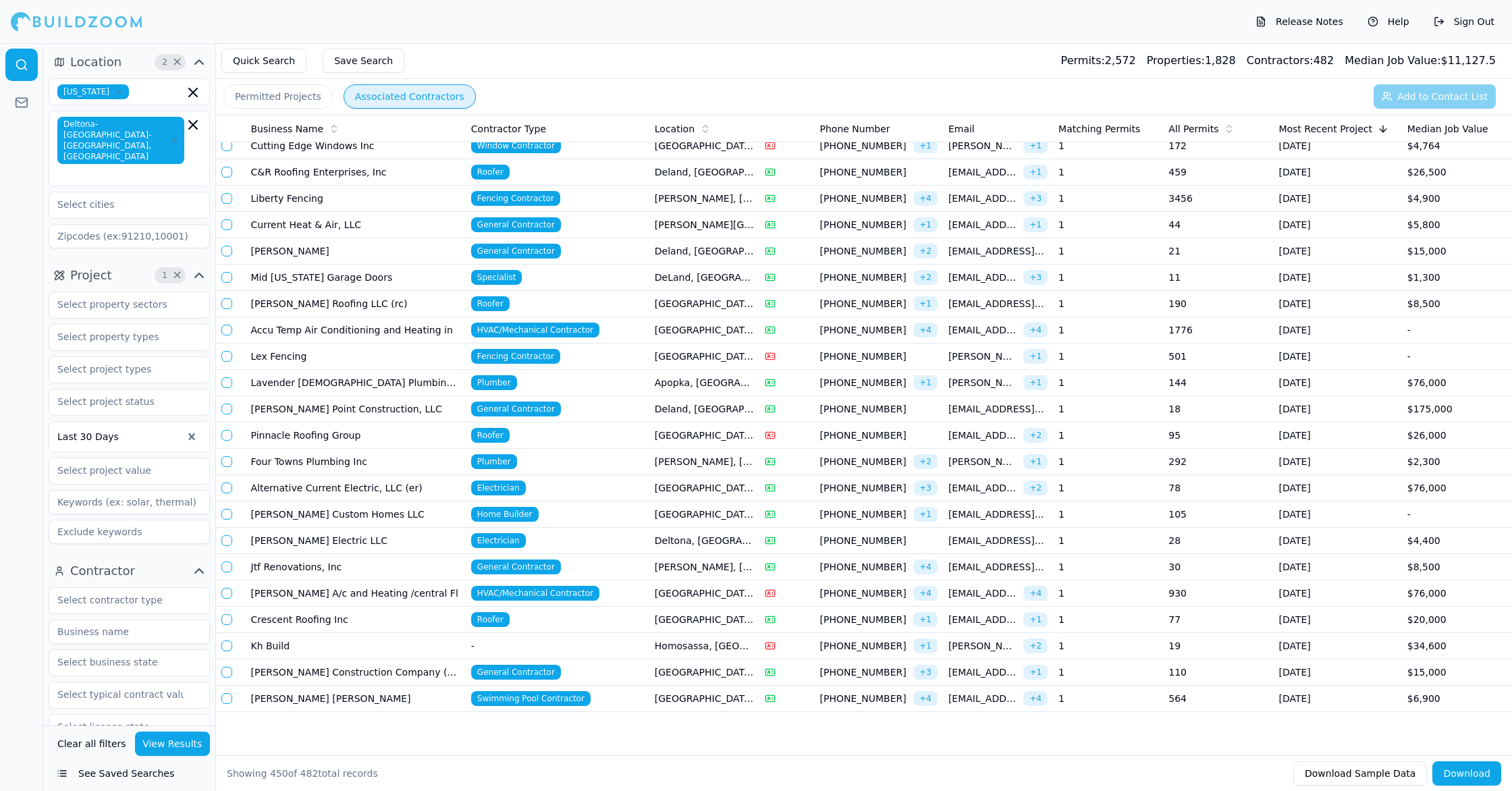
scroll to position [11263, 0]
click at [93, 490] on input at bounding box center [129, 502] width 162 height 24
click at [139, 490] on input "builder" at bounding box center [129, 502] width 162 height 24
click at [173, 743] on button "View Results" at bounding box center [173, 743] width 75 height 24
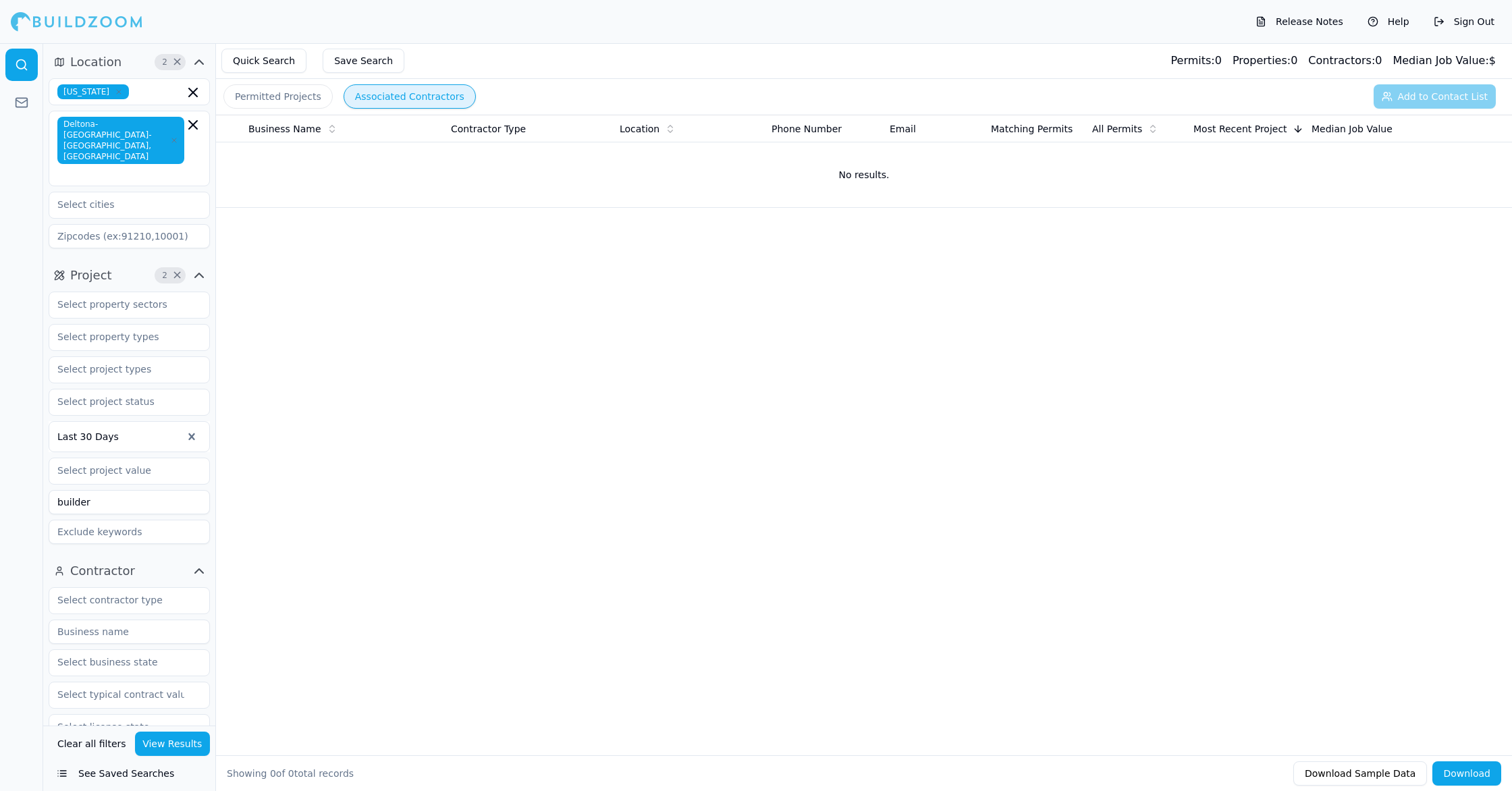
click at [112, 490] on input "builder" at bounding box center [129, 502] width 162 height 24
type input "b"
click at [110, 292] on input "text" at bounding box center [120, 303] width 143 height 24
click at [115, 347] on div "Commercial" at bounding box center [129, 357] width 154 height 22
click at [154, 746] on button "View Results" at bounding box center [173, 743] width 75 height 24
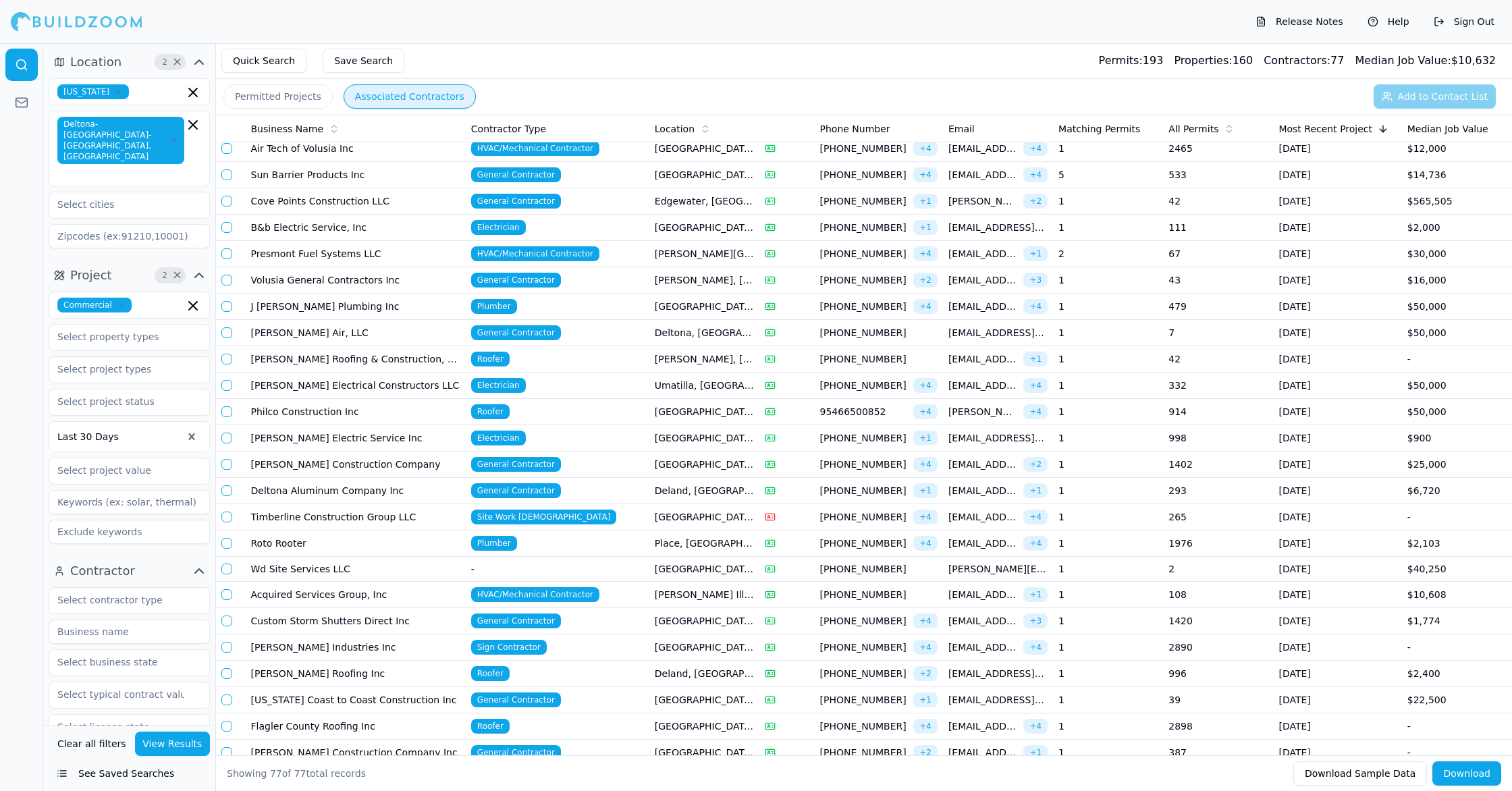
scroll to position [673, 0]
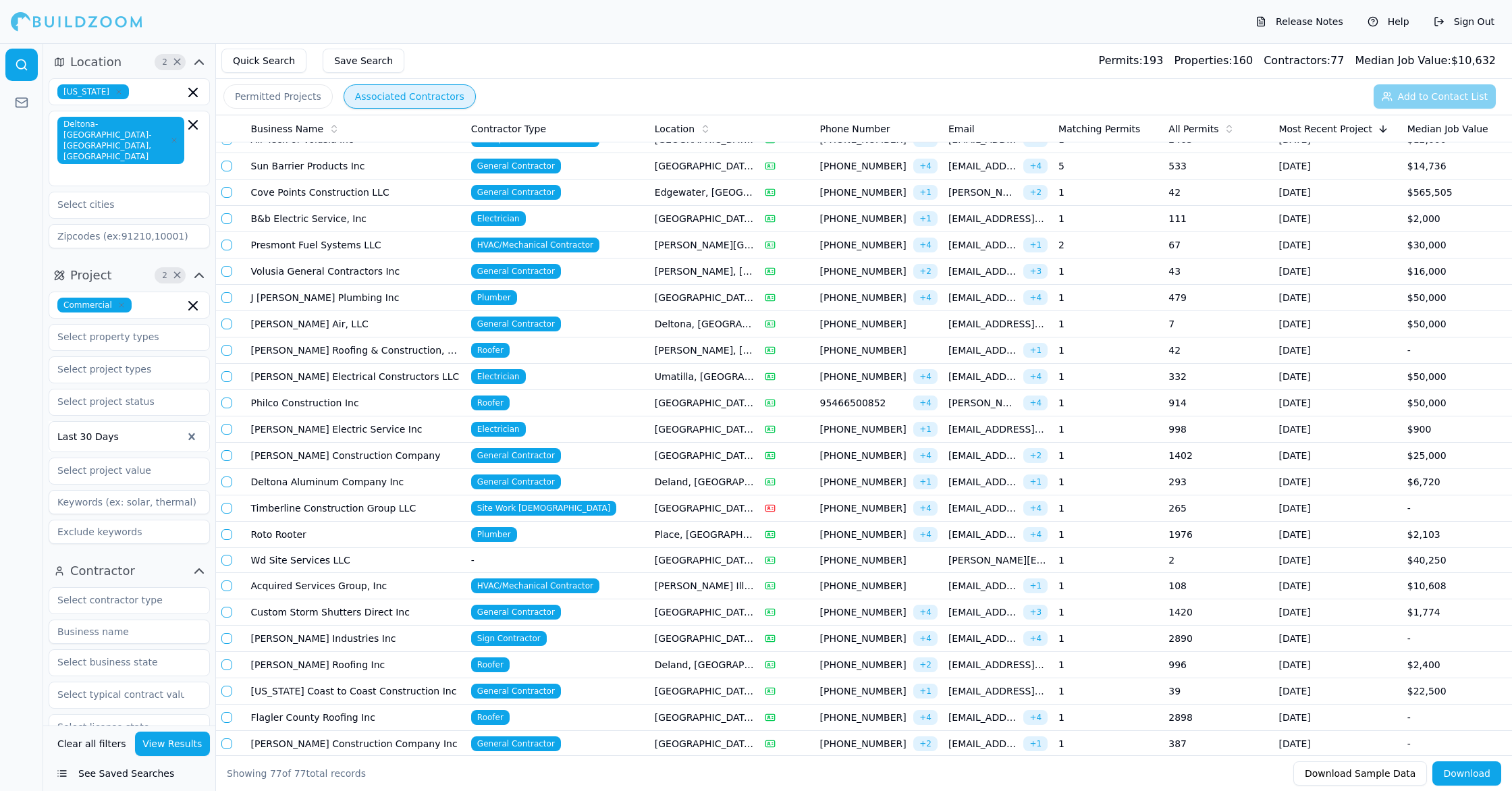
click at [423, 662] on td "[PERSON_NAME] Roofing Inc" at bounding box center [355, 665] width 220 height 27
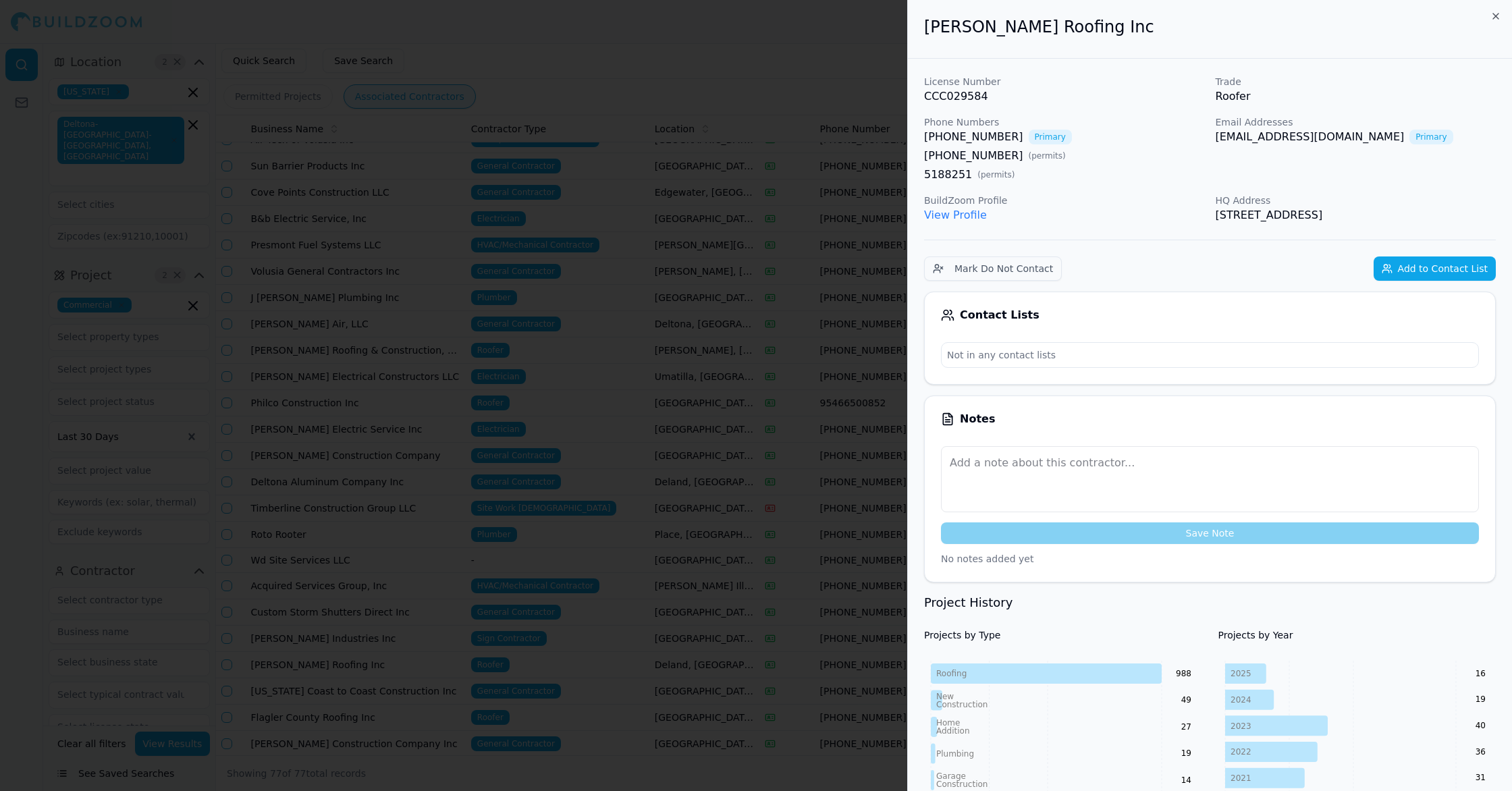
click at [343, 263] on div at bounding box center [756, 396] width 1512 height 791
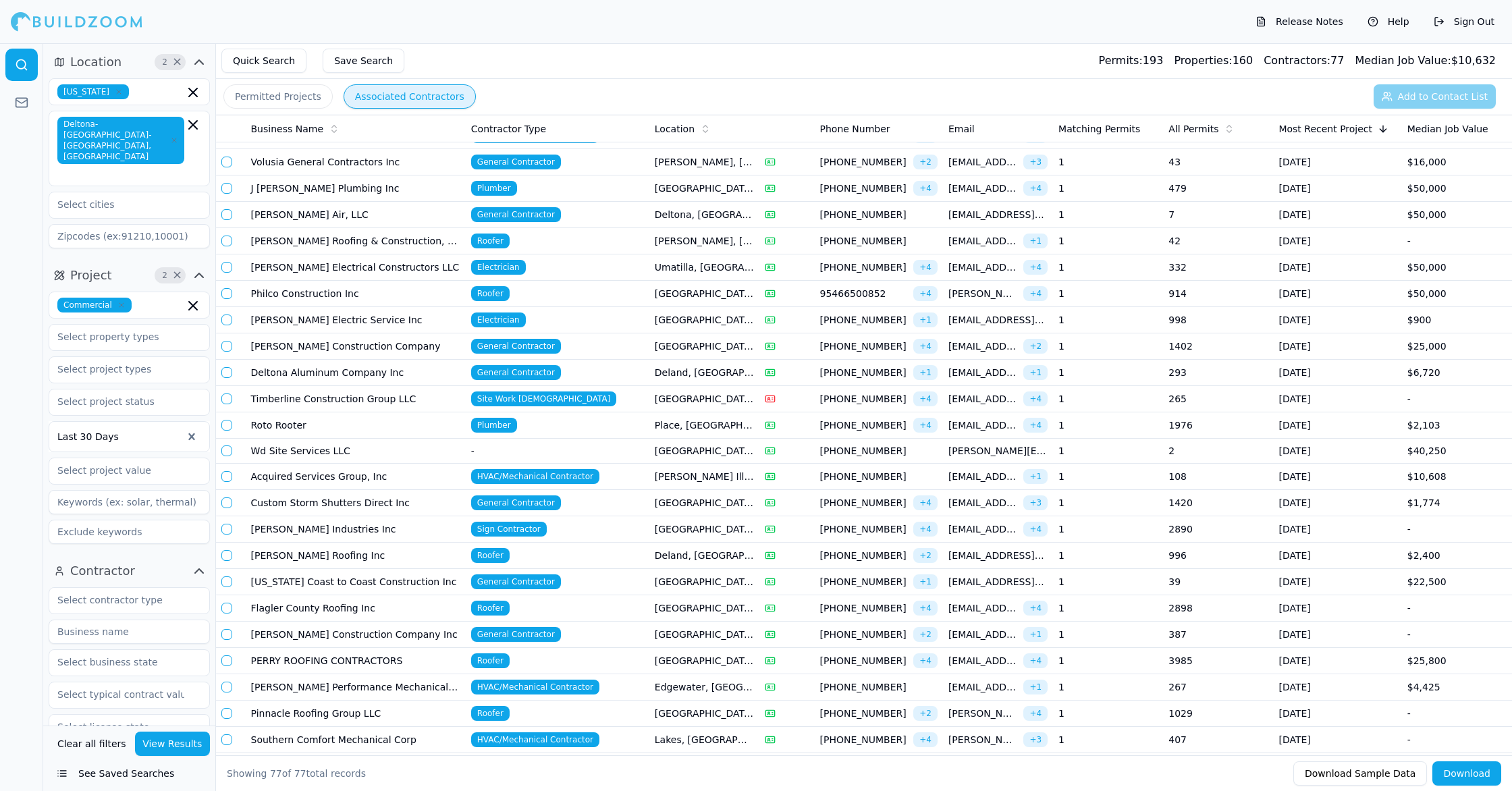
scroll to position [799, 0]
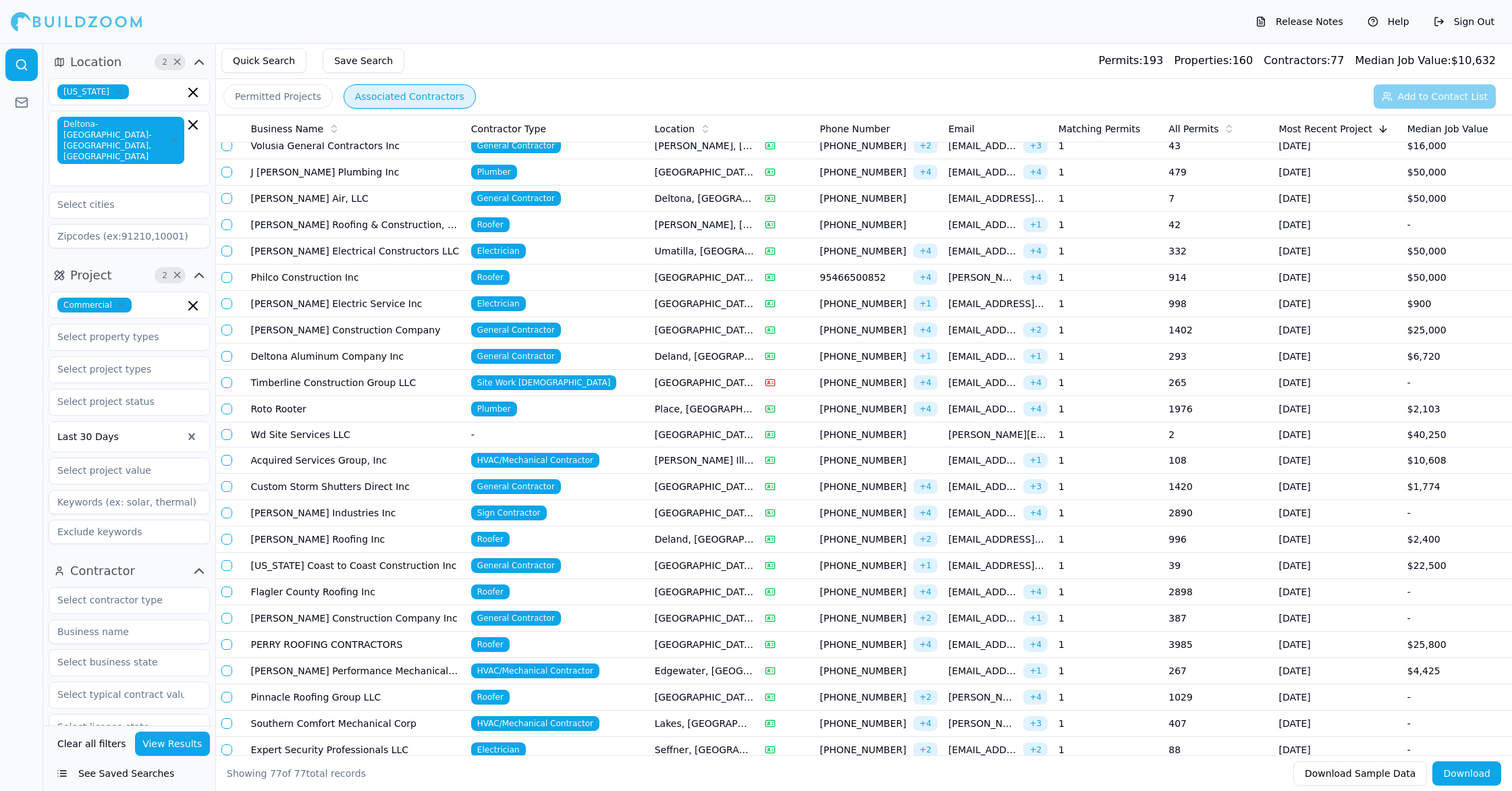
click at [373, 594] on td "Flagler County Roofing Inc" at bounding box center [355, 592] width 220 height 27
